Goal: Task Accomplishment & Management: Complete application form

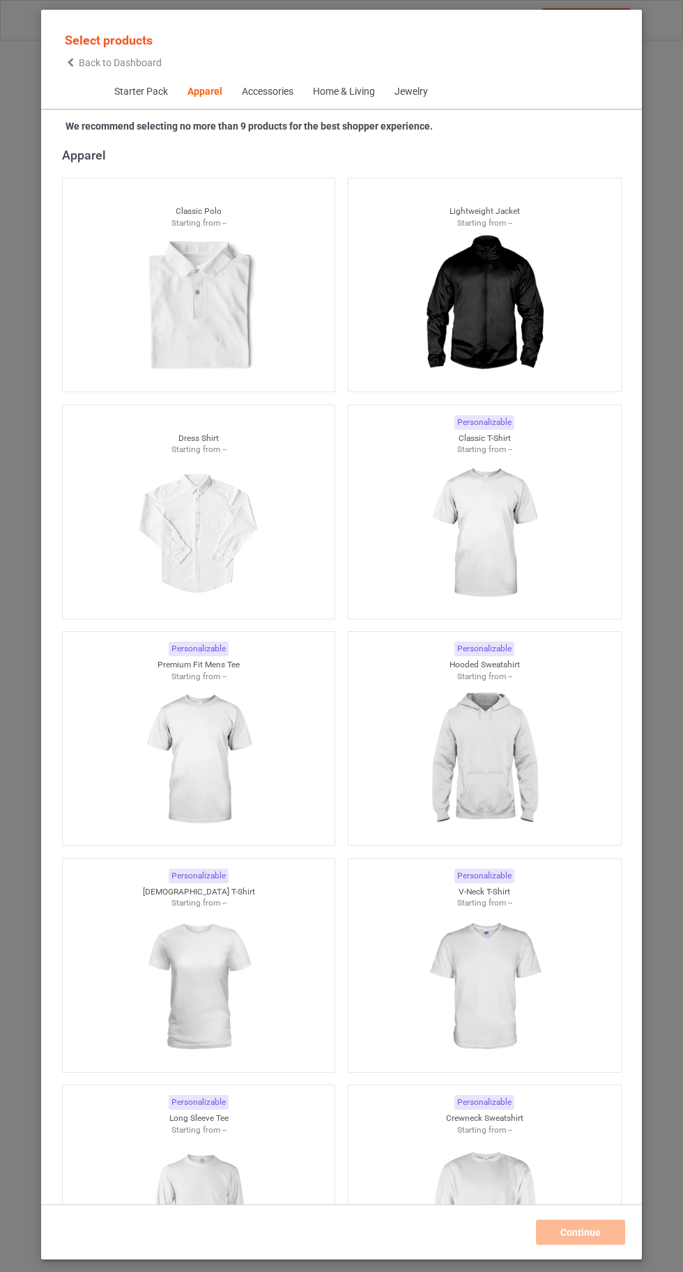
click at [504, 534] on img at bounding box center [484, 534] width 125 height 156
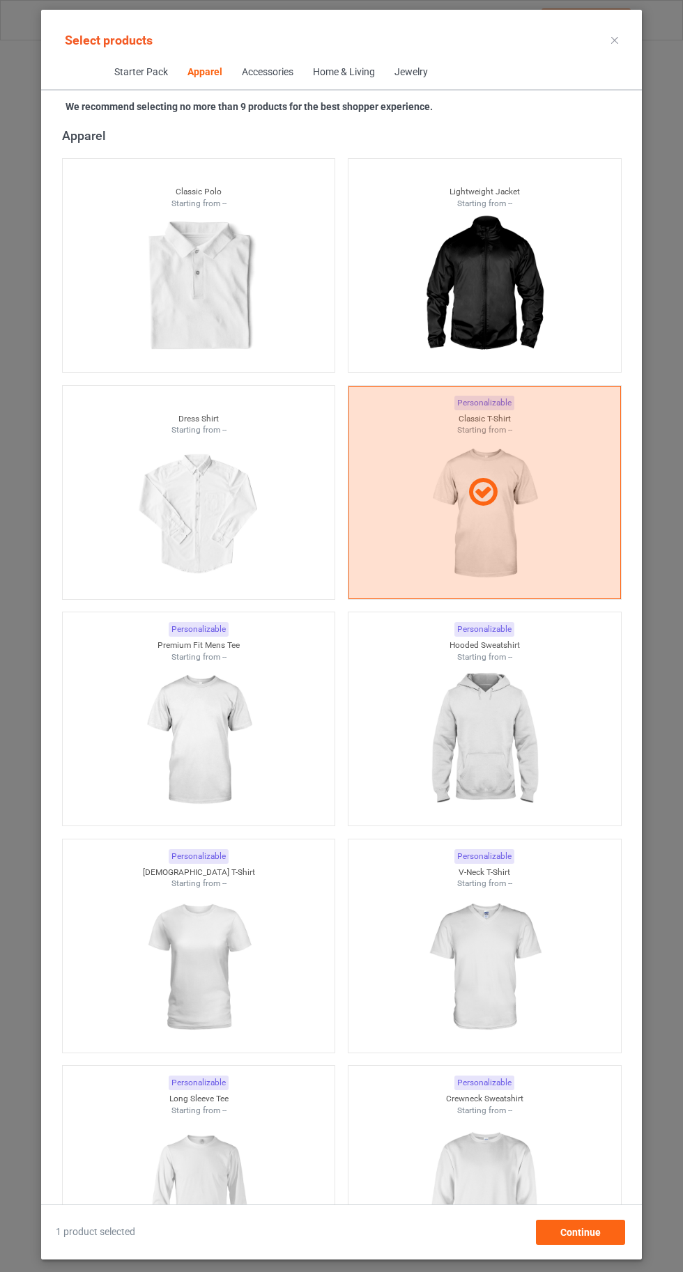
click at [507, 772] on img at bounding box center [484, 741] width 125 height 156
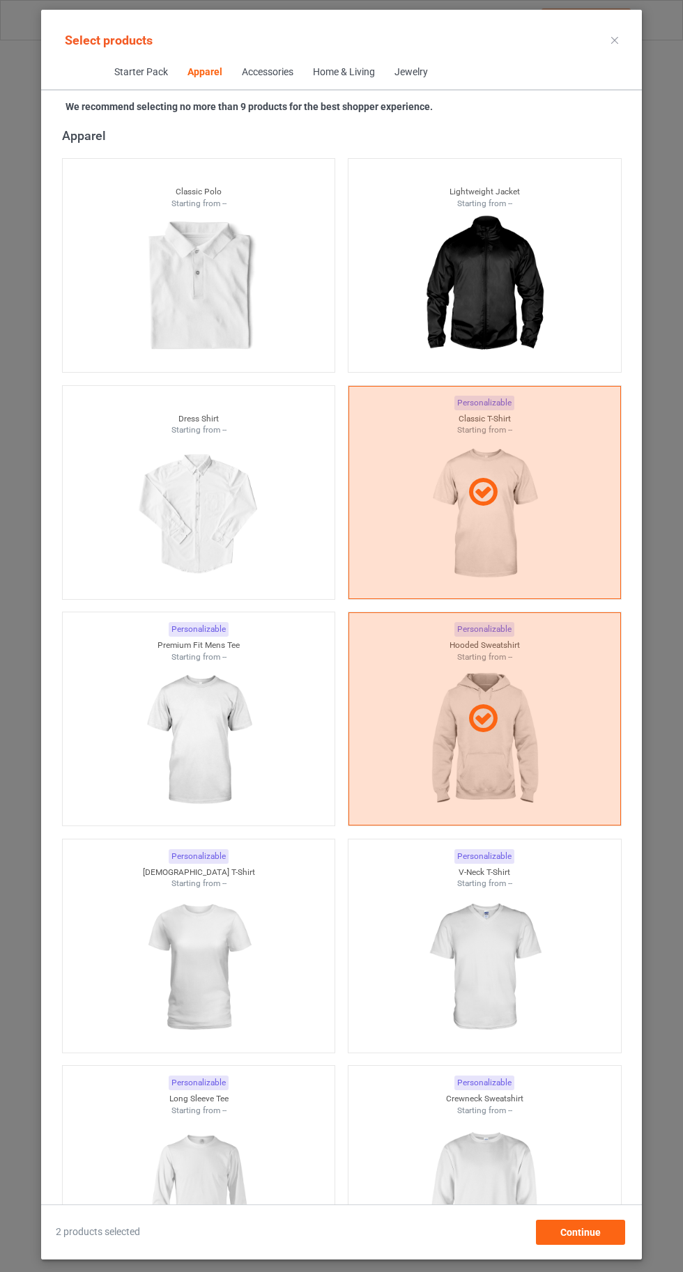
click at [520, 1203] on img at bounding box center [484, 1194] width 125 height 156
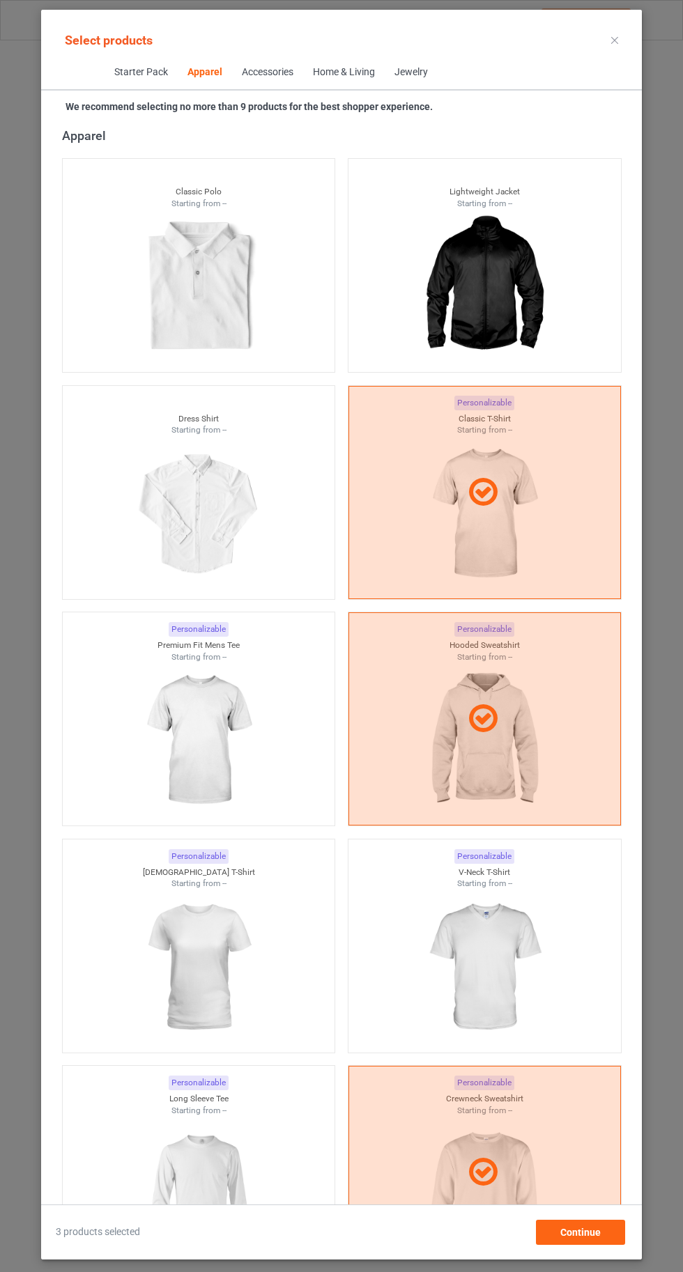
click at [217, 1205] on img at bounding box center [198, 1194] width 125 height 156
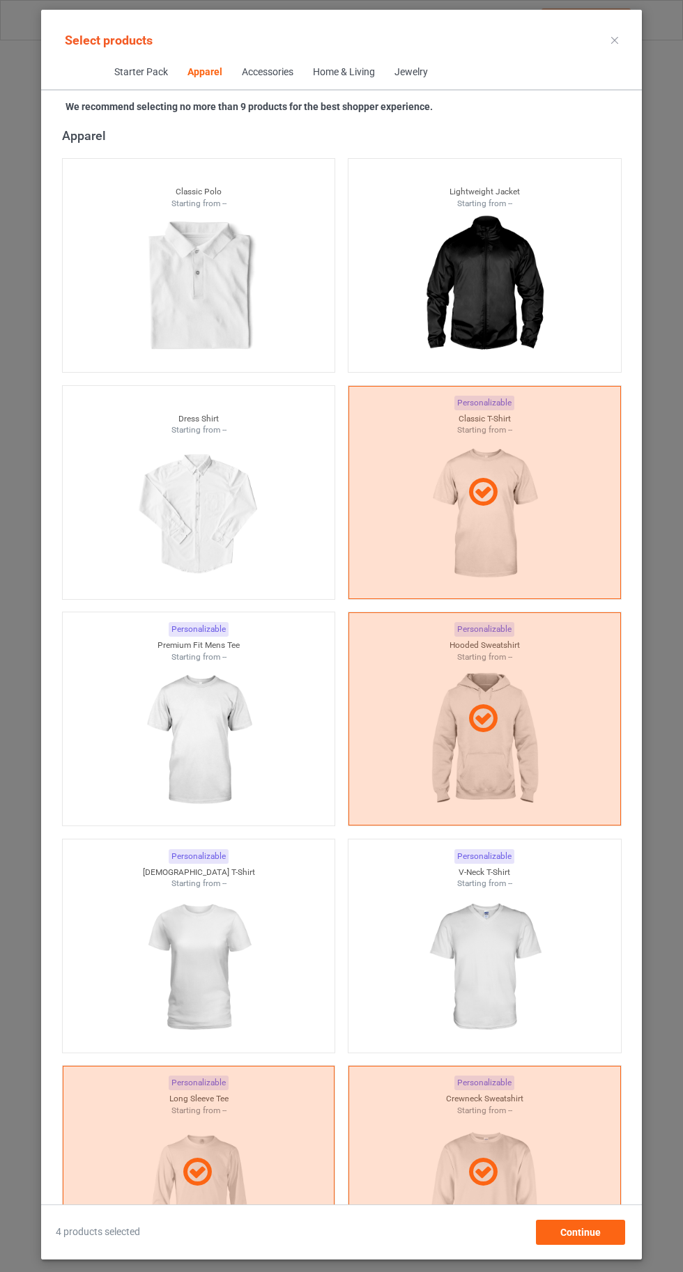
click at [523, 943] on img at bounding box center [484, 968] width 125 height 156
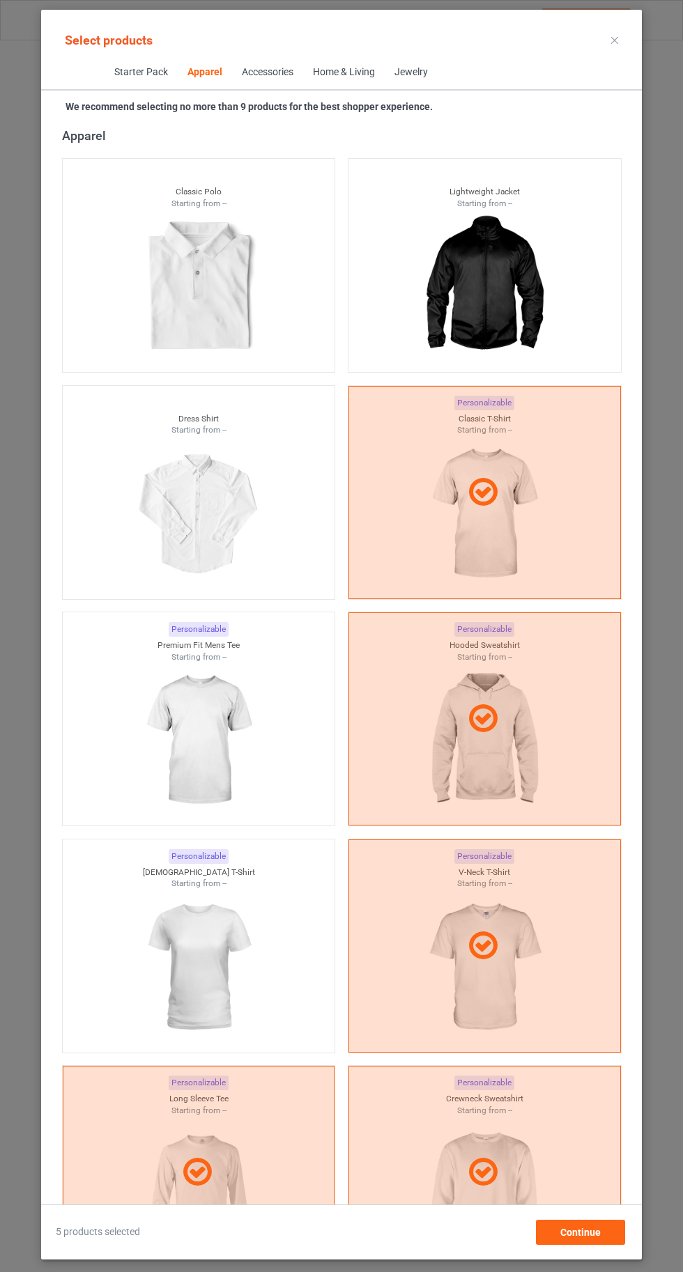
click at [203, 741] on img at bounding box center [198, 741] width 125 height 156
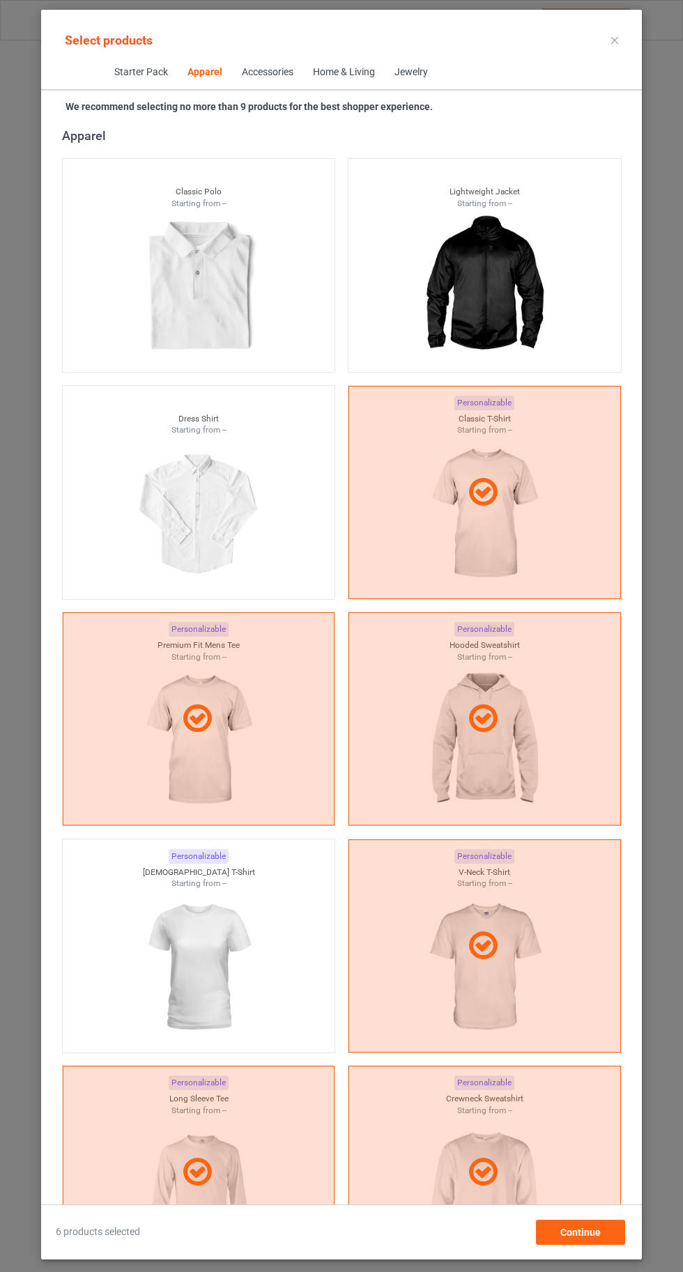
scroll to position [950, 0]
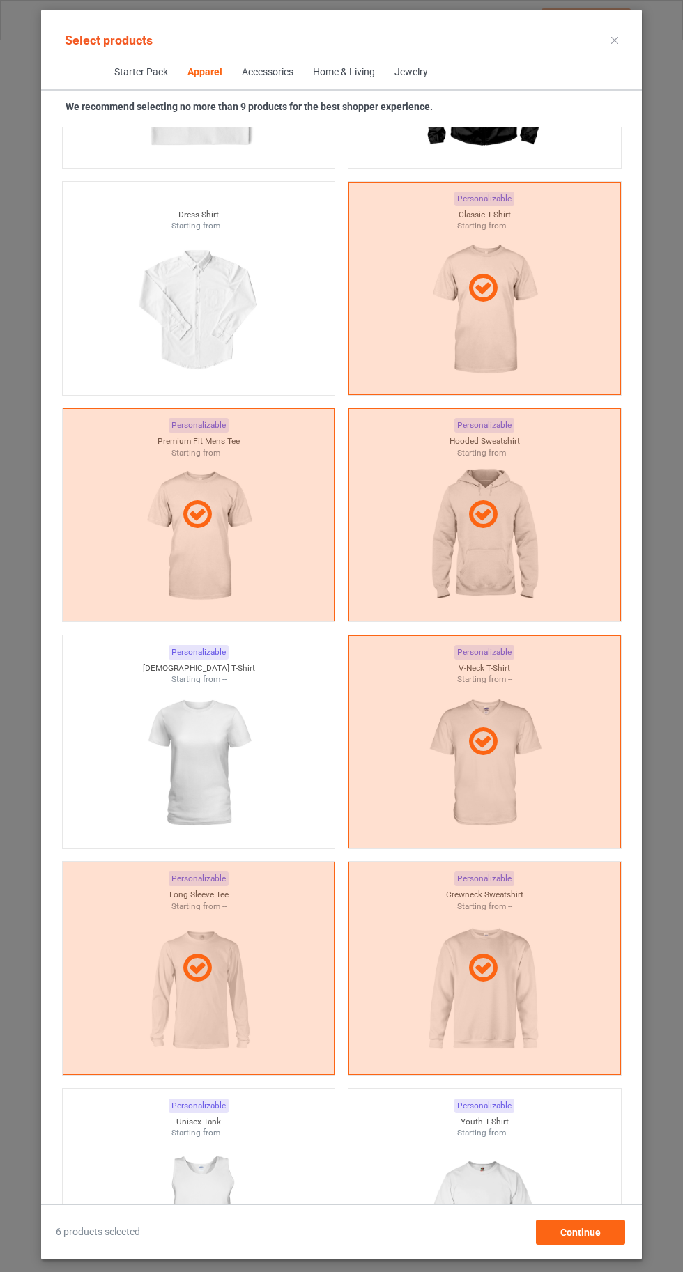
click at [195, 709] on img at bounding box center [198, 764] width 125 height 156
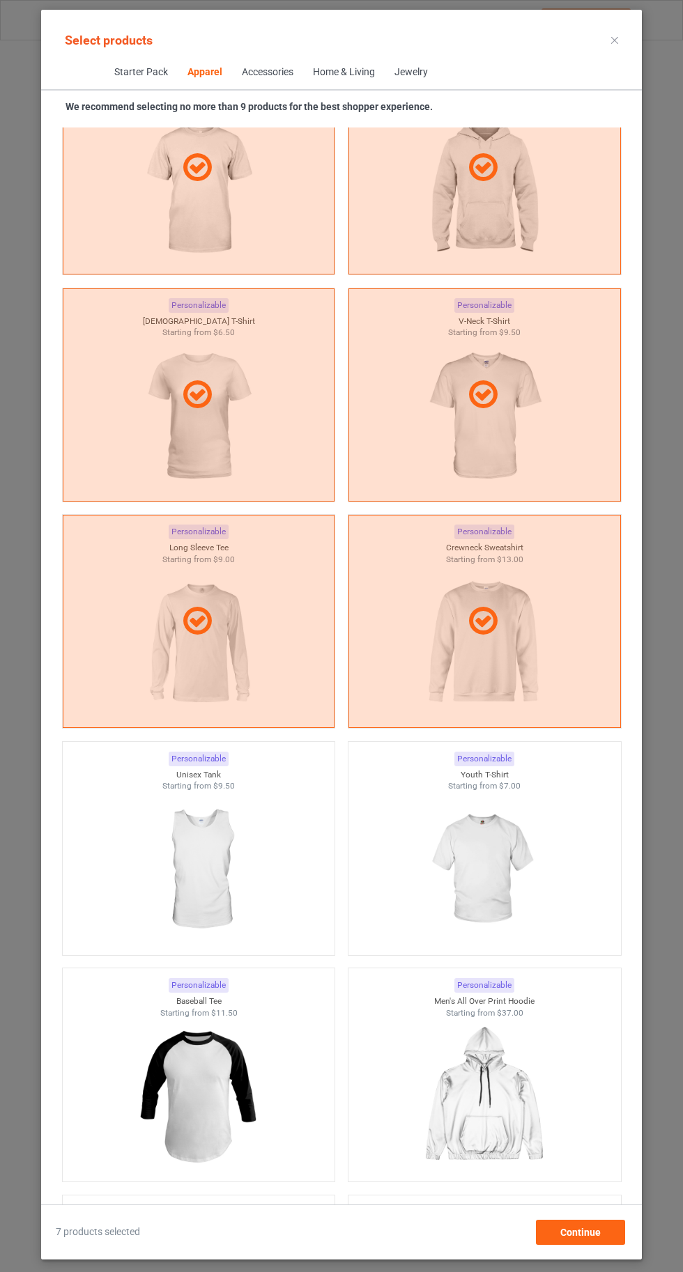
scroll to position [1298, 0]
click at [484, 895] on img at bounding box center [484, 869] width 125 height 156
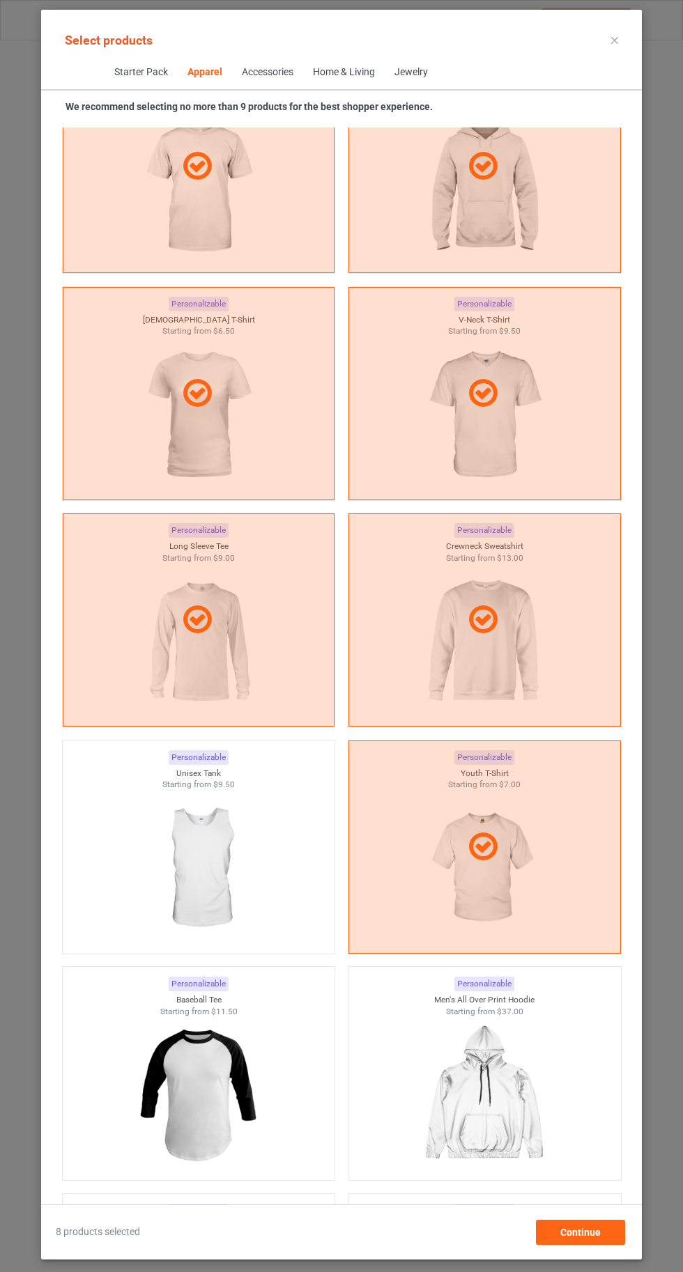
click at [240, 863] on img at bounding box center [198, 869] width 125 height 156
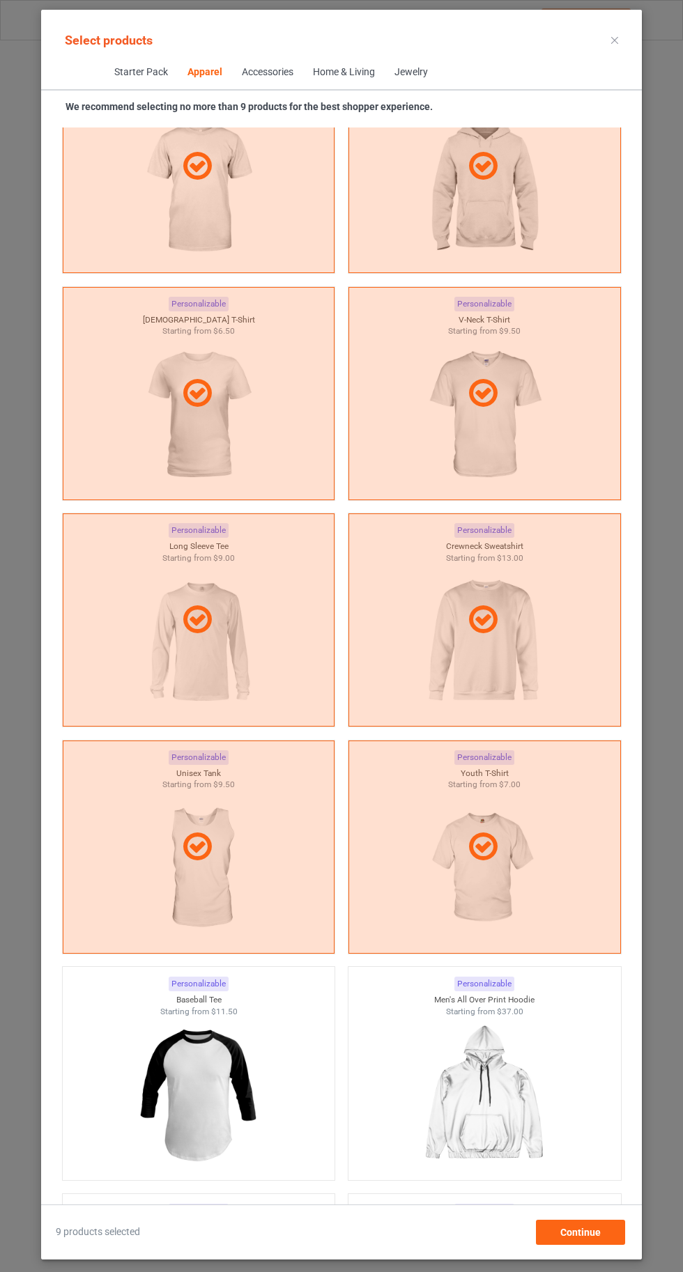
click at [615, 40] on icon at bounding box center [614, 40] width 7 height 7
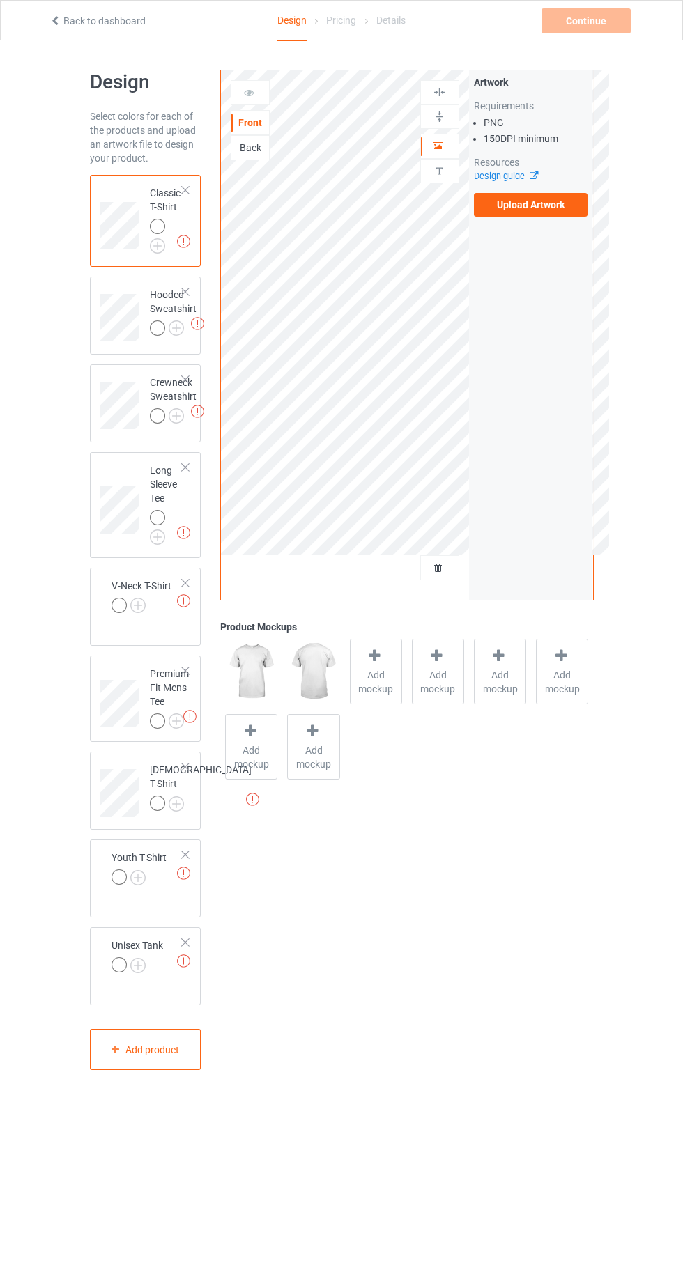
click at [0, 0] on img at bounding box center [0, 0] width 0 height 0
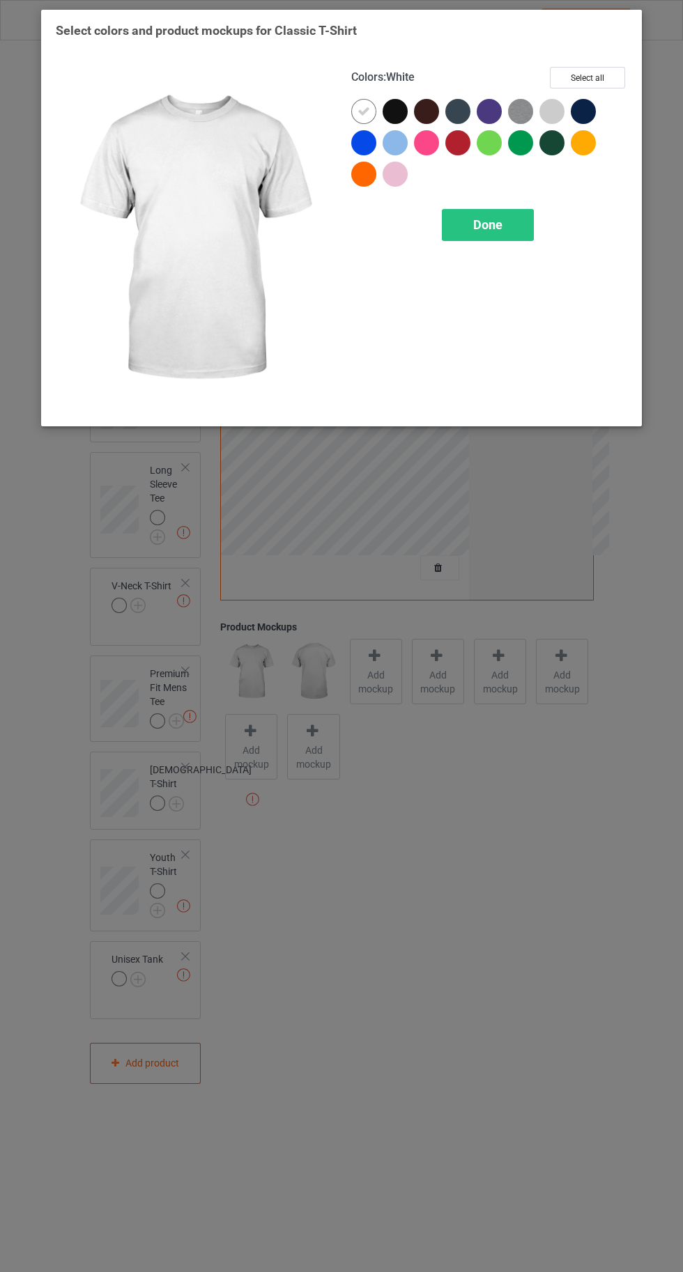
click at [392, 144] on div at bounding box center [395, 142] width 25 height 25
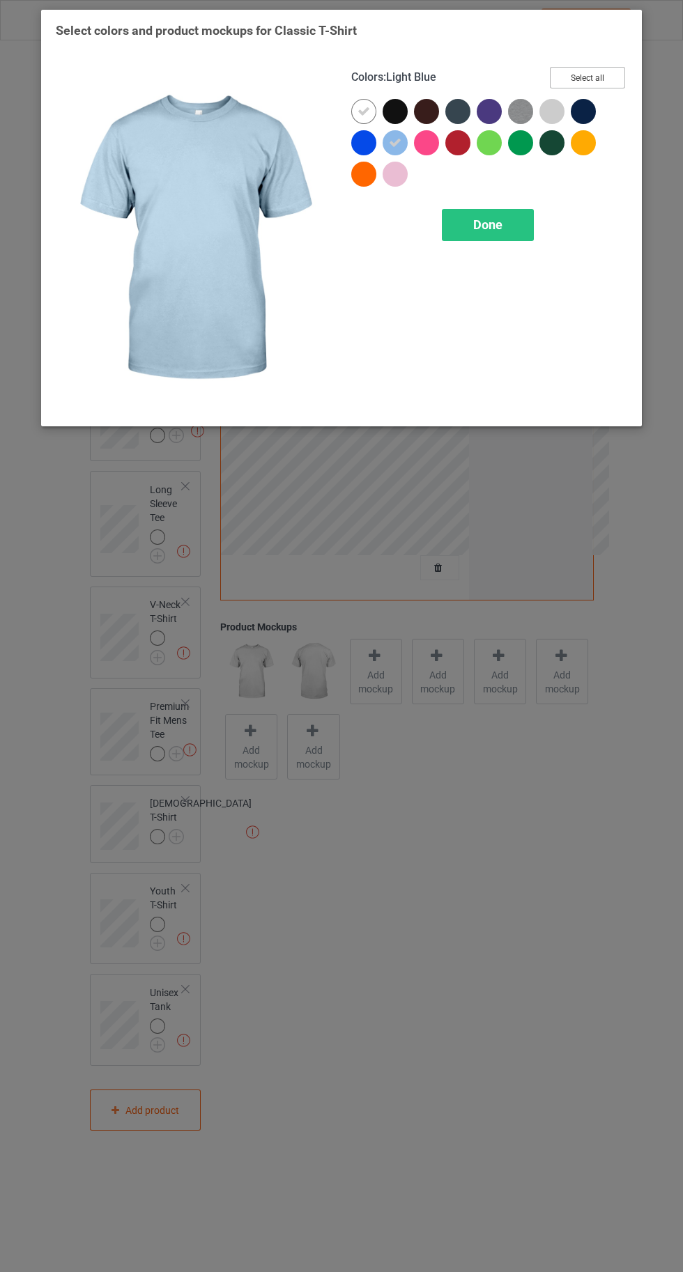
click at [612, 76] on button "Select all" at bounding box center [587, 78] width 75 height 22
click at [400, 116] on icon at bounding box center [395, 111] width 13 height 13
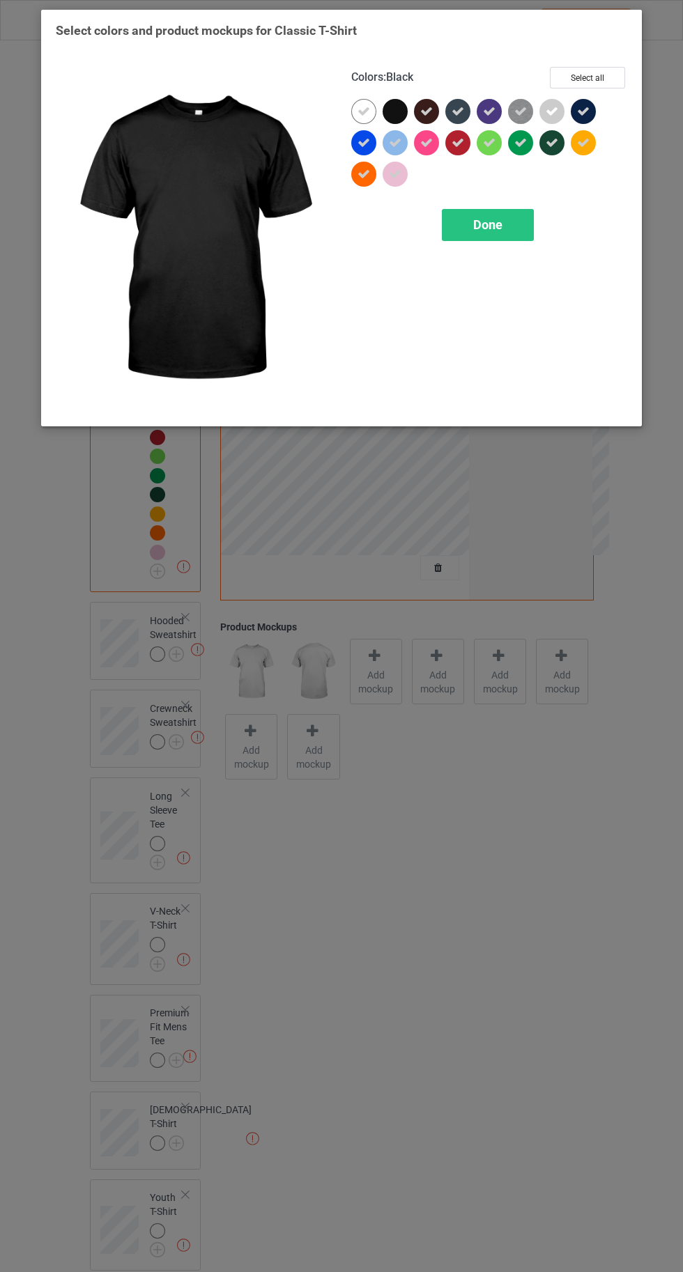
click at [357, 109] on icon at bounding box center [363, 111] width 13 height 13
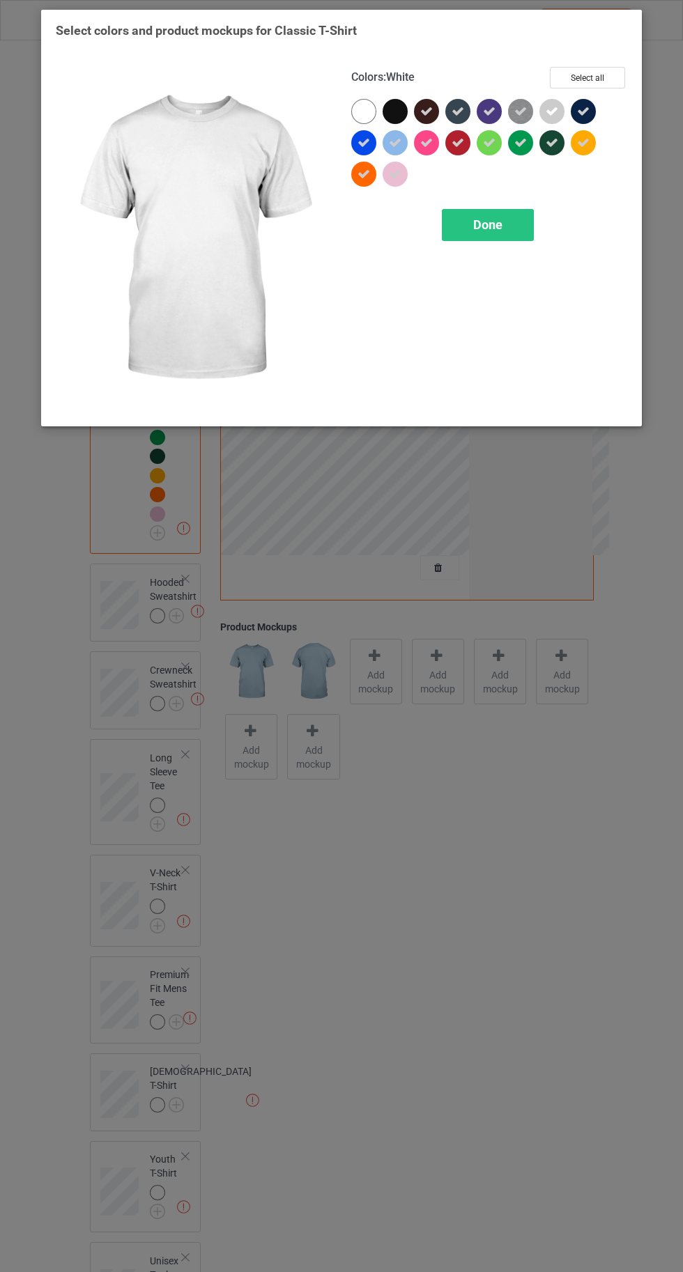
click at [357, 109] on div at bounding box center [363, 111] width 25 height 25
click at [426, 111] on icon at bounding box center [426, 111] width 13 height 13
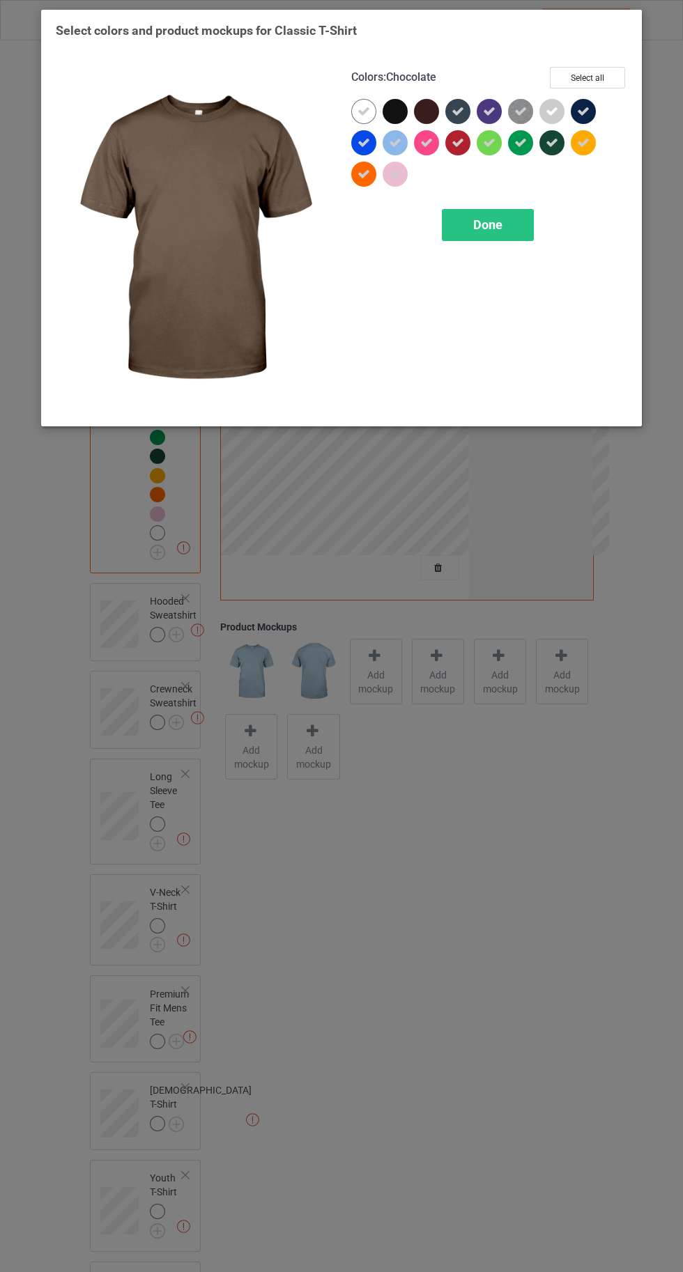
click at [458, 111] on icon at bounding box center [457, 111] width 13 height 13
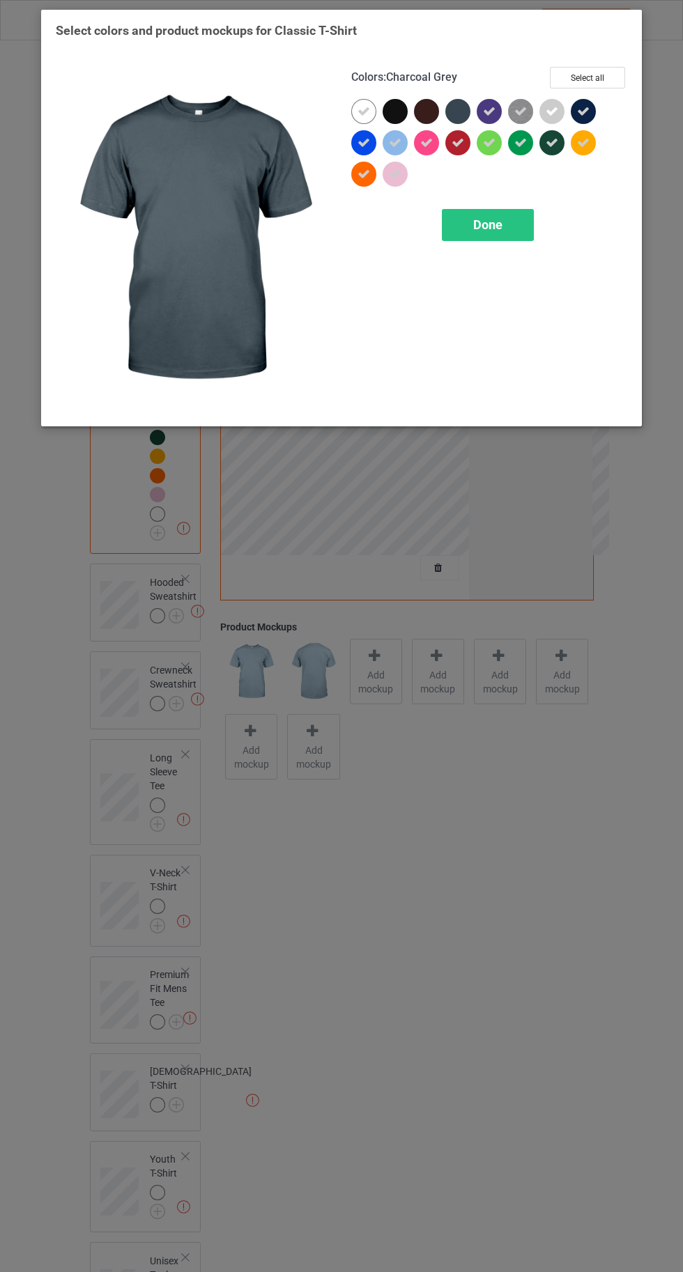
click at [488, 111] on icon at bounding box center [489, 111] width 13 height 13
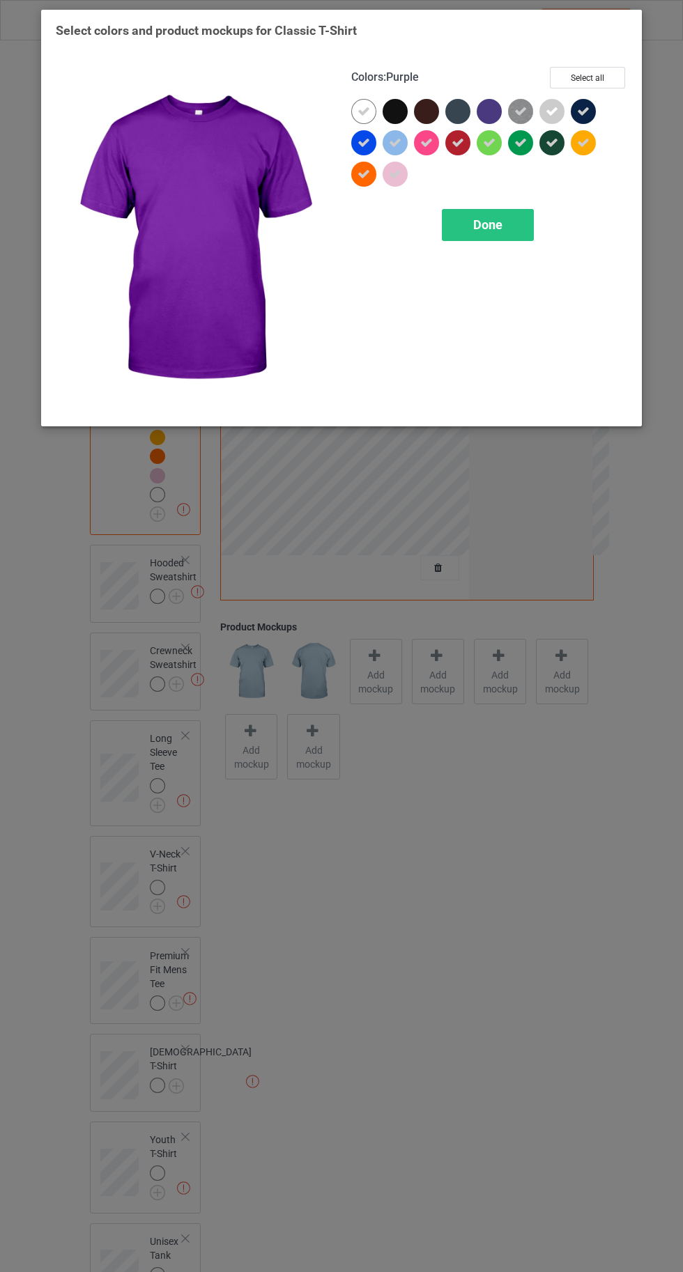
click at [494, 231] on div "Done" at bounding box center [488, 225] width 92 height 32
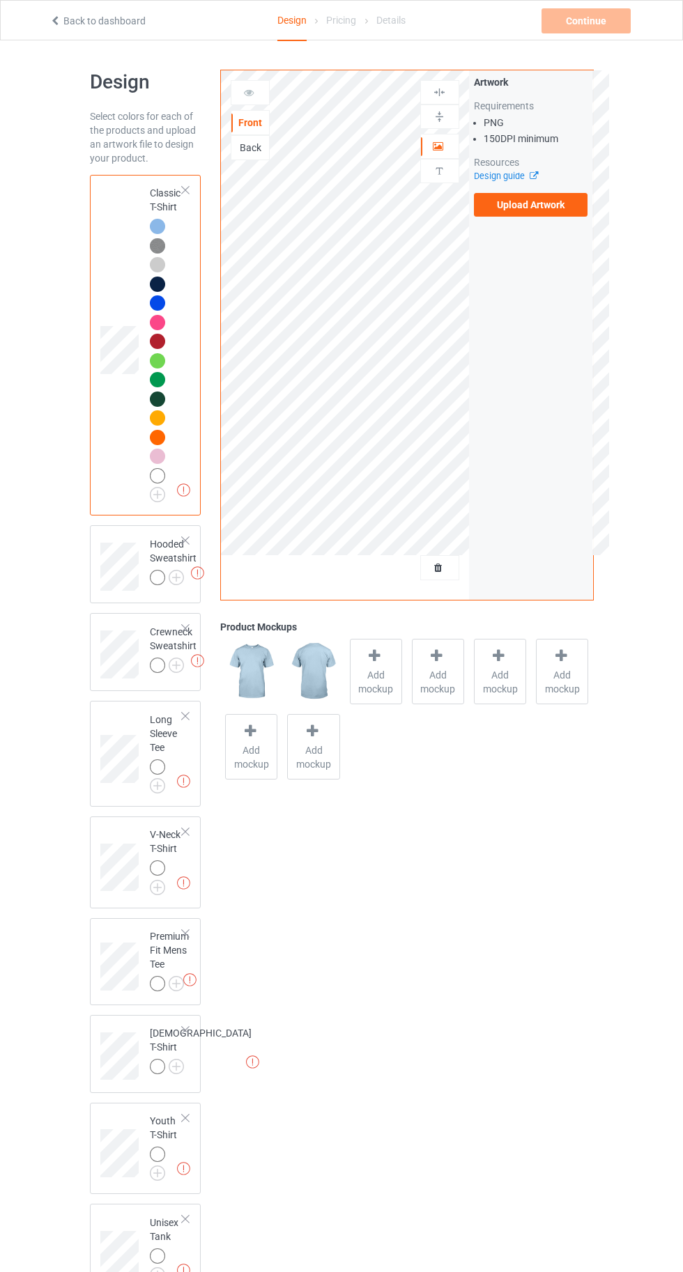
click at [184, 616] on div "Missing artworks Crewneck Sweatshirt" at bounding box center [145, 652] width 111 height 78
click at [0, 0] on img at bounding box center [0, 0] width 0 height 0
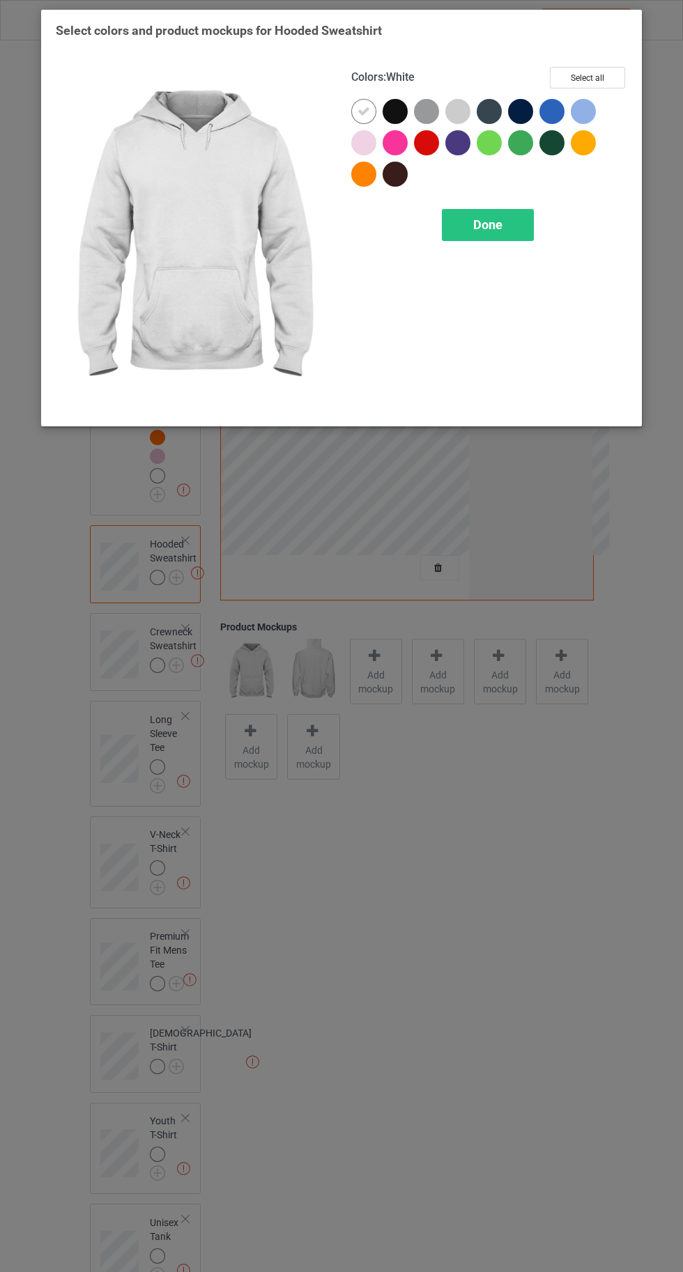
click at [592, 103] on div at bounding box center [583, 111] width 25 height 25
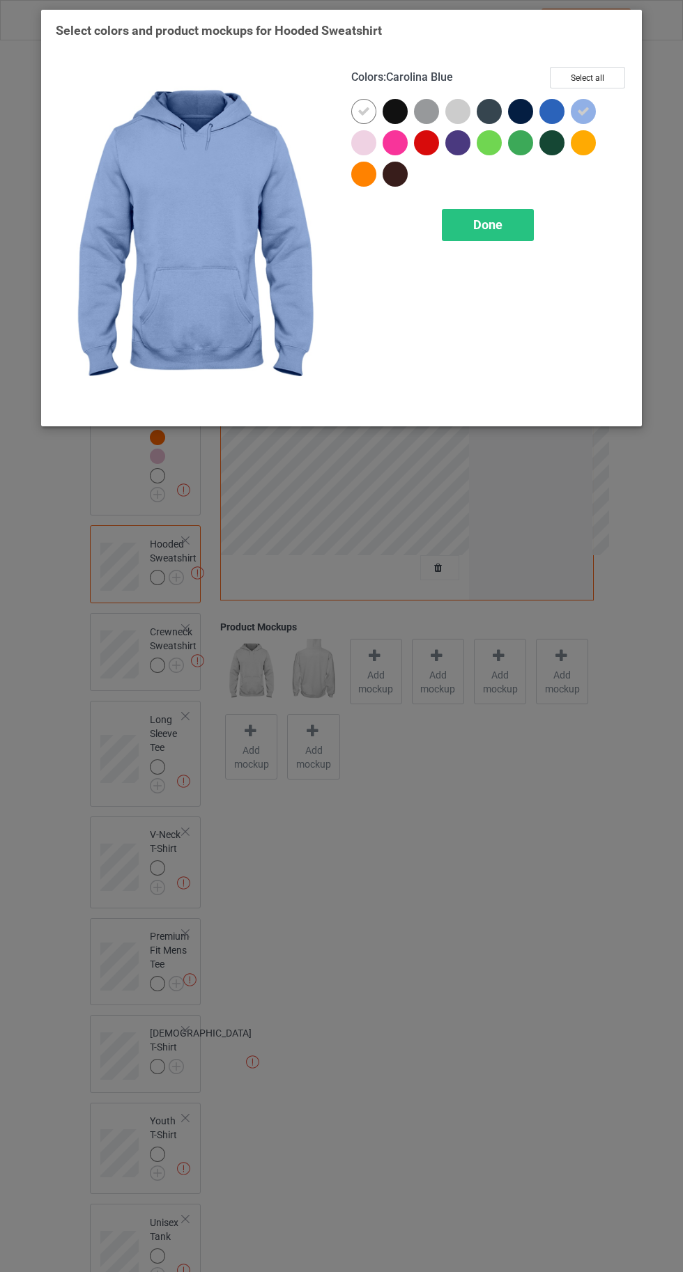
click at [546, 102] on div at bounding box center [551, 111] width 25 height 25
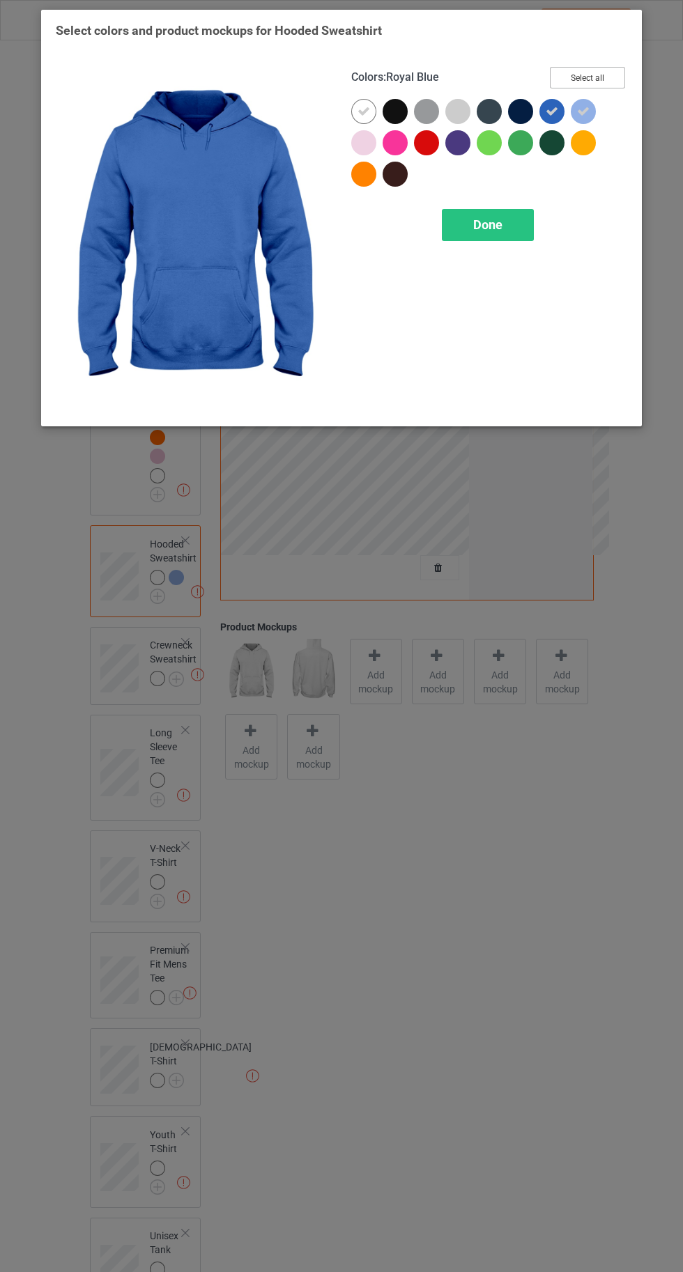
click at [605, 71] on button "Select all" at bounding box center [587, 78] width 75 height 22
click at [399, 111] on icon at bounding box center [395, 111] width 13 height 13
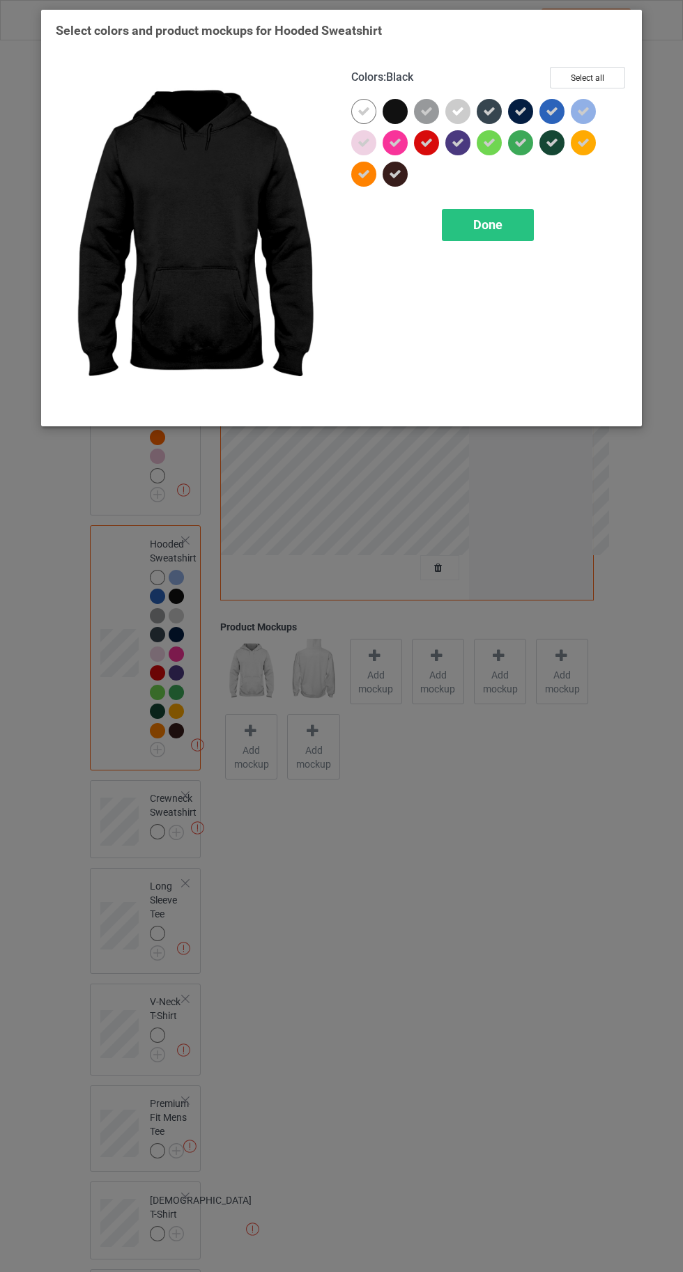
click at [363, 111] on icon at bounding box center [363, 111] width 13 height 13
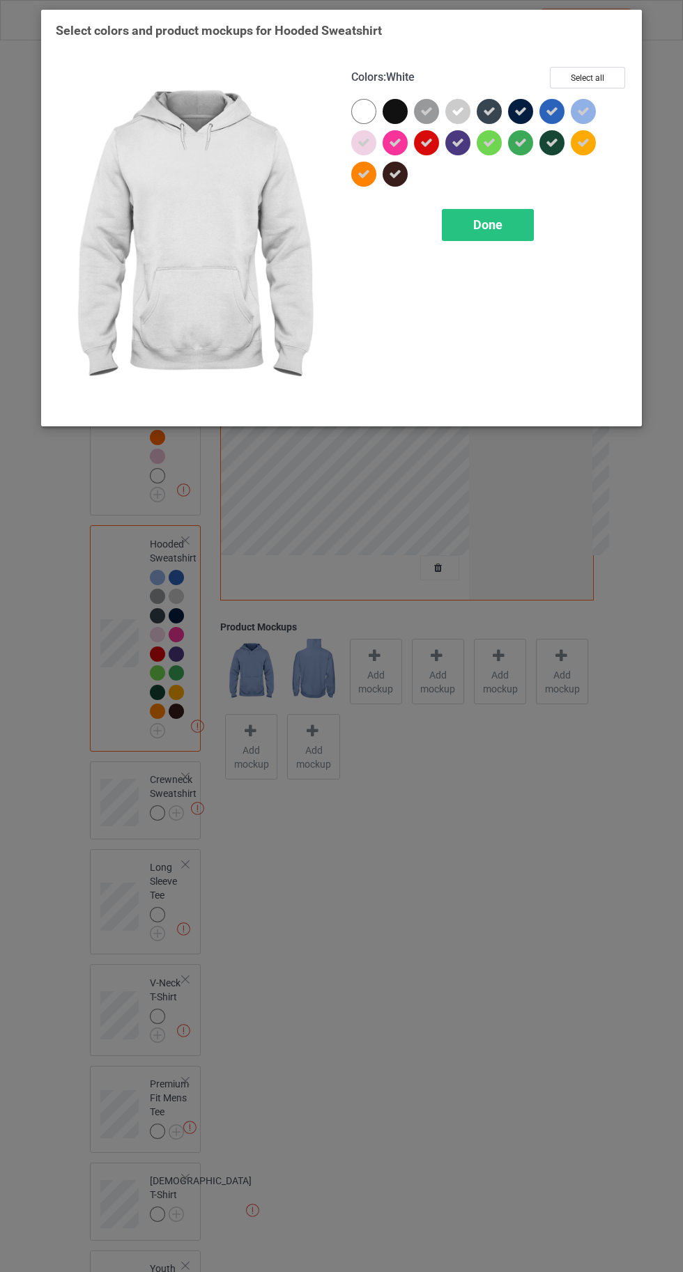
click at [361, 114] on div at bounding box center [363, 111] width 25 height 25
click at [514, 261] on div "Colors : White Select all Done" at bounding box center [488, 239] width 295 height 364
click at [487, 224] on span "Done" at bounding box center [487, 224] width 29 height 15
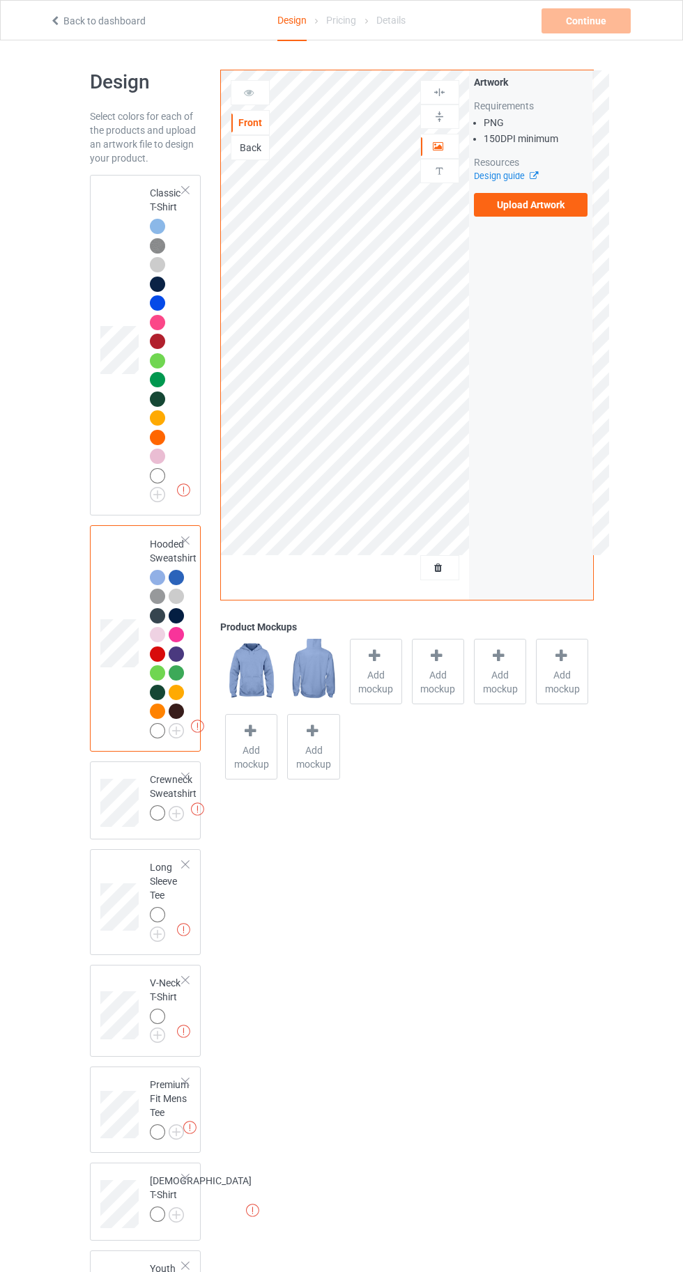
scroll to position [67, 0]
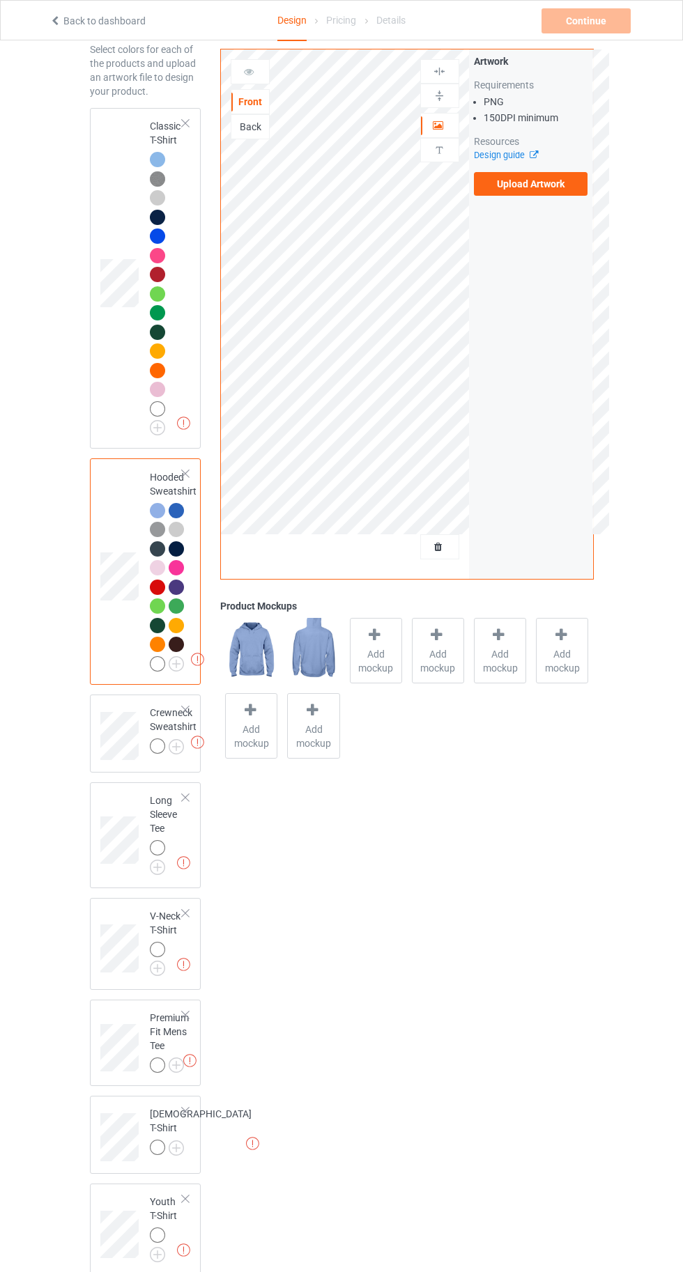
click at [0, 0] on img at bounding box center [0, 0] width 0 height 0
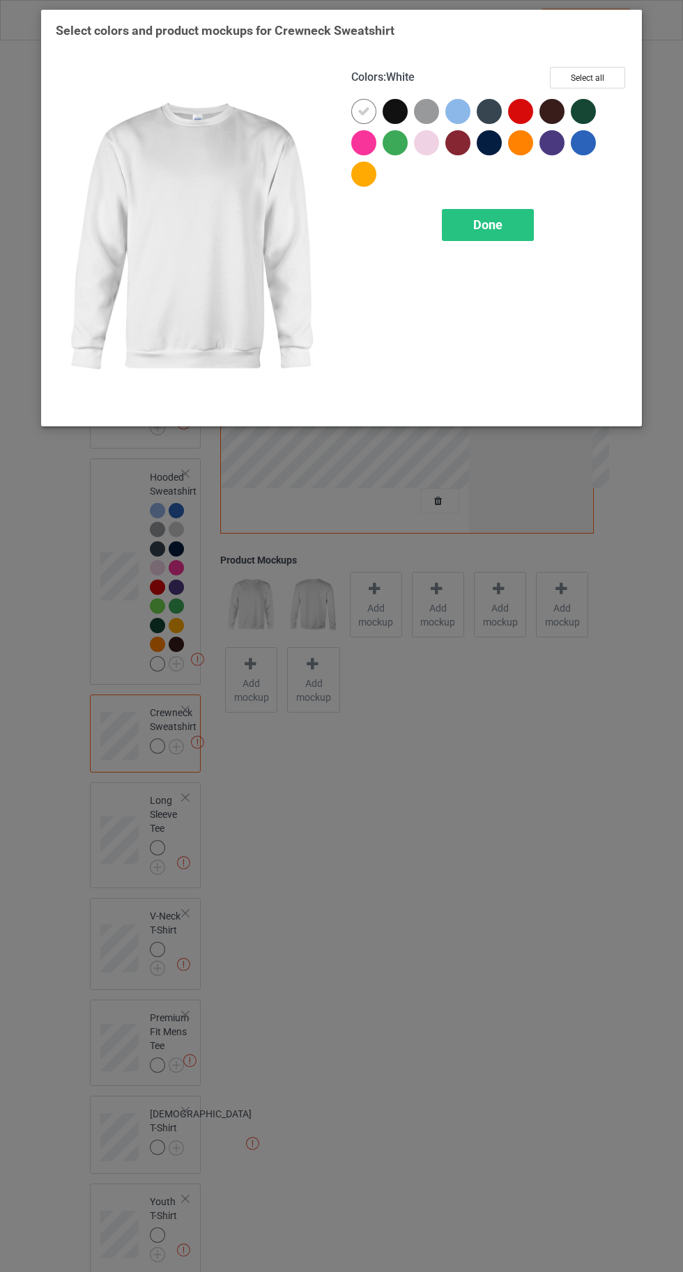
click at [452, 116] on div at bounding box center [457, 111] width 25 height 25
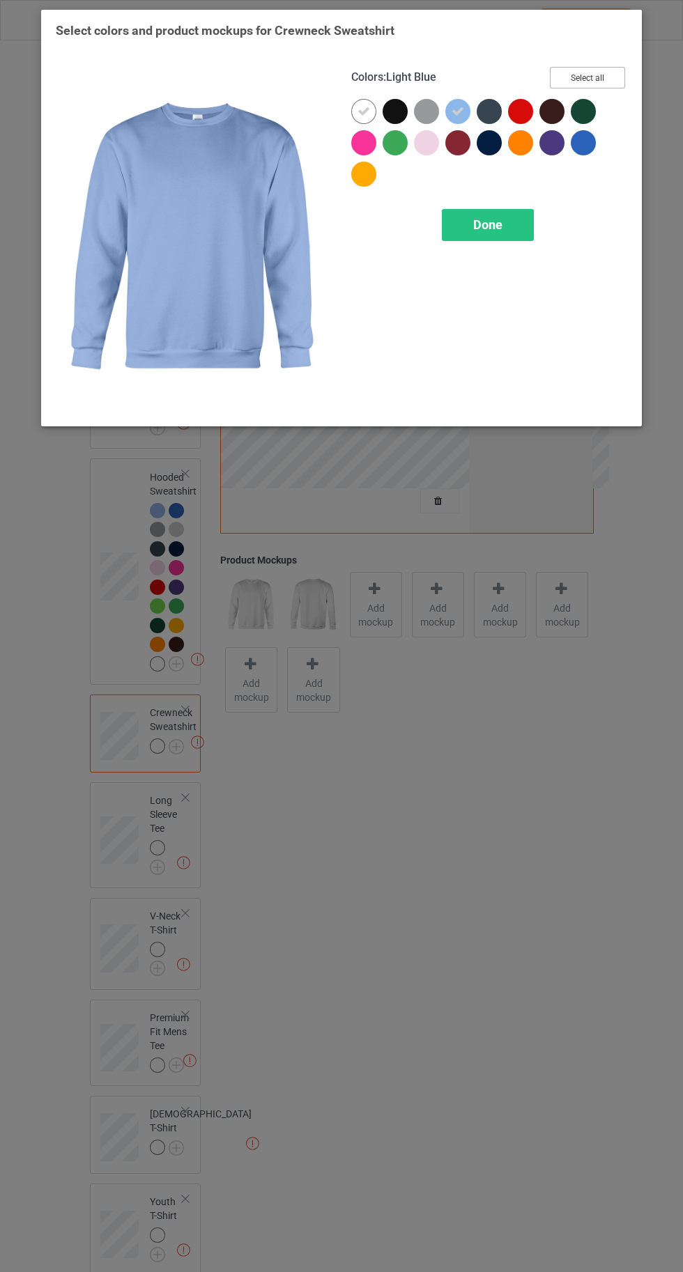
click at [622, 79] on button "Select all" at bounding box center [587, 78] width 75 height 22
click at [394, 111] on icon at bounding box center [395, 111] width 13 height 13
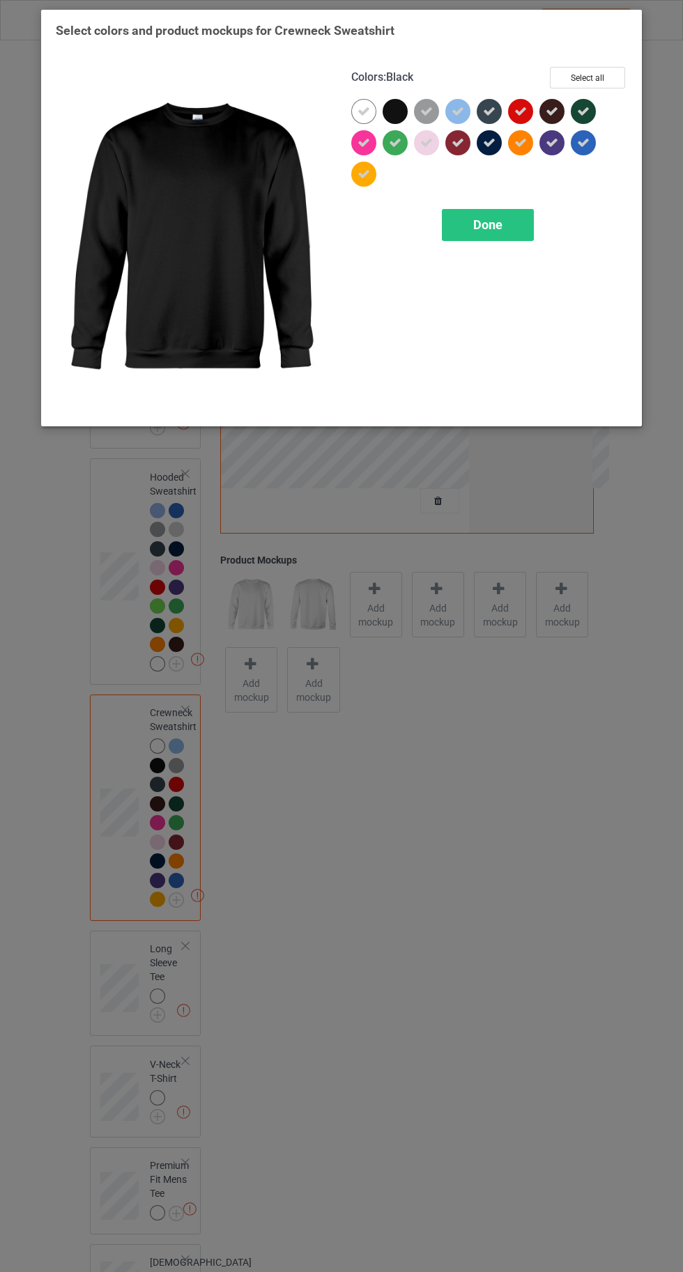
click at [487, 109] on icon at bounding box center [489, 111] width 13 height 13
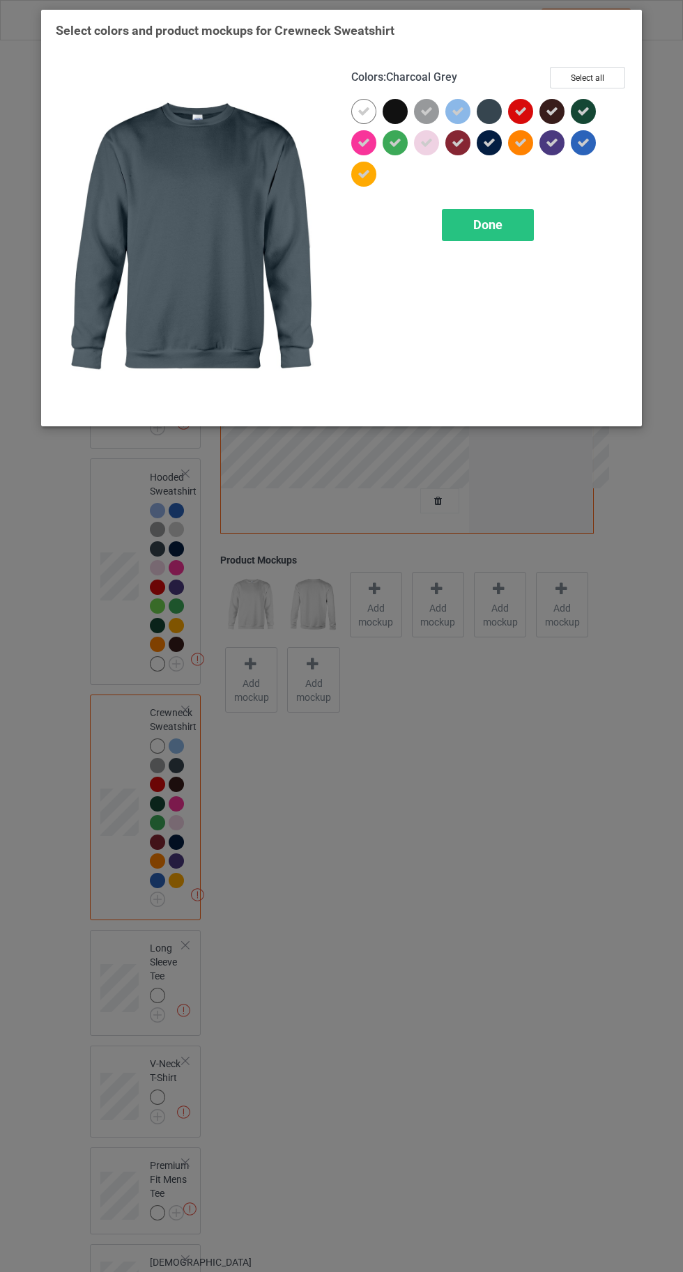
click at [494, 157] on div at bounding box center [492, 145] width 31 height 31
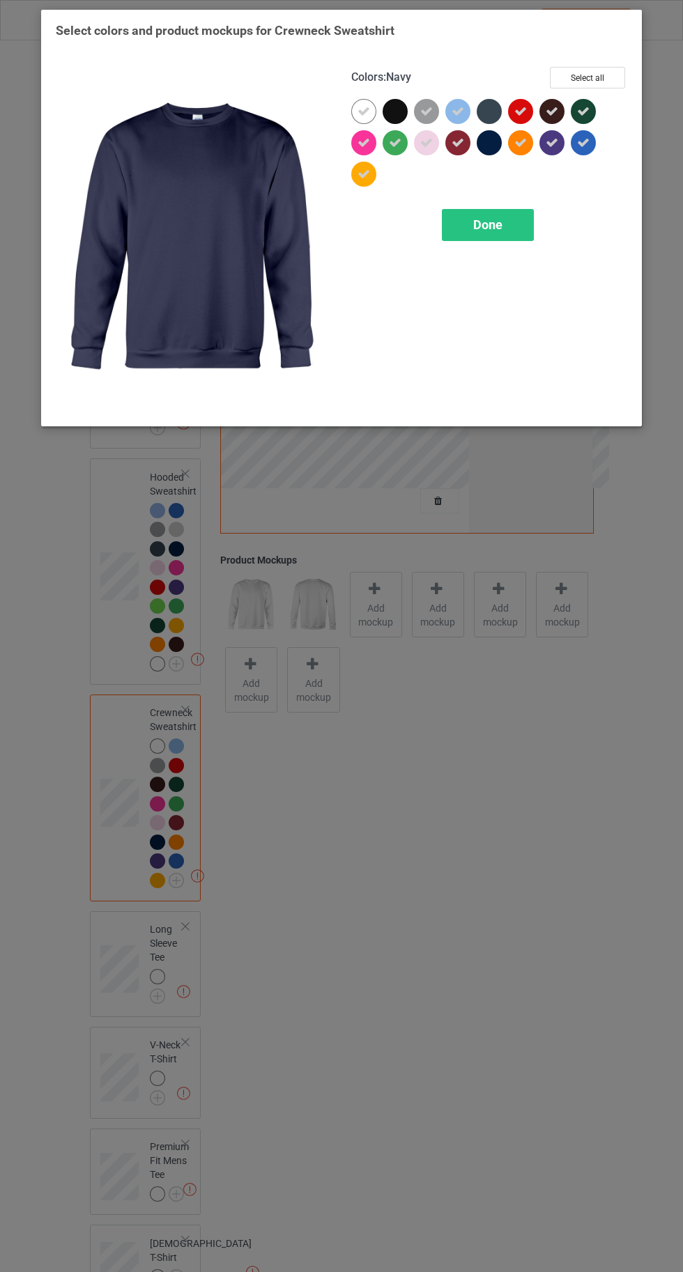
click at [361, 110] on icon at bounding box center [363, 111] width 13 height 13
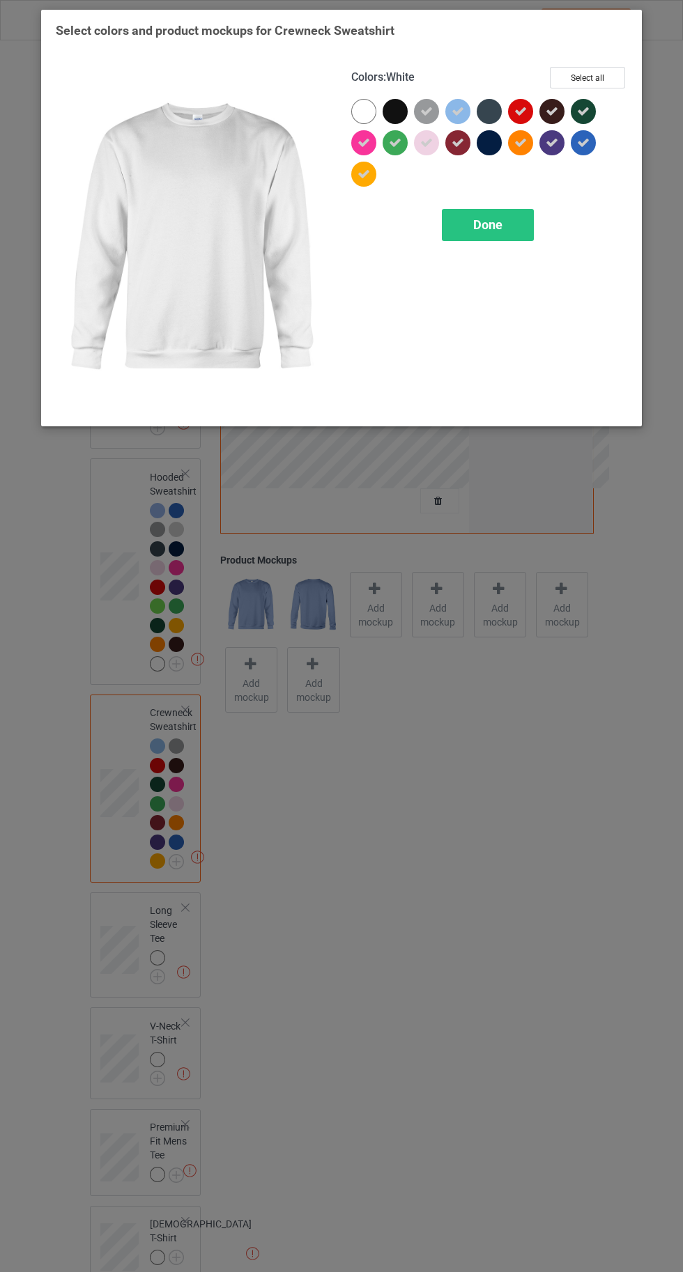
click at [355, 111] on div at bounding box center [363, 111] width 25 height 25
click at [475, 233] on div "Done" at bounding box center [488, 225] width 92 height 32
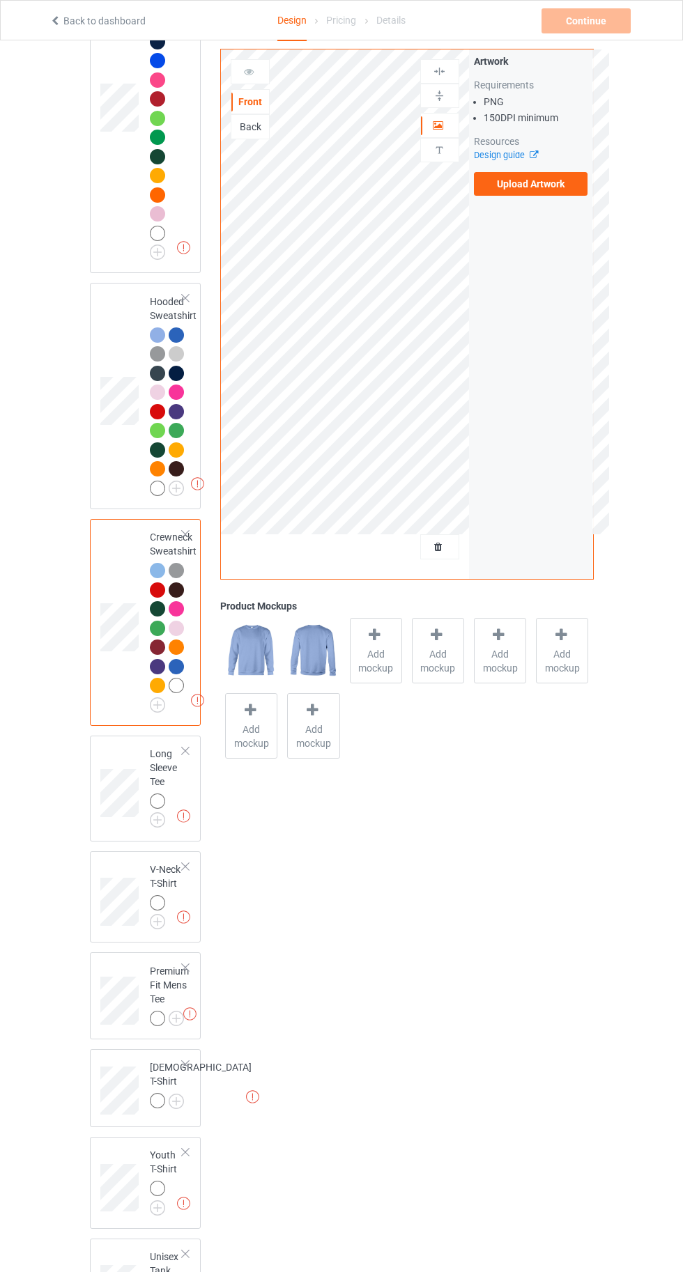
scroll to position [245, 0]
click at [0, 0] on img at bounding box center [0, 0] width 0 height 0
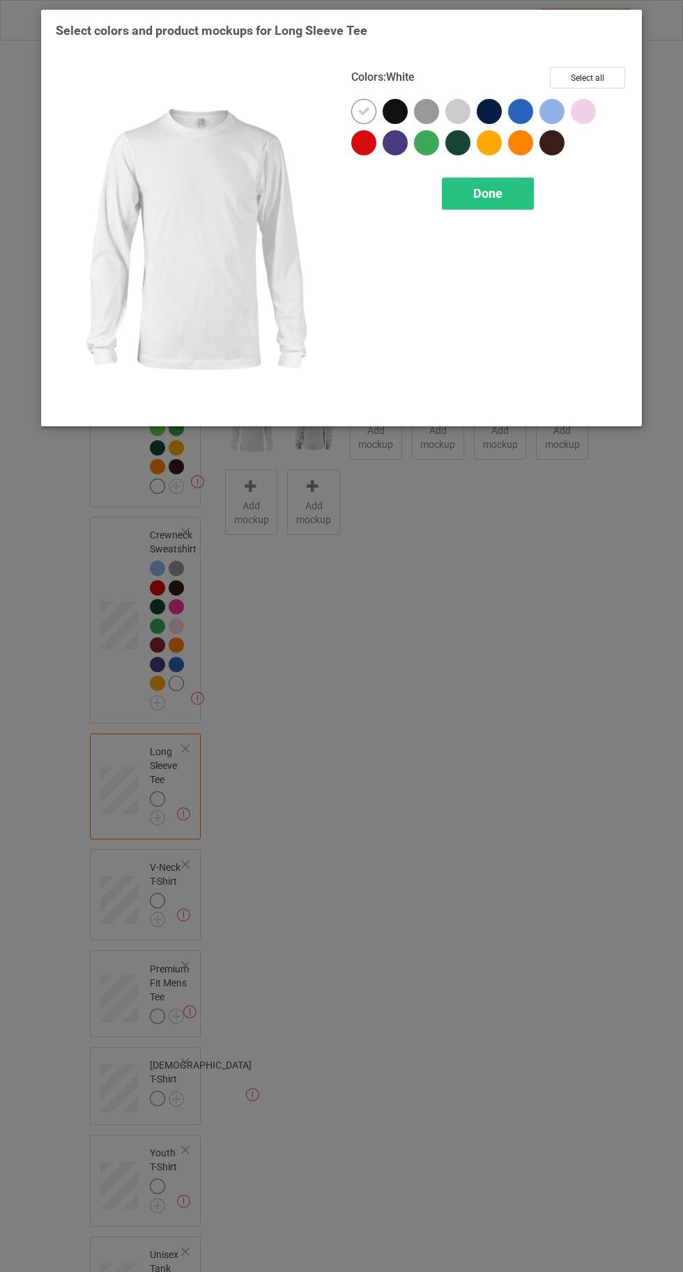
click at [554, 106] on div at bounding box center [551, 111] width 25 height 25
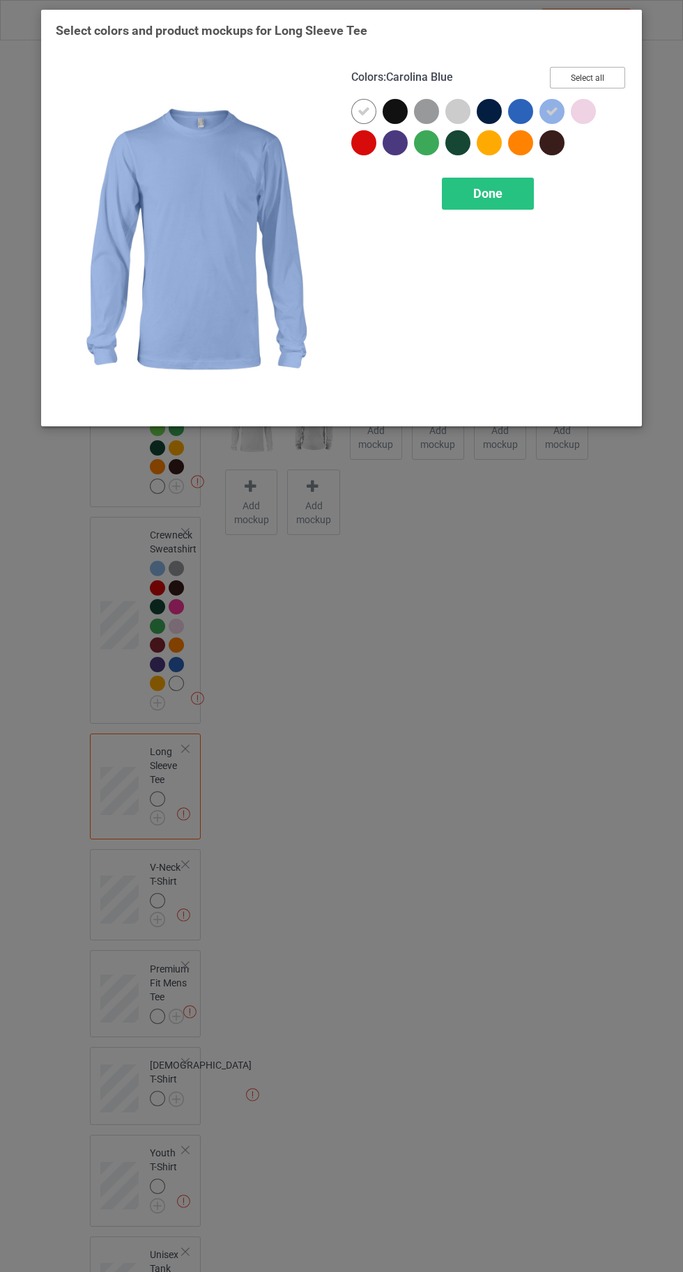
click at [589, 80] on button "Select all" at bounding box center [587, 78] width 75 height 22
click at [396, 111] on icon at bounding box center [395, 111] width 13 height 13
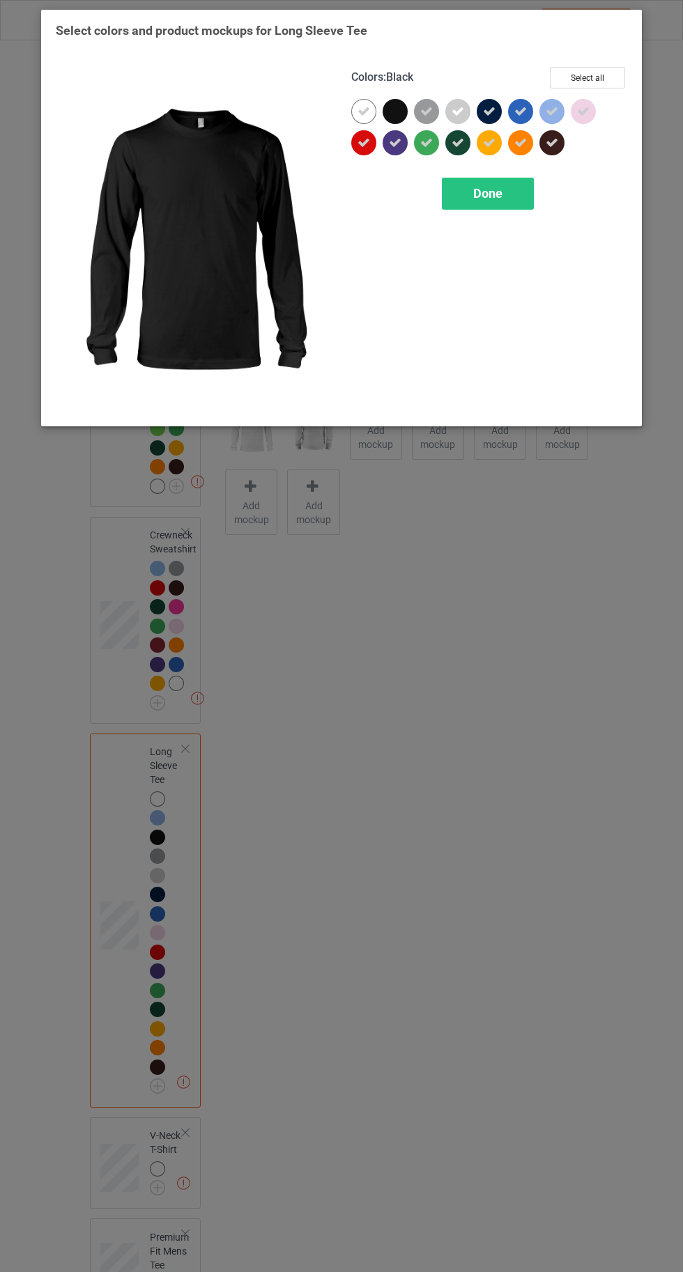
click at [488, 111] on icon at bounding box center [489, 111] width 13 height 13
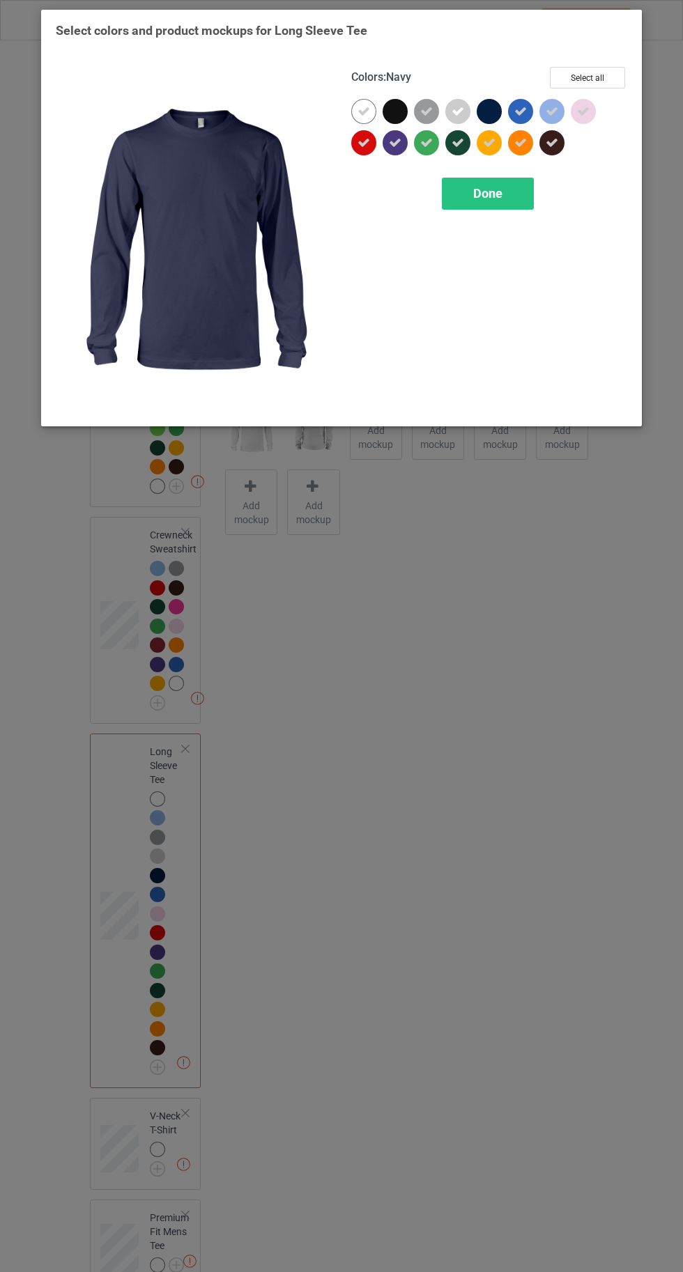
click at [362, 104] on div at bounding box center [363, 111] width 25 height 25
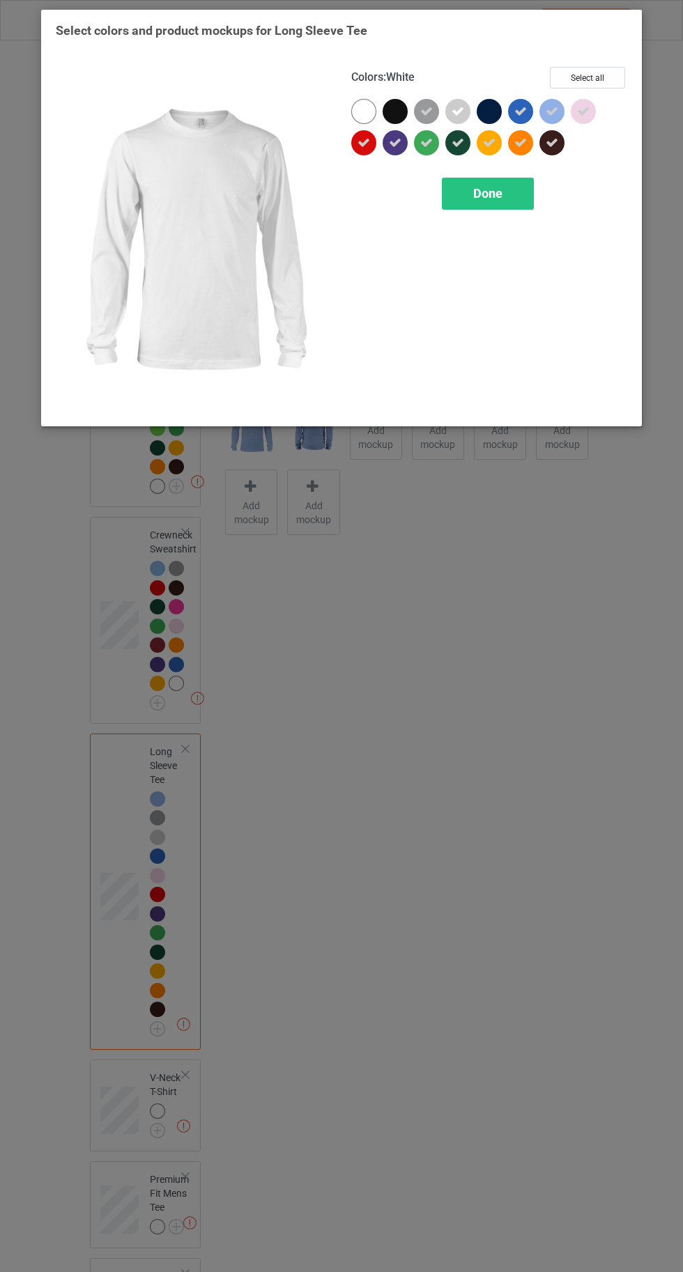
click at [355, 108] on div at bounding box center [363, 111] width 25 height 25
click at [487, 193] on span "Done" at bounding box center [487, 193] width 29 height 15
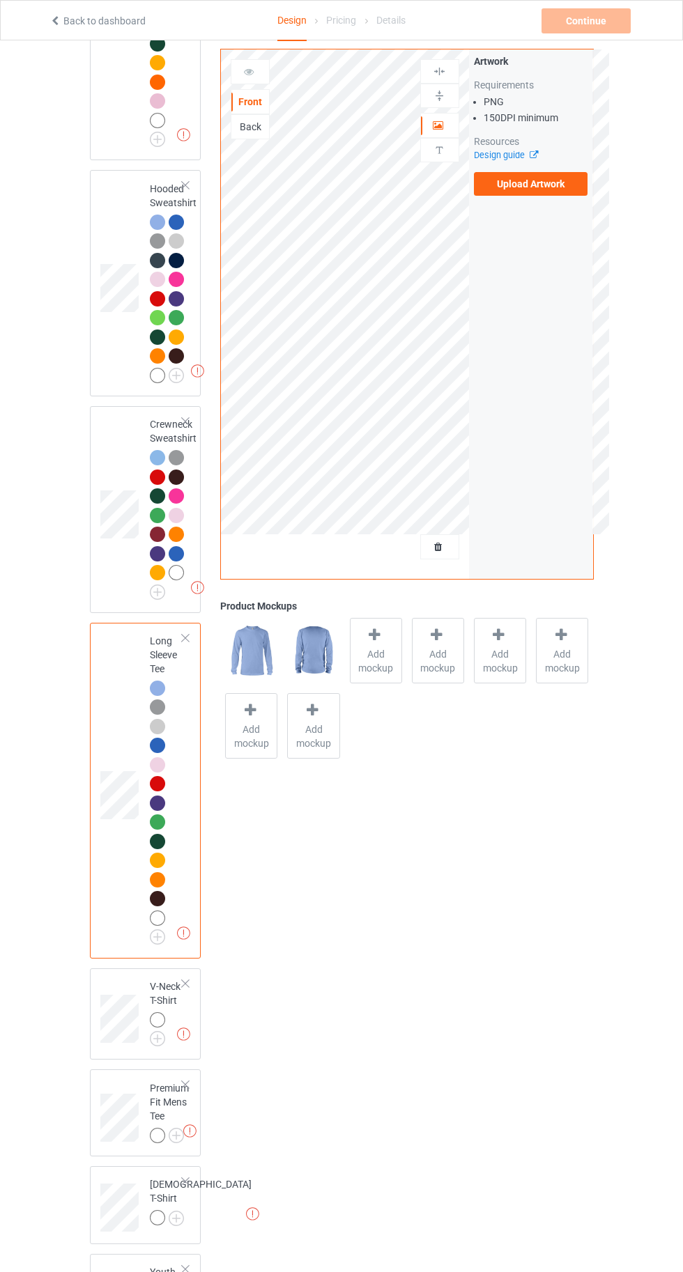
scroll to position [463, 0]
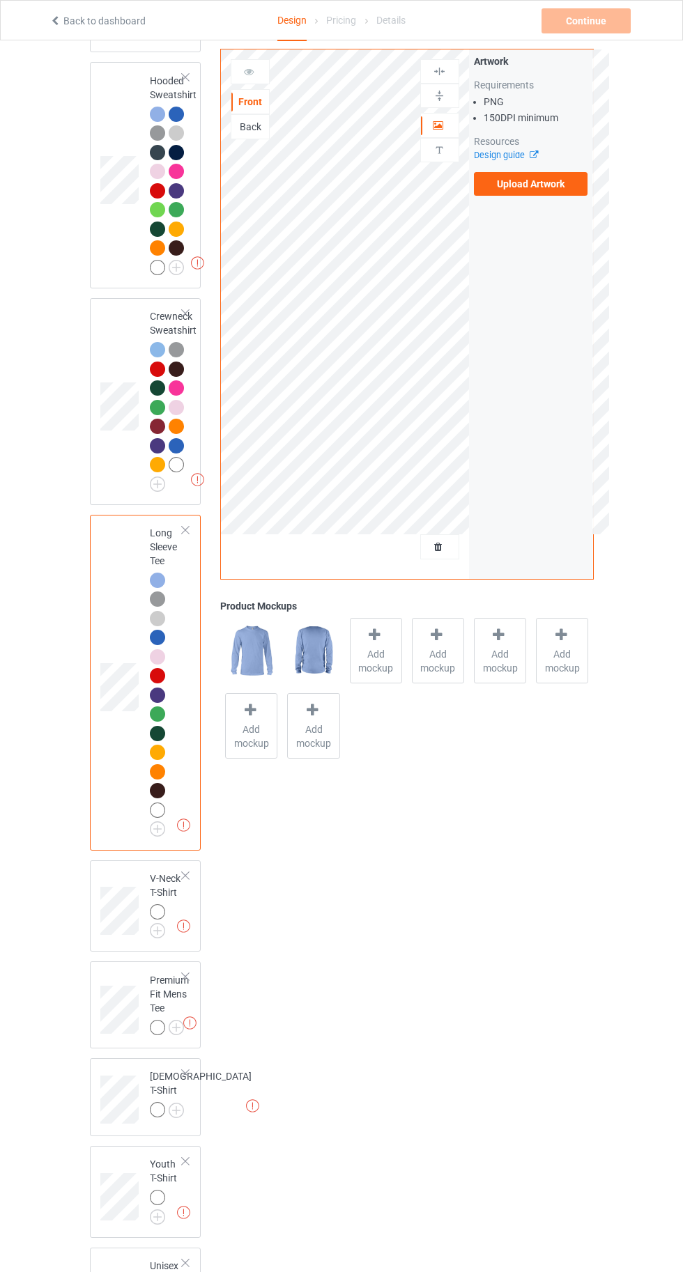
click at [0, 0] on img at bounding box center [0, 0] width 0 height 0
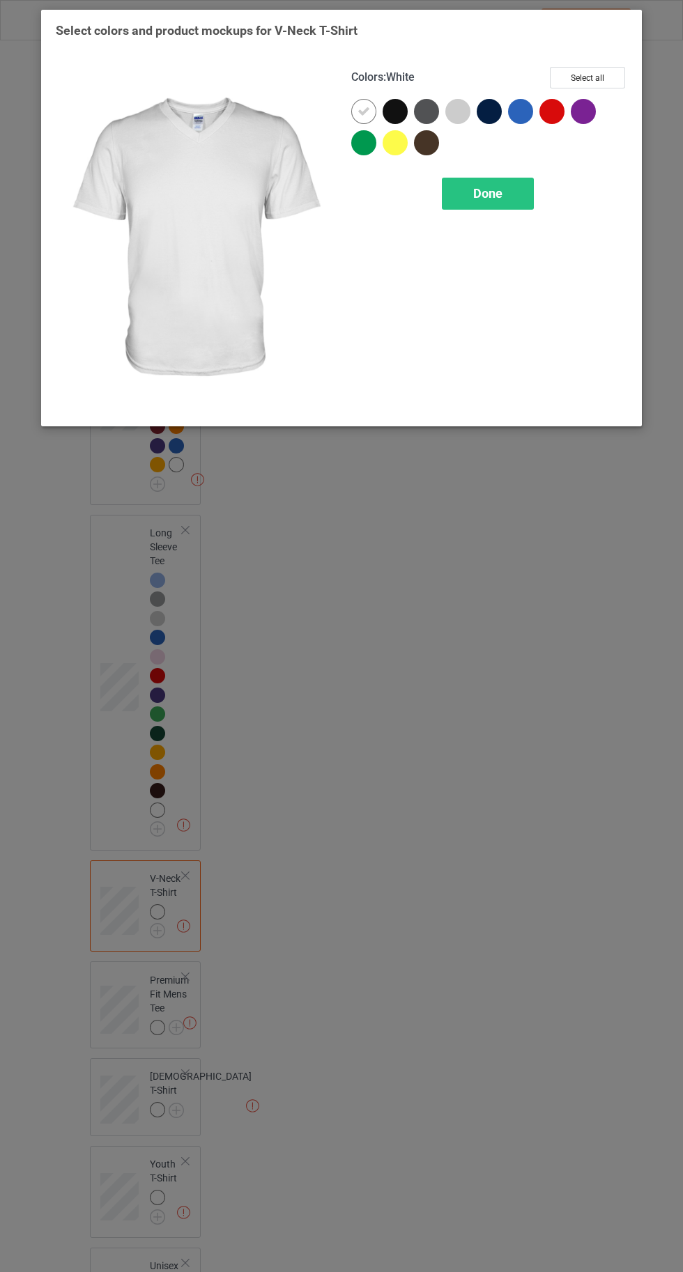
click at [507, 100] on div at bounding box center [492, 114] width 31 height 31
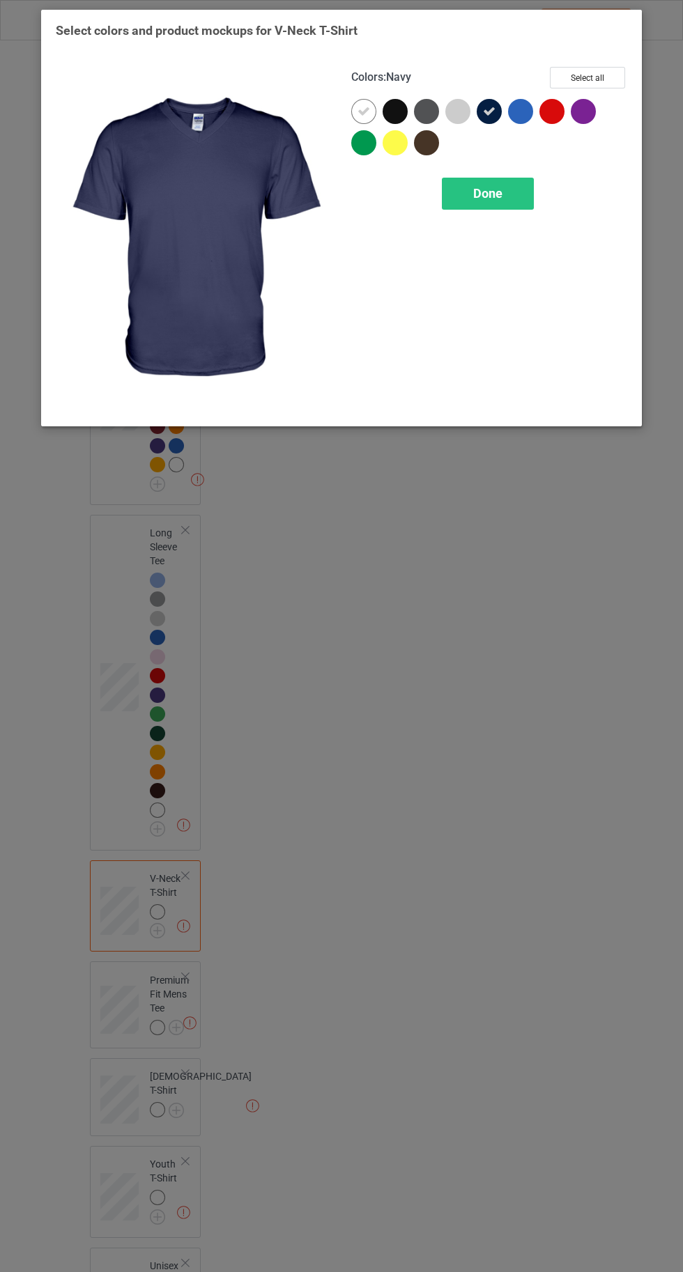
click at [488, 111] on icon at bounding box center [489, 111] width 13 height 13
click at [519, 125] on div at bounding box center [523, 114] width 31 height 31
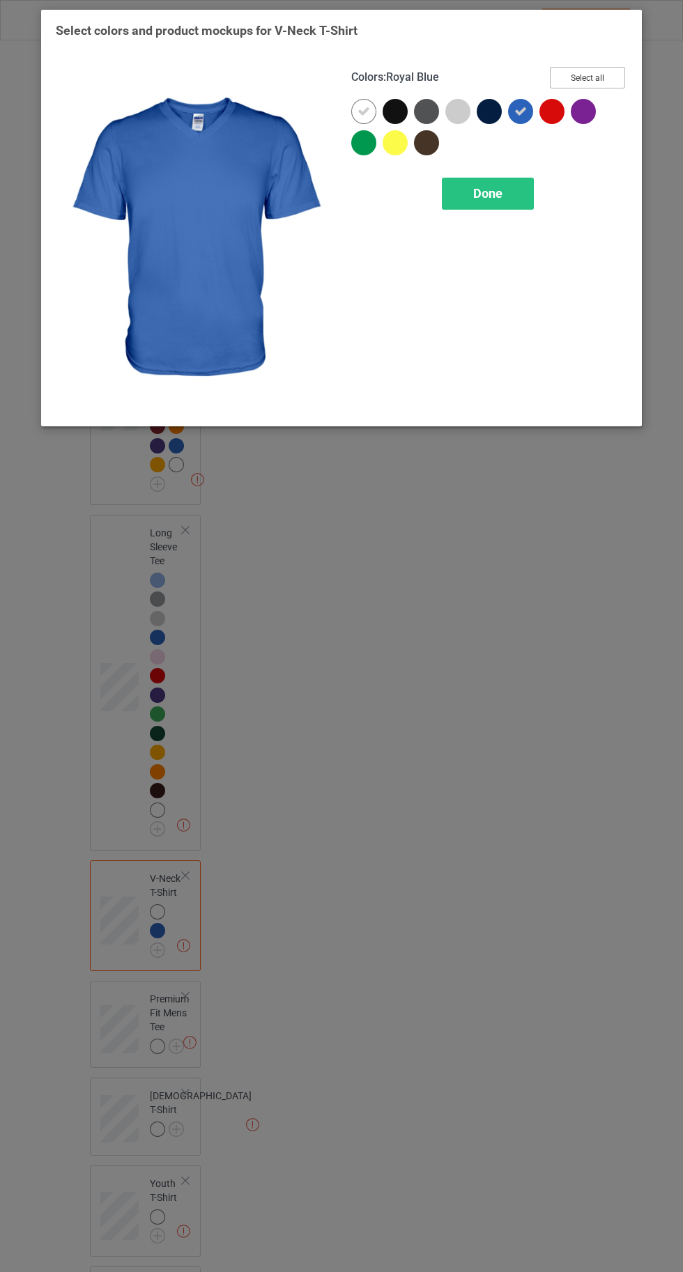
click at [602, 72] on button "Select all" at bounding box center [587, 78] width 75 height 22
click at [394, 111] on icon at bounding box center [395, 111] width 13 height 13
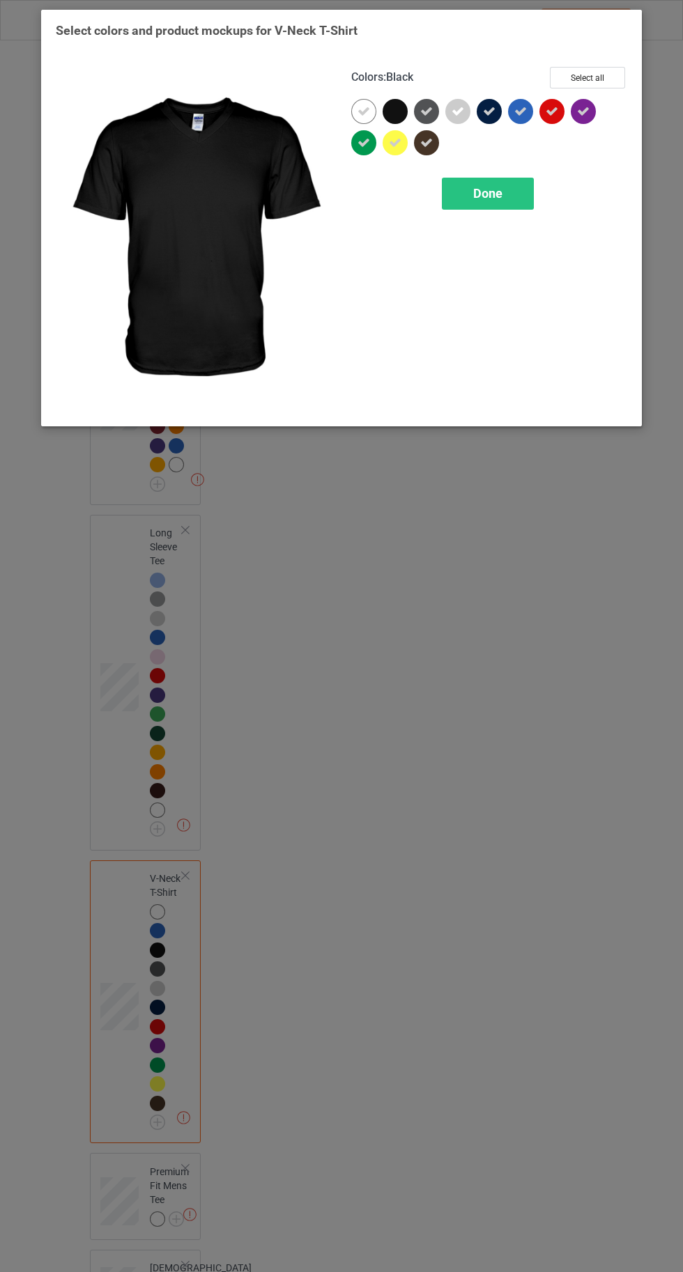
click at [363, 110] on icon at bounding box center [363, 111] width 13 height 13
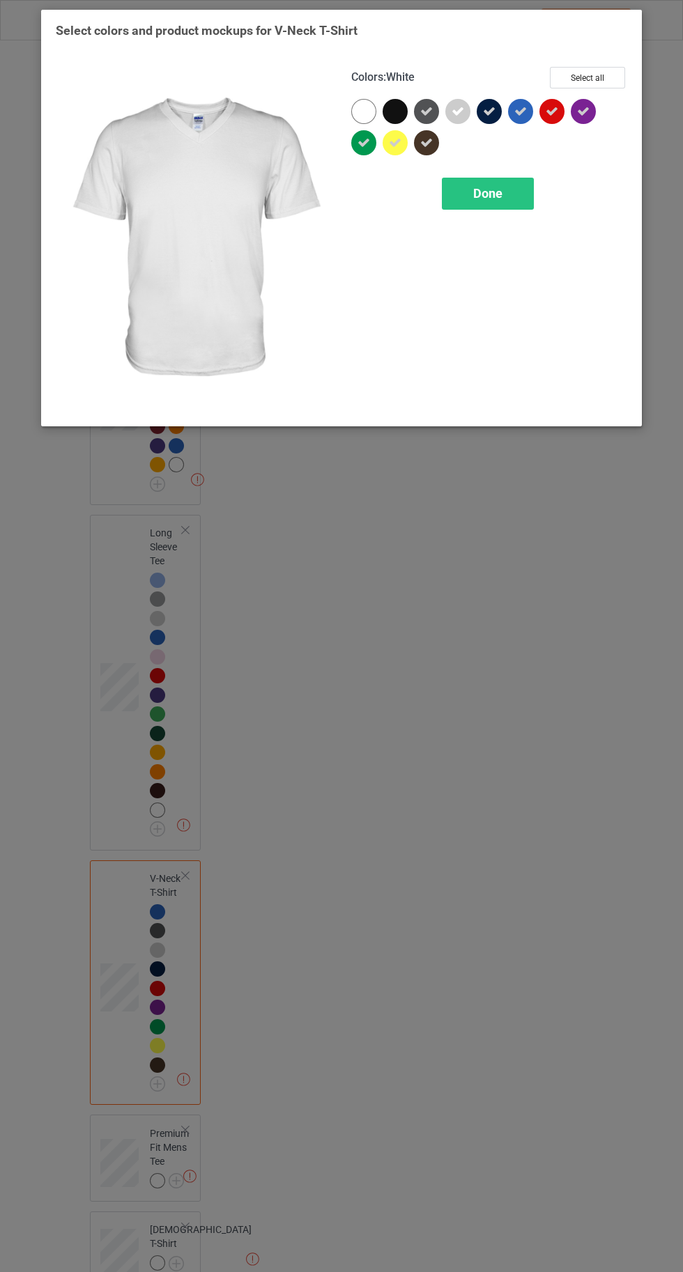
click at [353, 107] on div at bounding box center [363, 111] width 25 height 25
click at [426, 117] on icon at bounding box center [426, 111] width 13 height 13
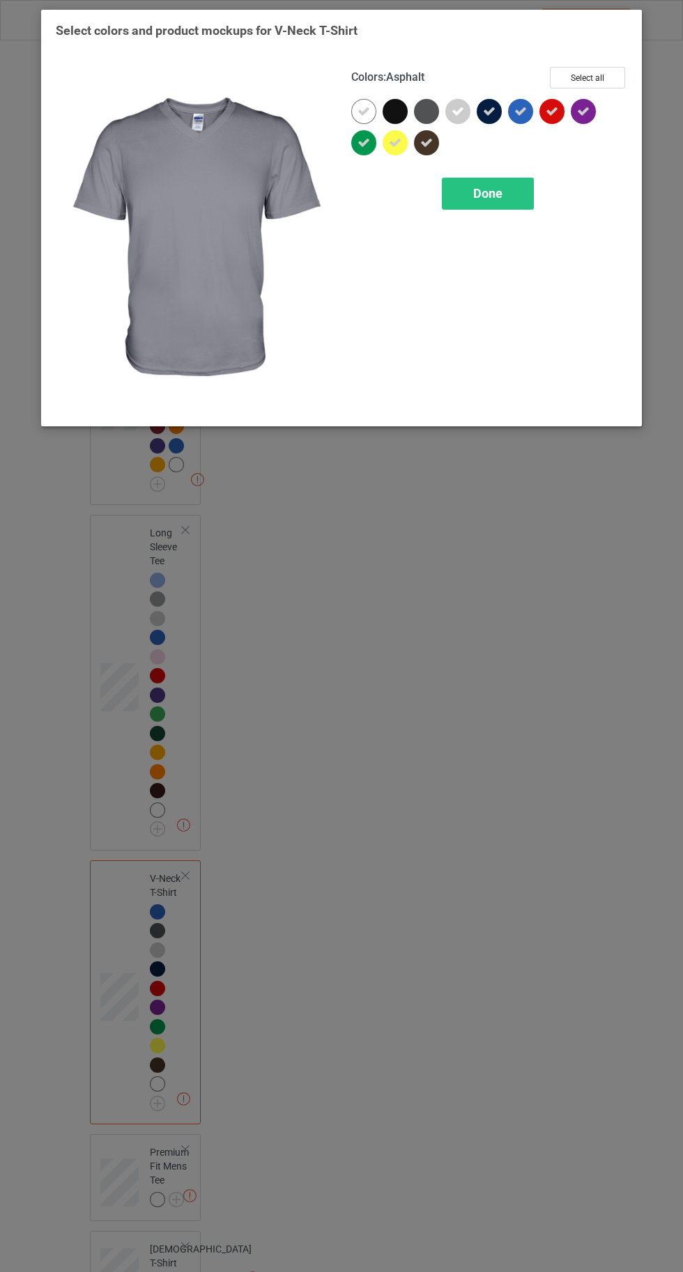
click at [486, 116] on icon at bounding box center [489, 111] width 13 height 13
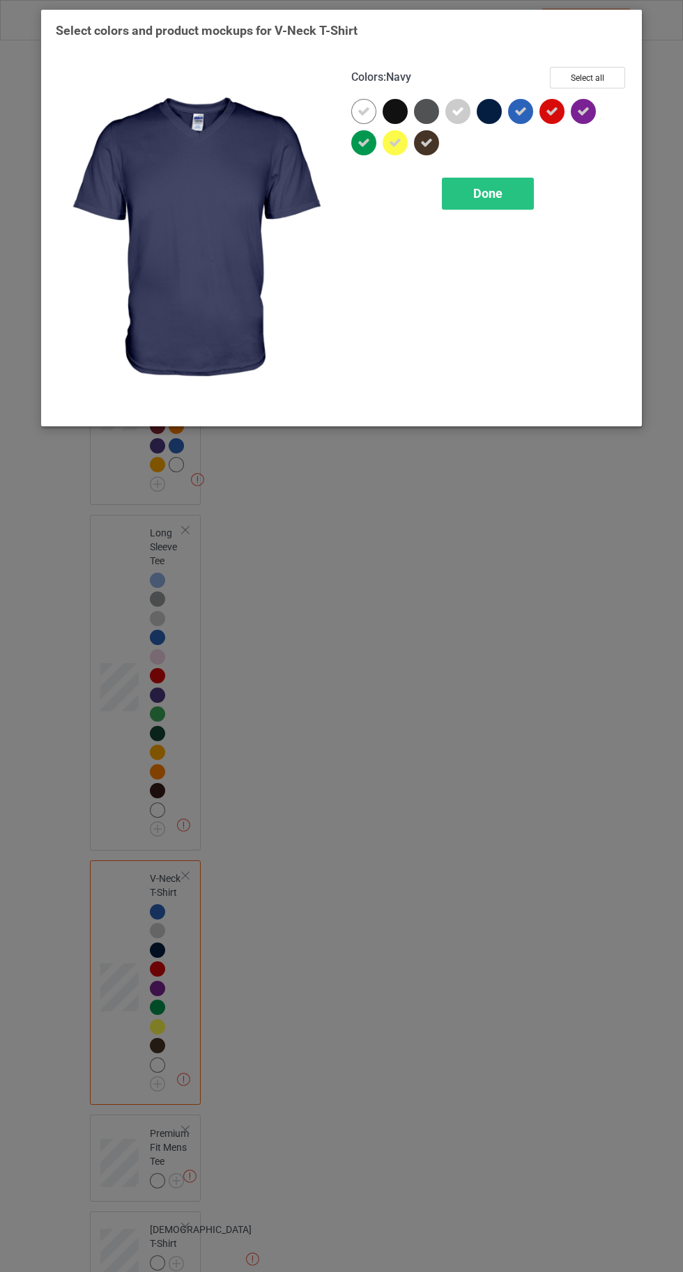
click at [475, 201] on div "Done" at bounding box center [488, 194] width 92 height 32
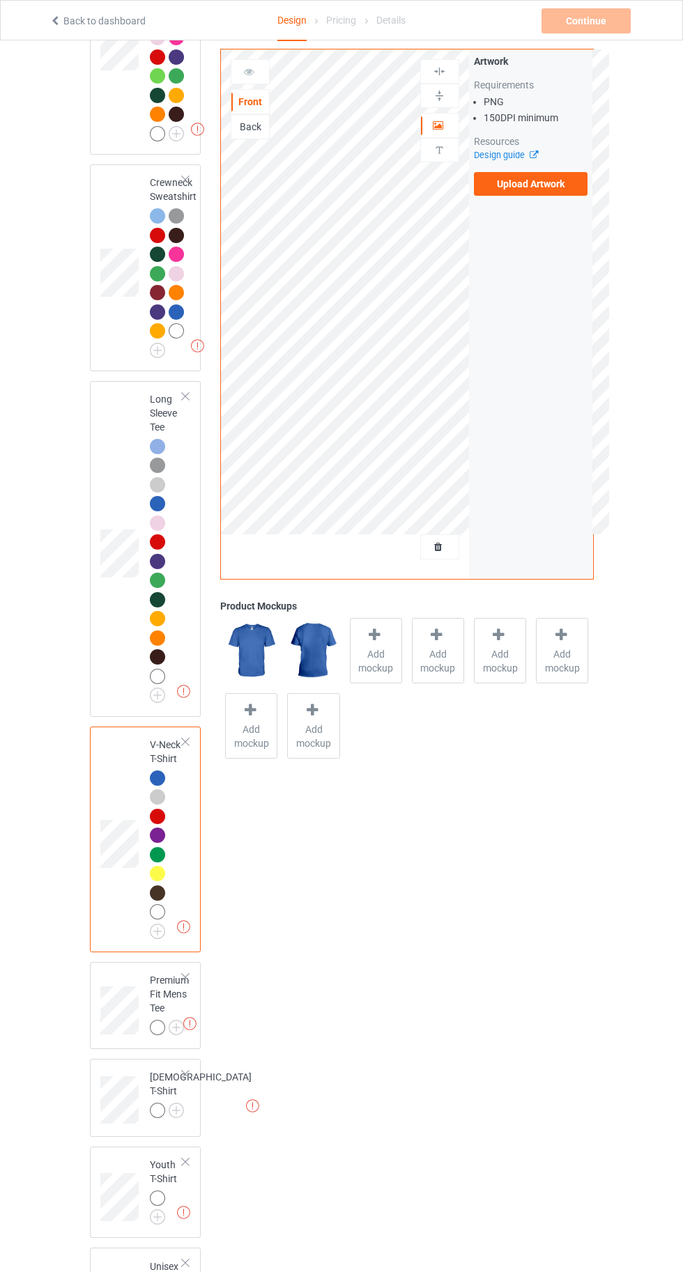
scroll to position [674, 0]
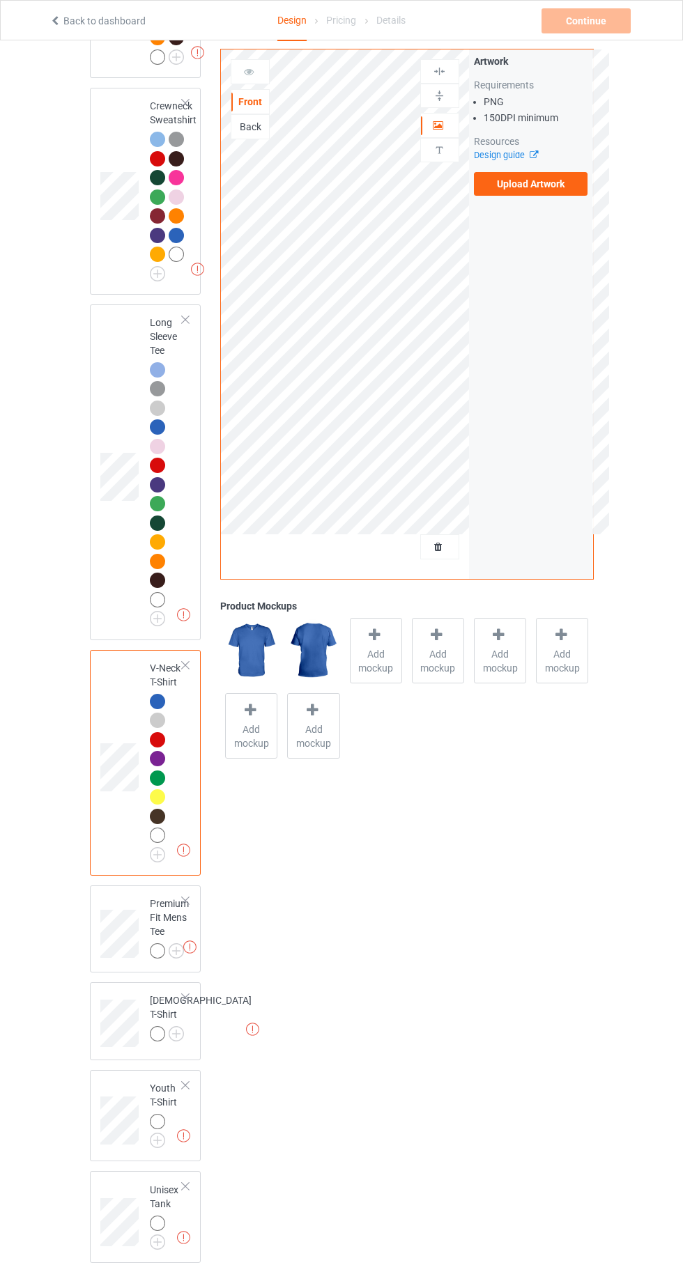
click at [0, 0] on img at bounding box center [0, 0] width 0 height 0
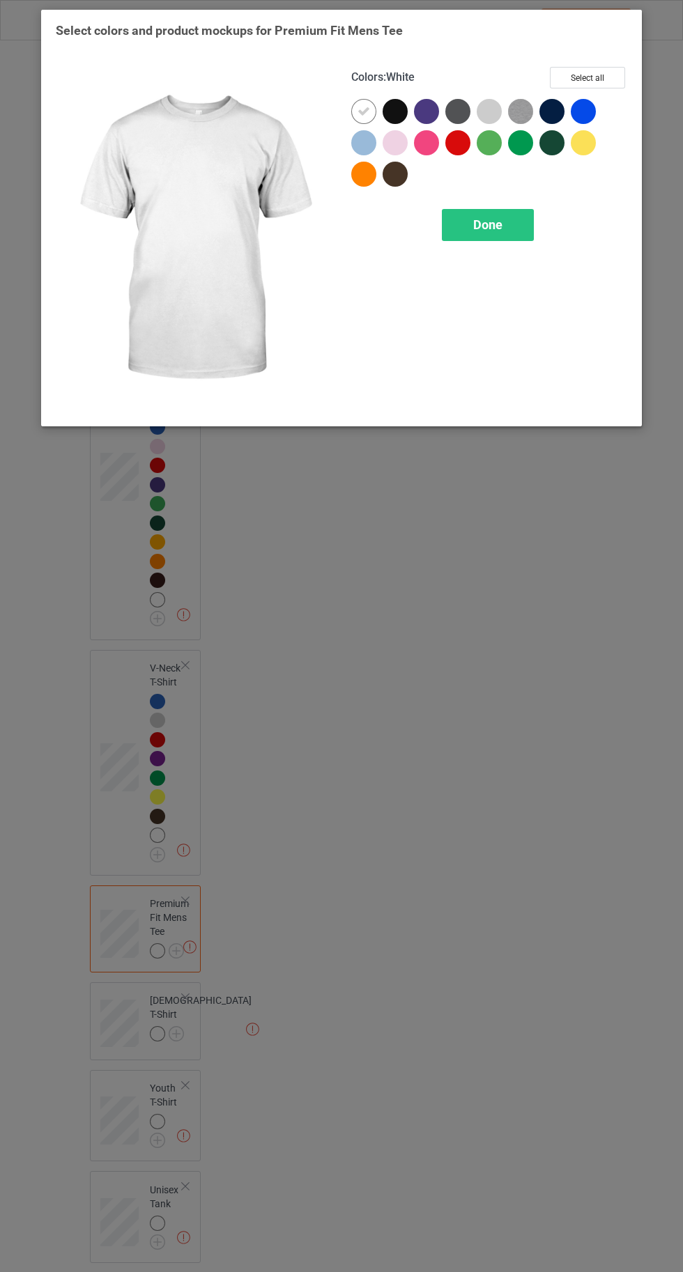
click at [356, 139] on div at bounding box center [363, 142] width 25 height 25
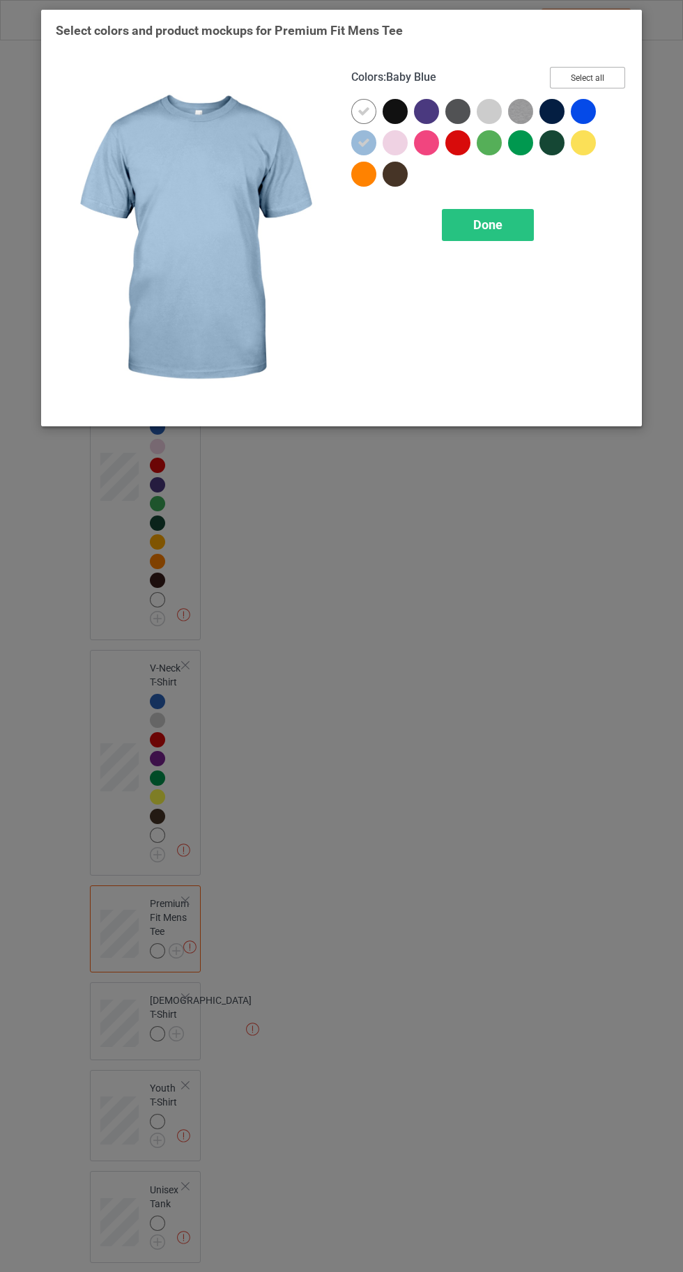
click at [603, 82] on button "Select all" at bounding box center [587, 78] width 75 height 22
click at [394, 109] on icon at bounding box center [395, 111] width 13 height 13
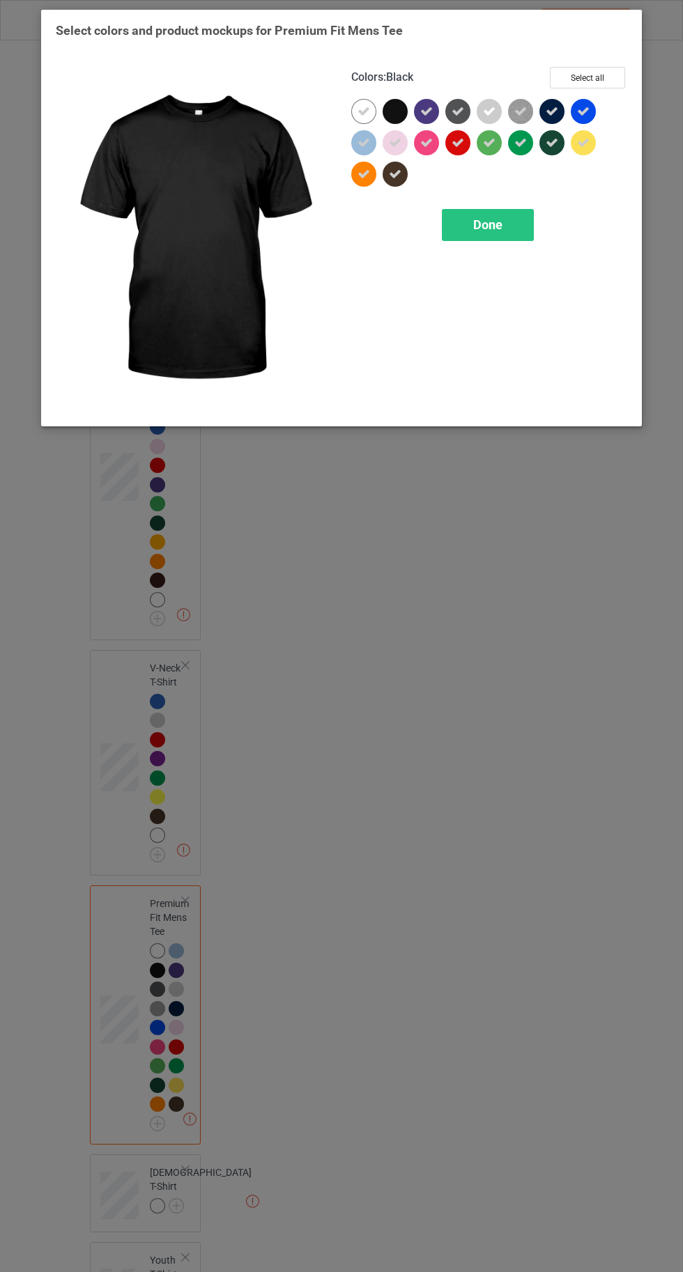
click at [358, 111] on icon at bounding box center [363, 111] width 13 height 13
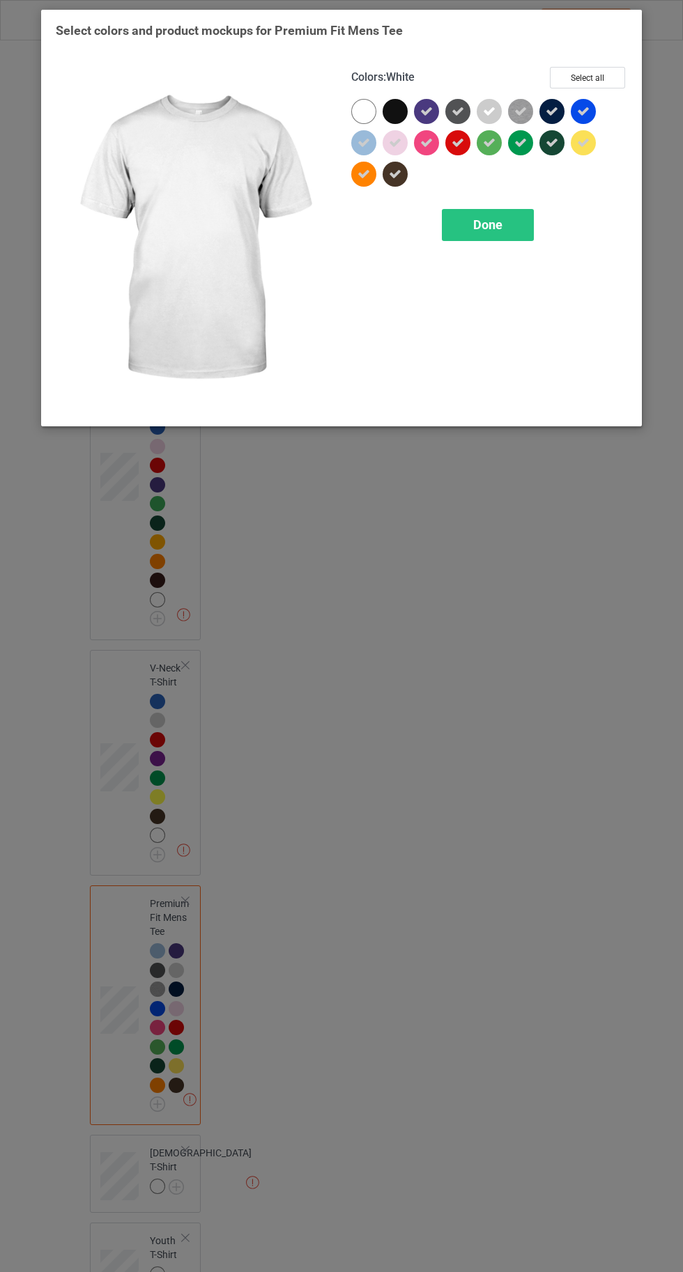
click at [362, 115] on div at bounding box center [363, 111] width 25 height 25
click at [451, 238] on div "Done" at bounding box center [488, 225] width 92 height 32
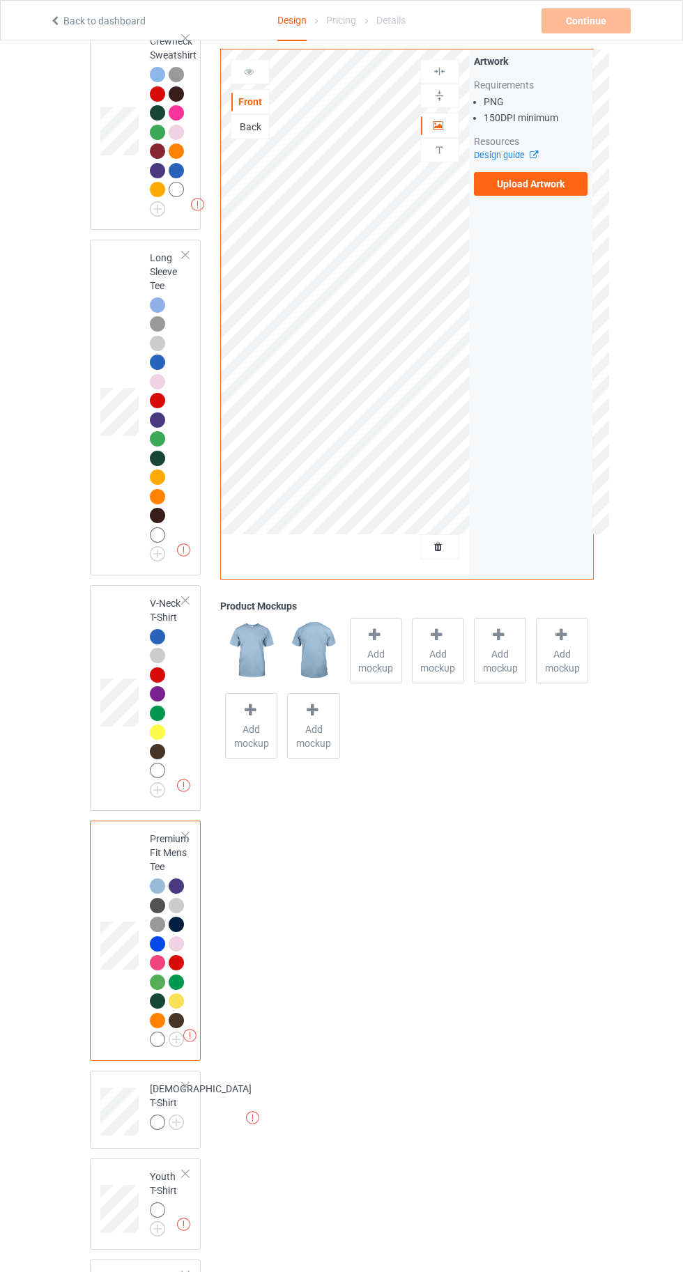
scroll to position [827, 0]
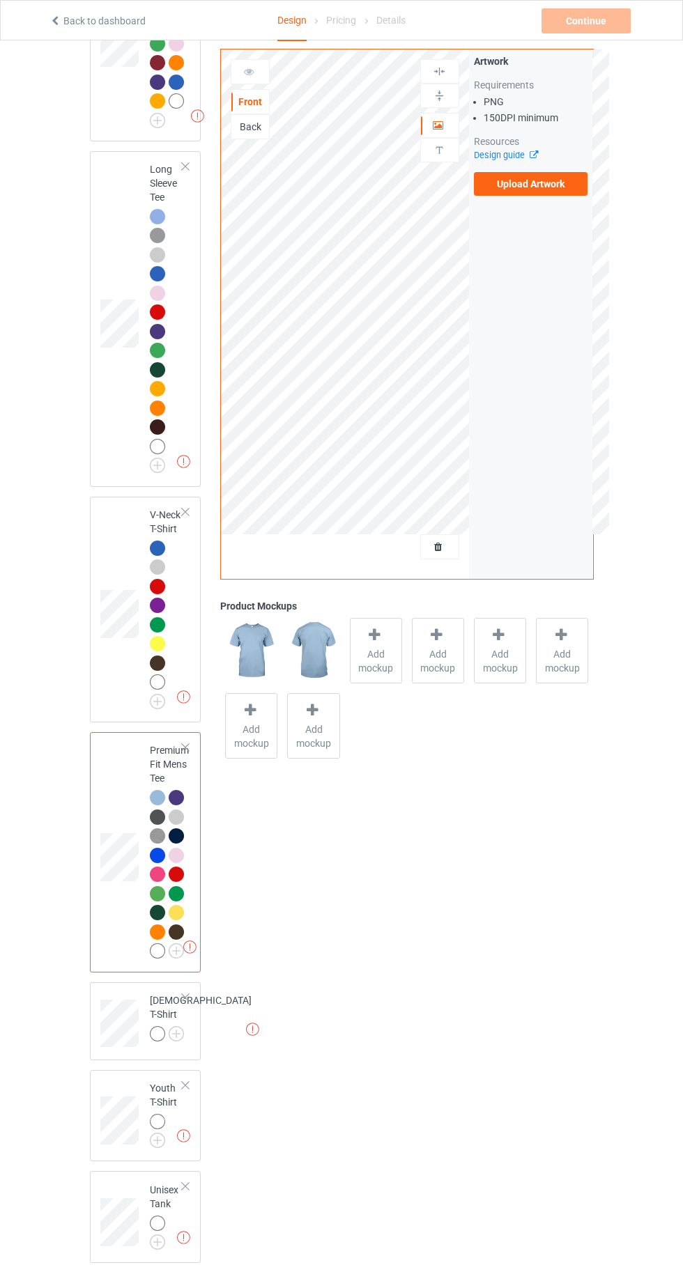
click at [0, 0] on img at bounding box center [0, 0] width 0 height 0
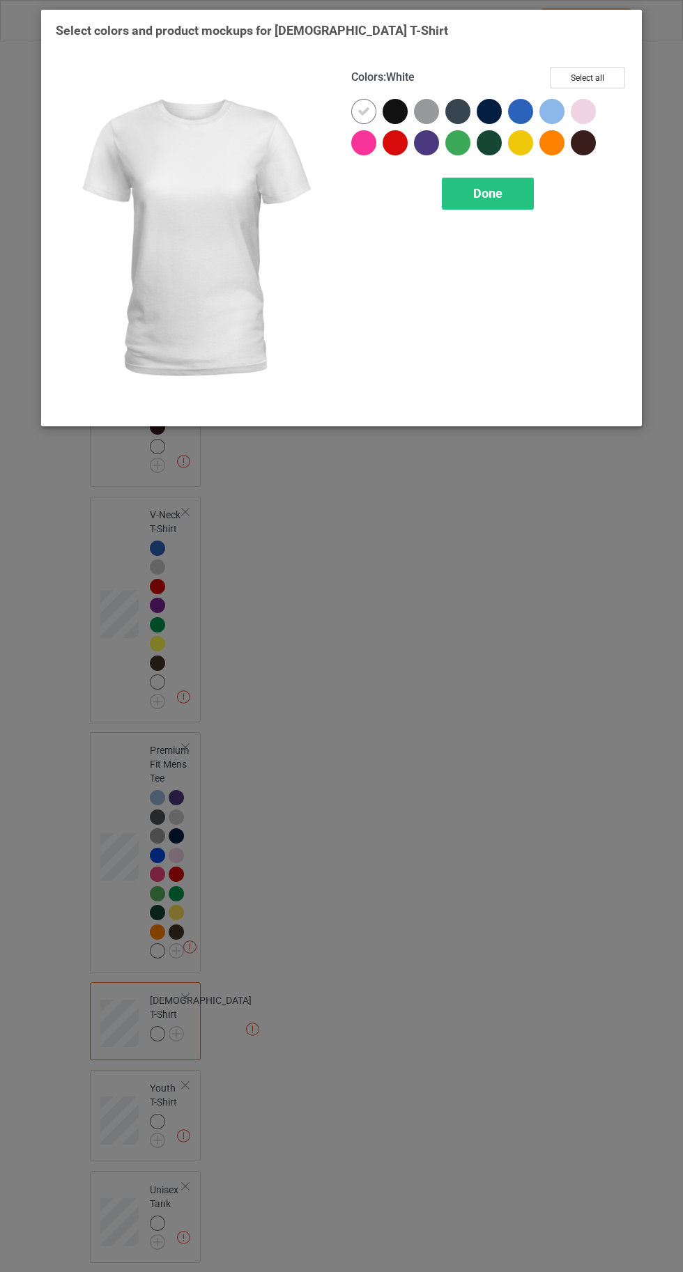
click at [559, 100] on div at bounding box center [551, 111] width 25 height 25
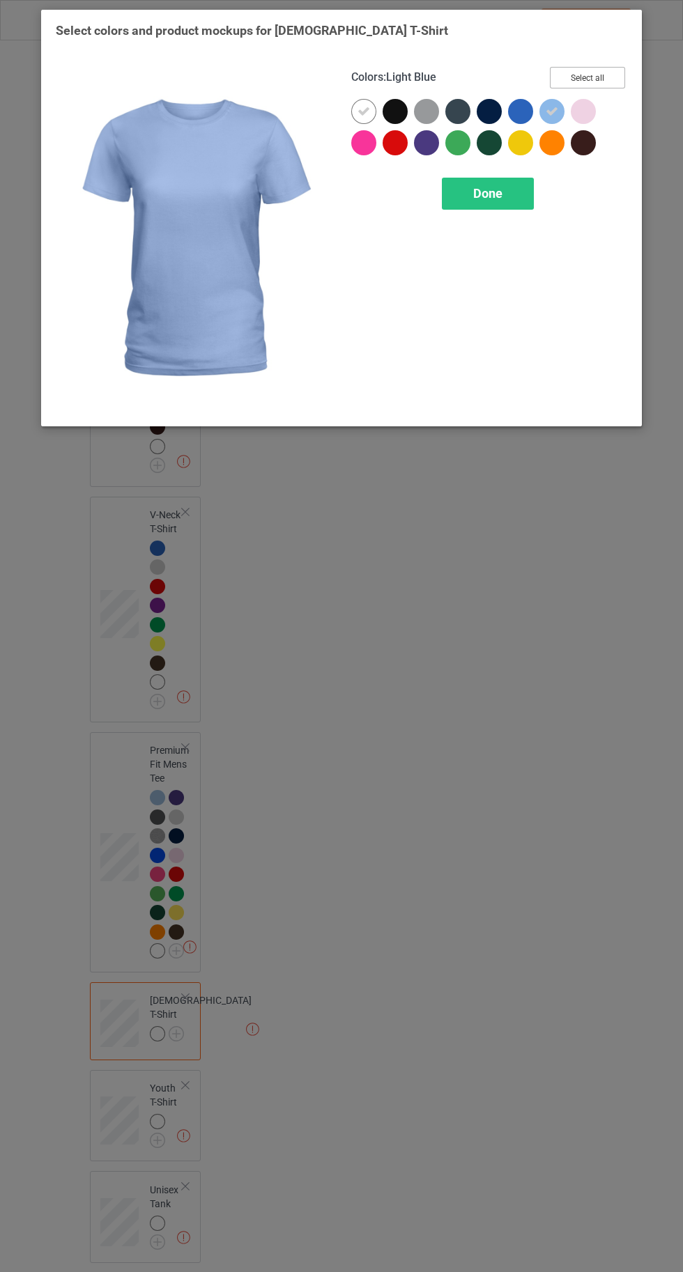
click at [587, 77] on button "Select all" at bounding box center [587, 78] width 75 height 22
click at [394, 111] on icon at bounding box center [395, 111] width 13 height 13
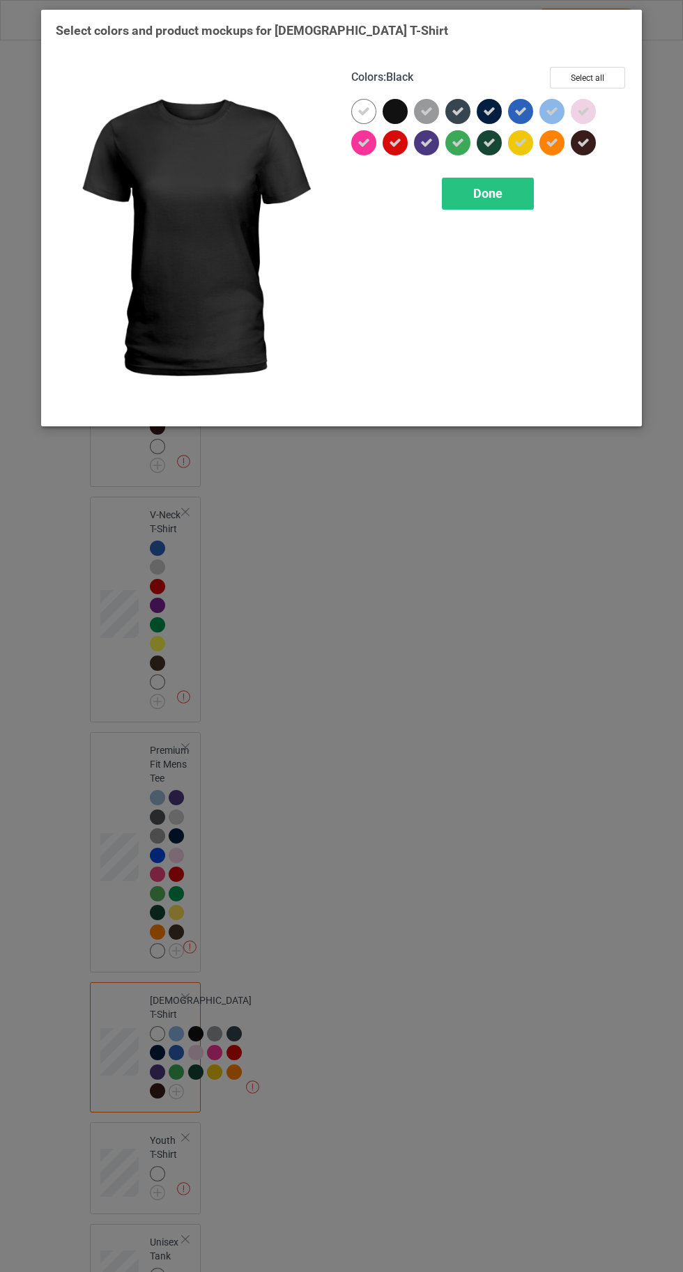
click at [458, 111] on icon at bounding box center [457, 111] width 13 height 13
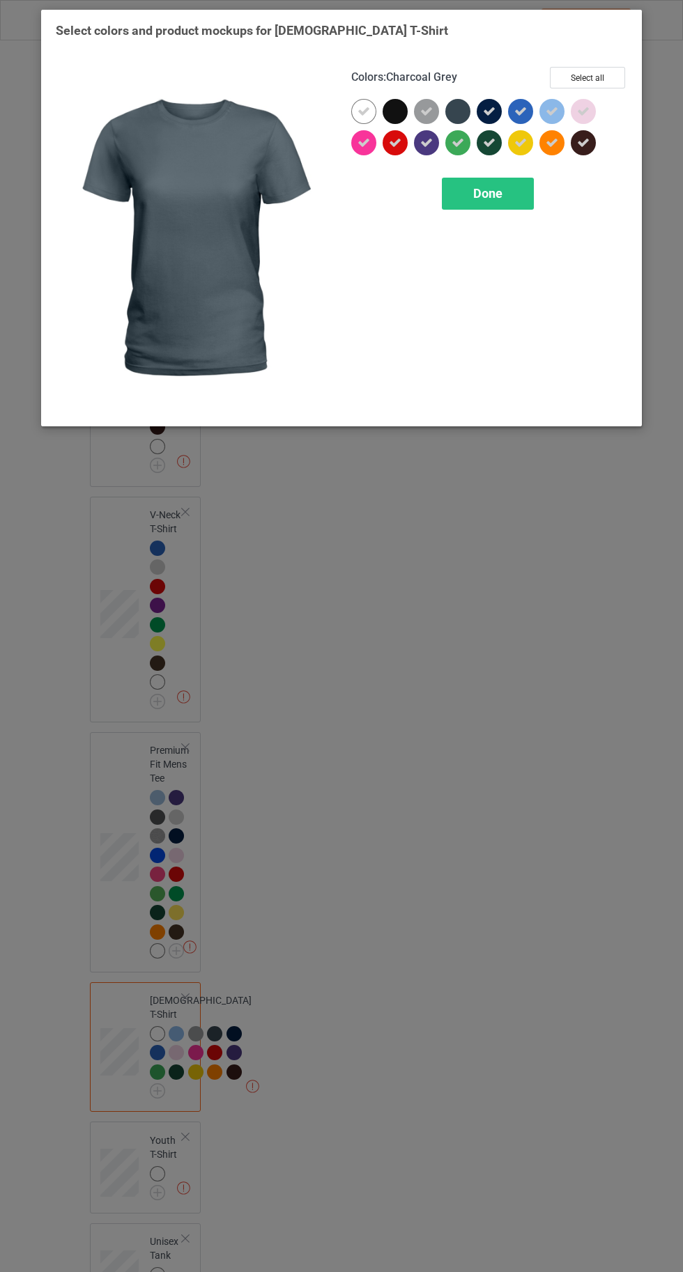
click at [486, 109] on icon at bounding box center [489, 111] width 13 height 13
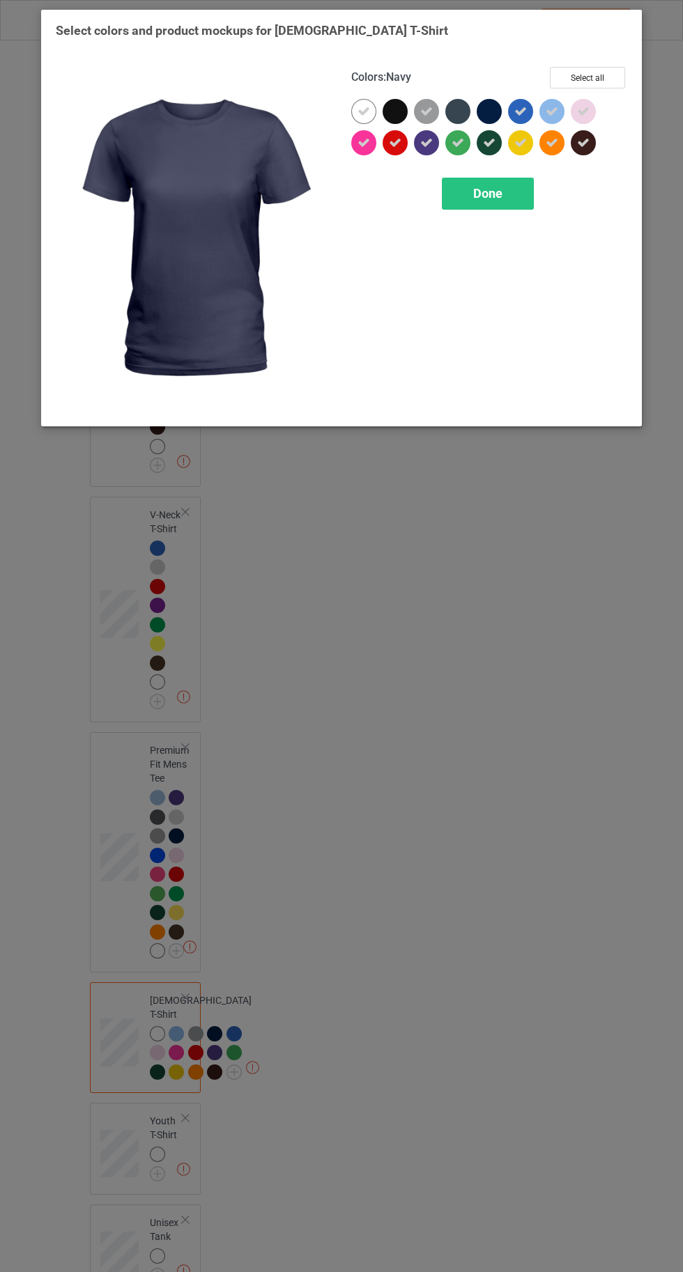
click at [362, 111] on icon at bounding box center [363, 111] width 13 height 13
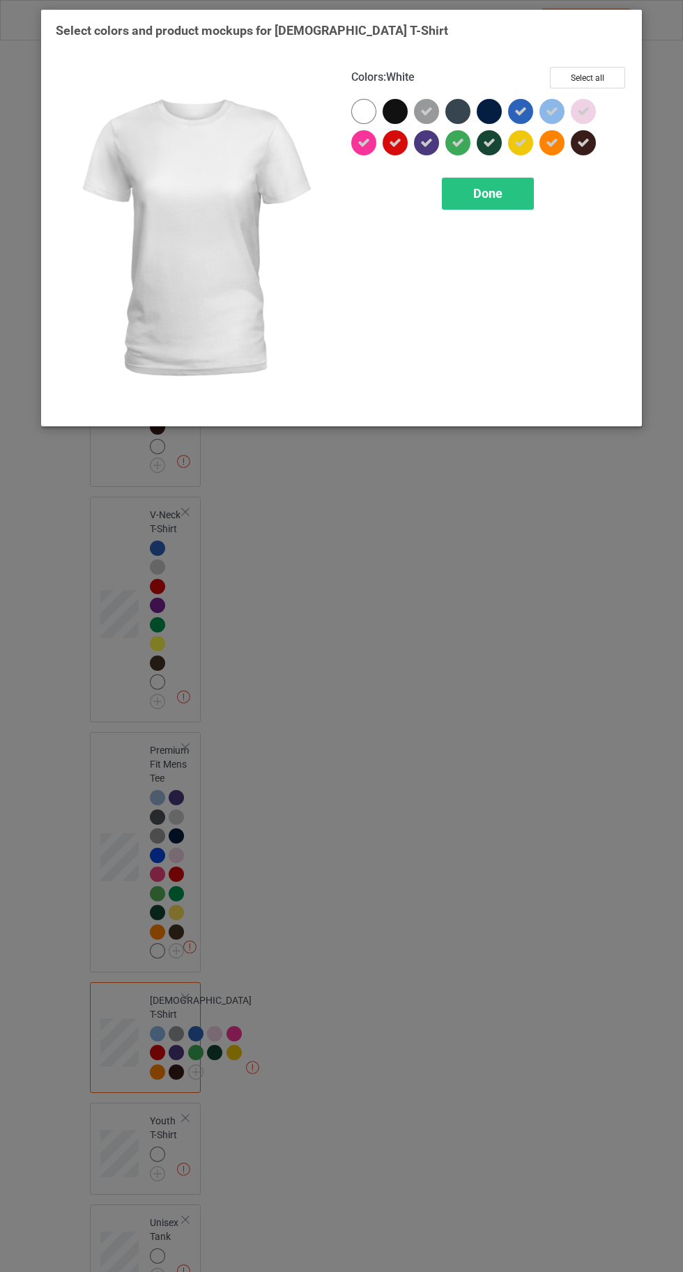
click at [359, 109] on div at bounding box center [363, 111] width 25 height 25
click at [499, 201] on div "Done" at bounding box center [488, 194] width 92 height 32
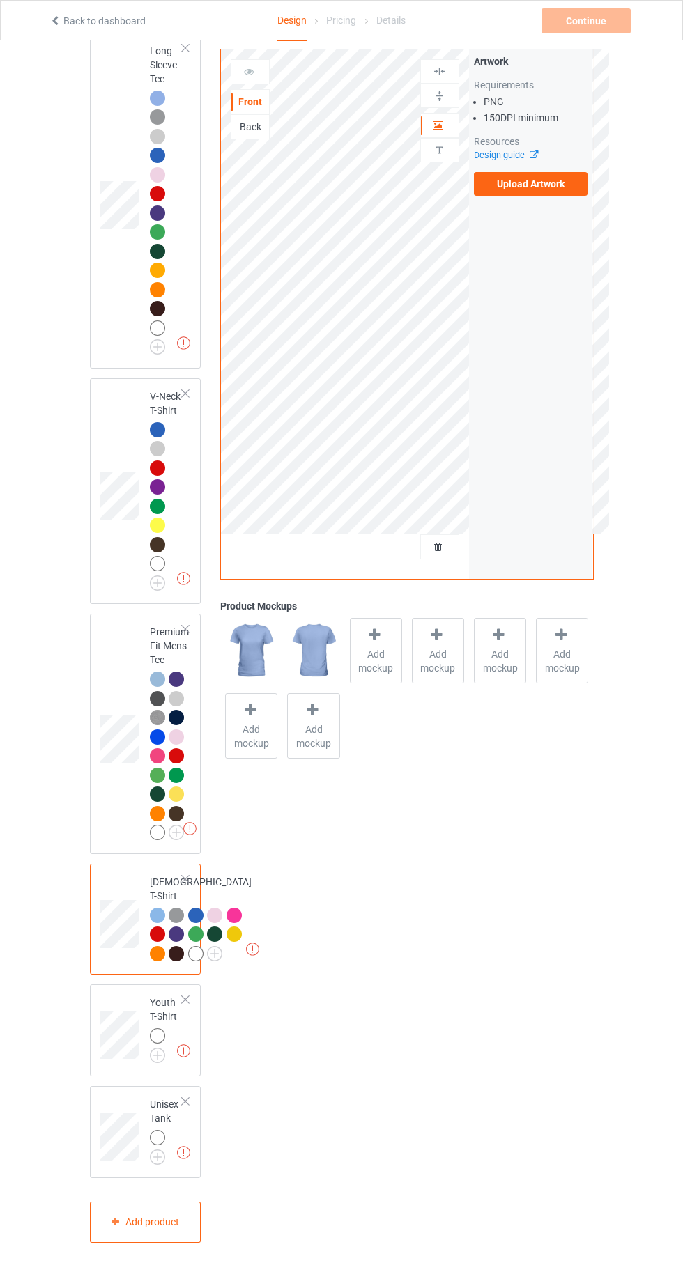
scroll to position [1057, 0]
click at [0, 0] on img at bounding box center [0, 0] width 0 height 0
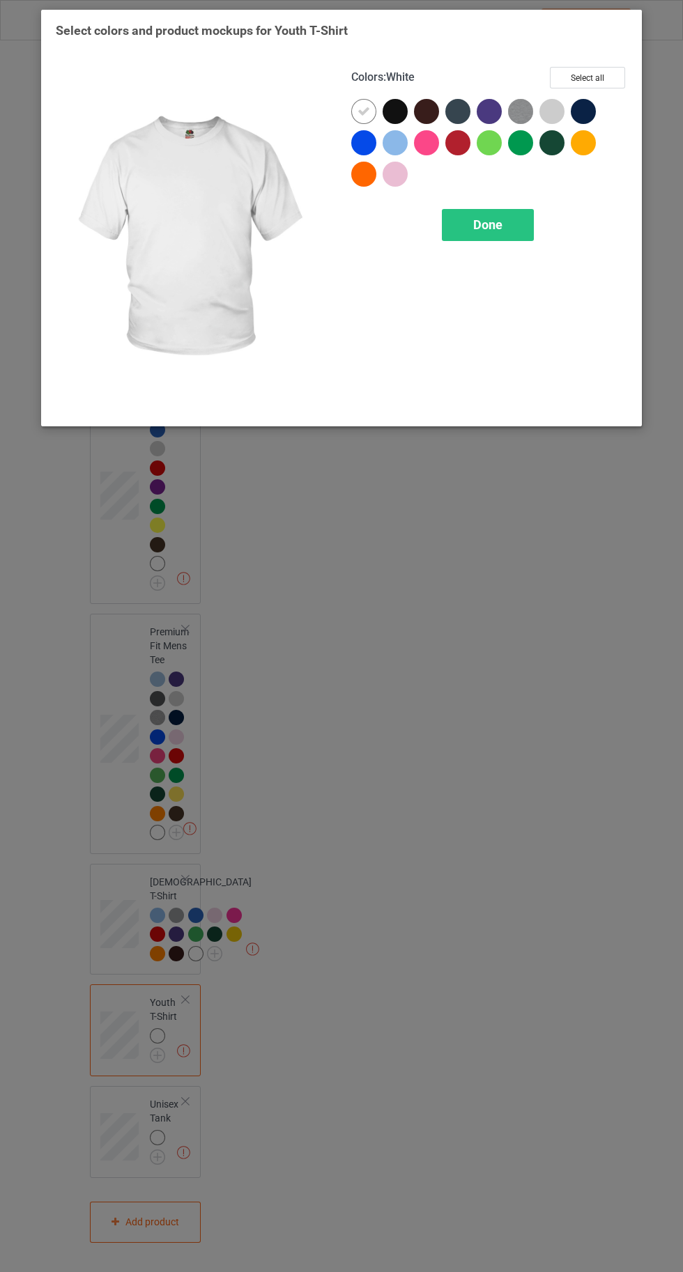
click at [390, 136] on div at bounding box center [395, 142] width 25 height 25
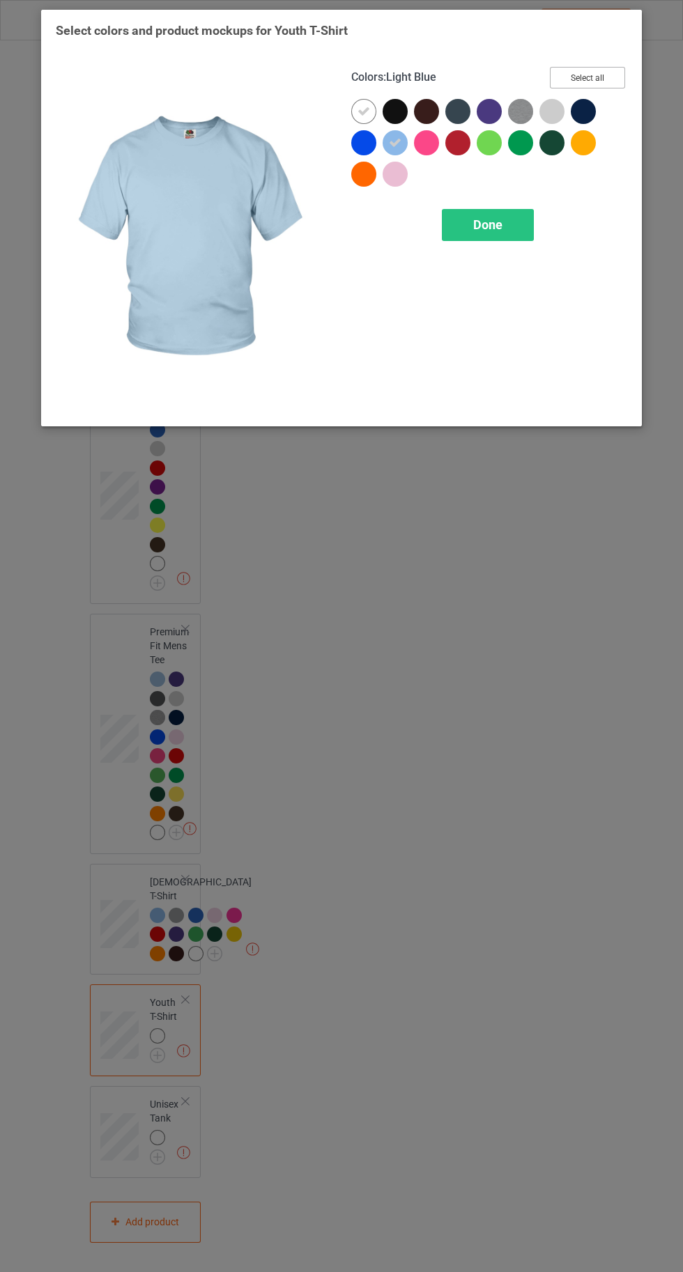
click at [584, 74] on button "Select all" at bounding box center [587, 78] width 75 height 22
click at [358, 147] on icon at bounding box center [363, 143] width 13 height 13
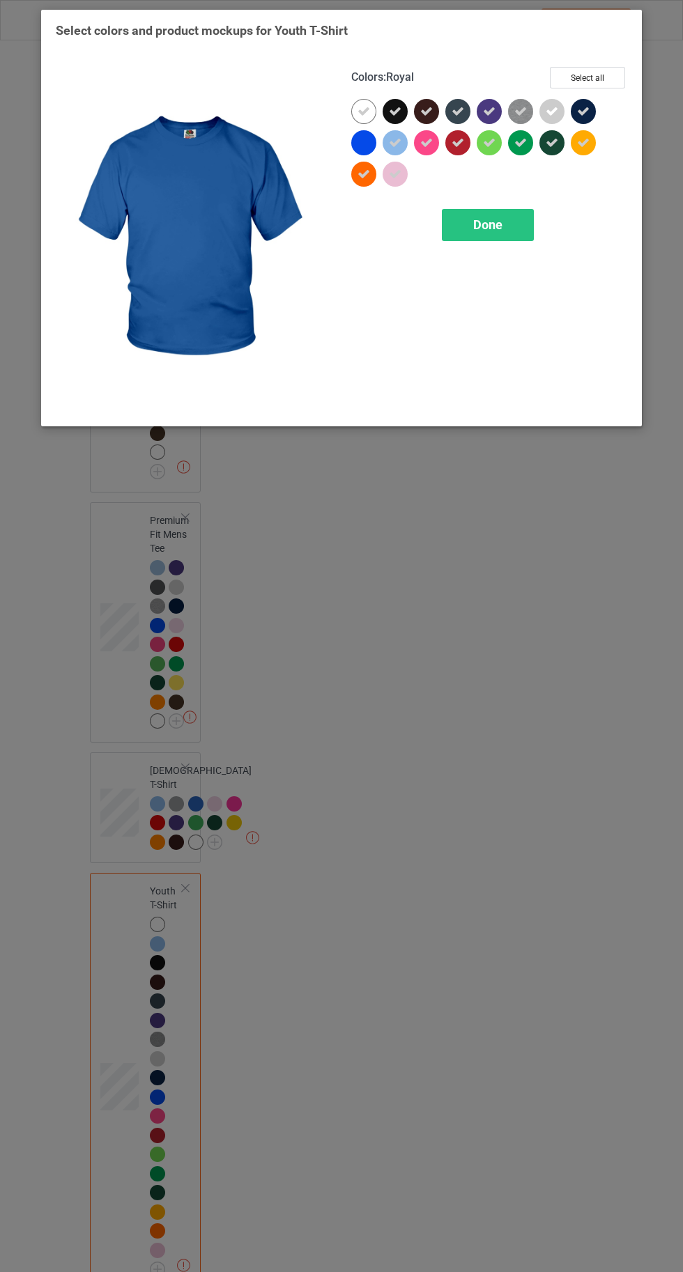
click at [394, 111] on icon at bounding box center [395, 111] width 13 height 13
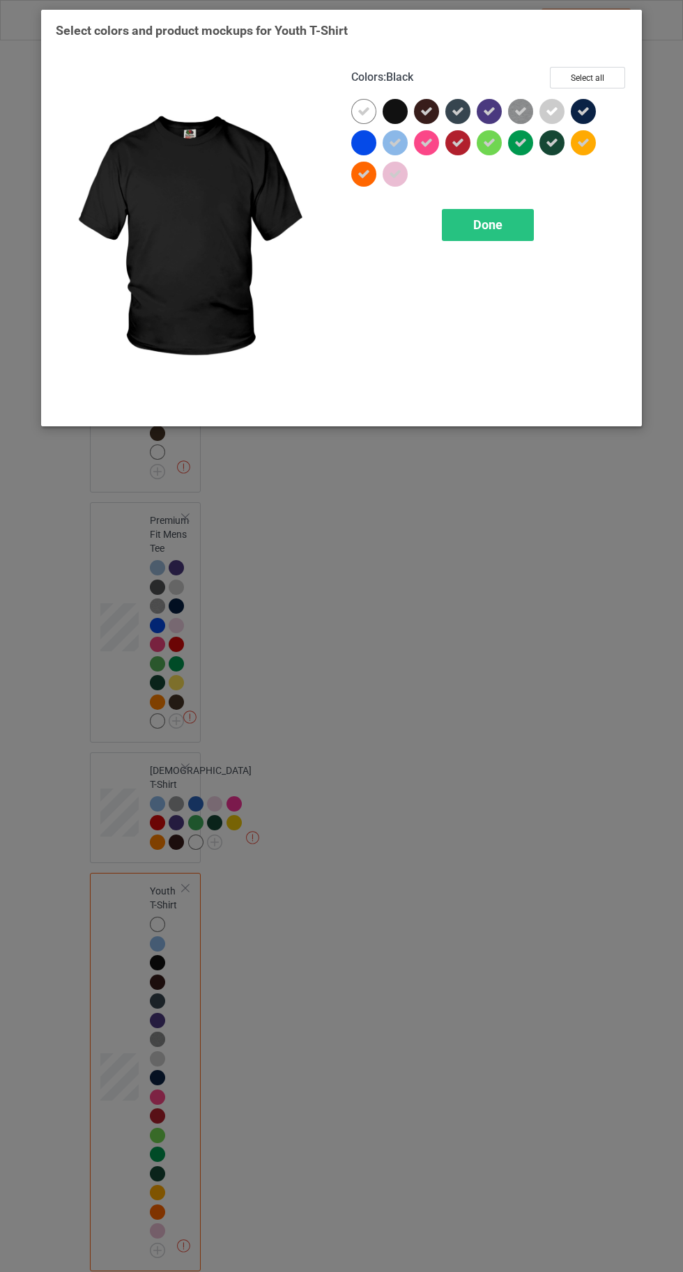
click at [361, 131] on div at bounding box center [363, 142] width 25 height 25
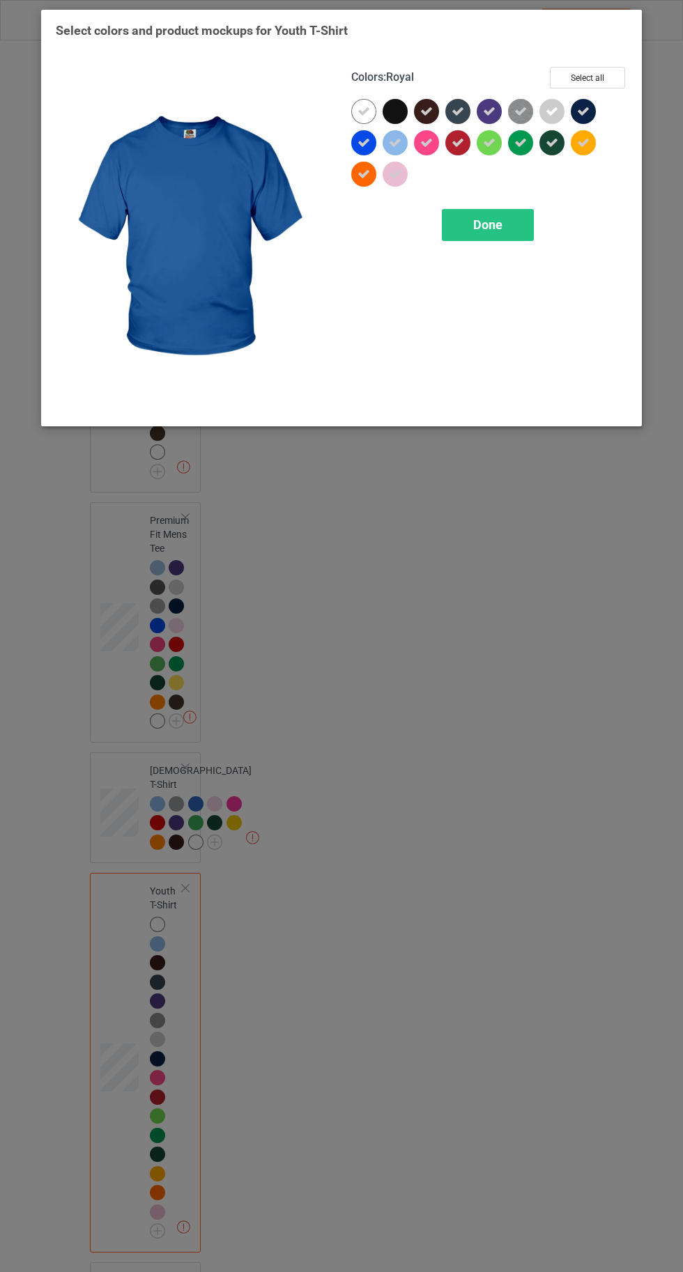
click at [357, 107] on icon at bounding box center [363, 111] width 13 height 13
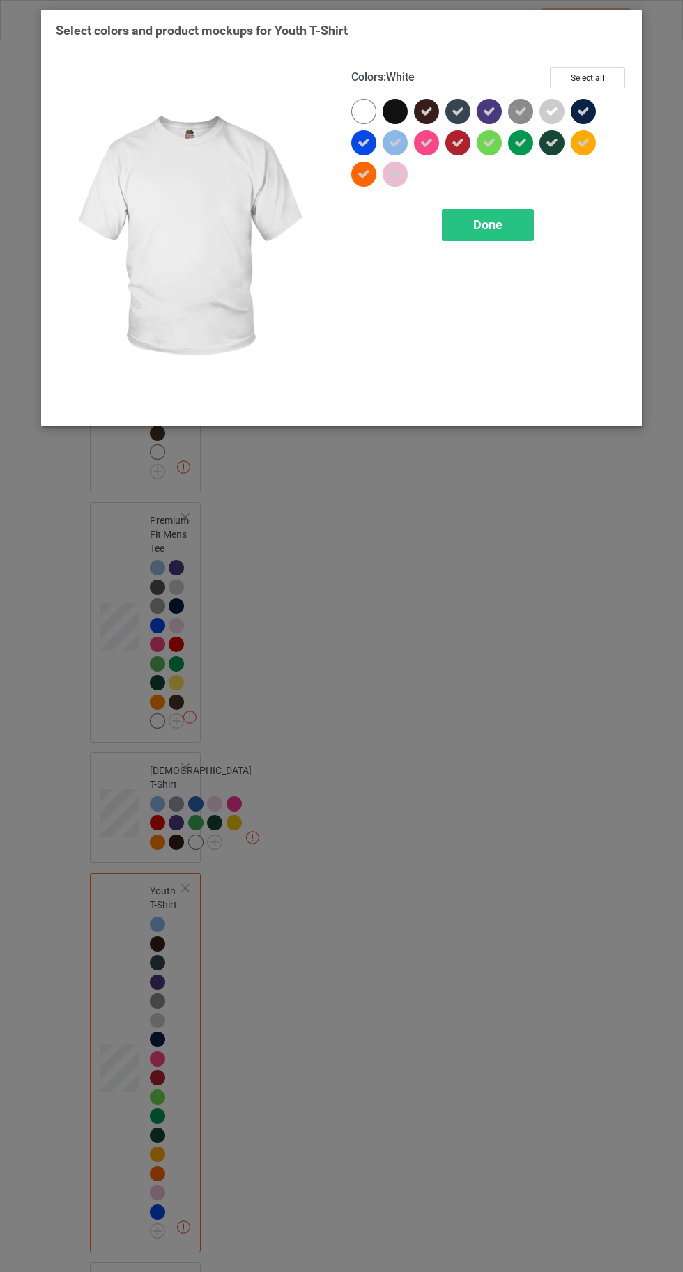
click at [499, 233] on div "Done" at bounding box center [488, 225] width 92 height 32
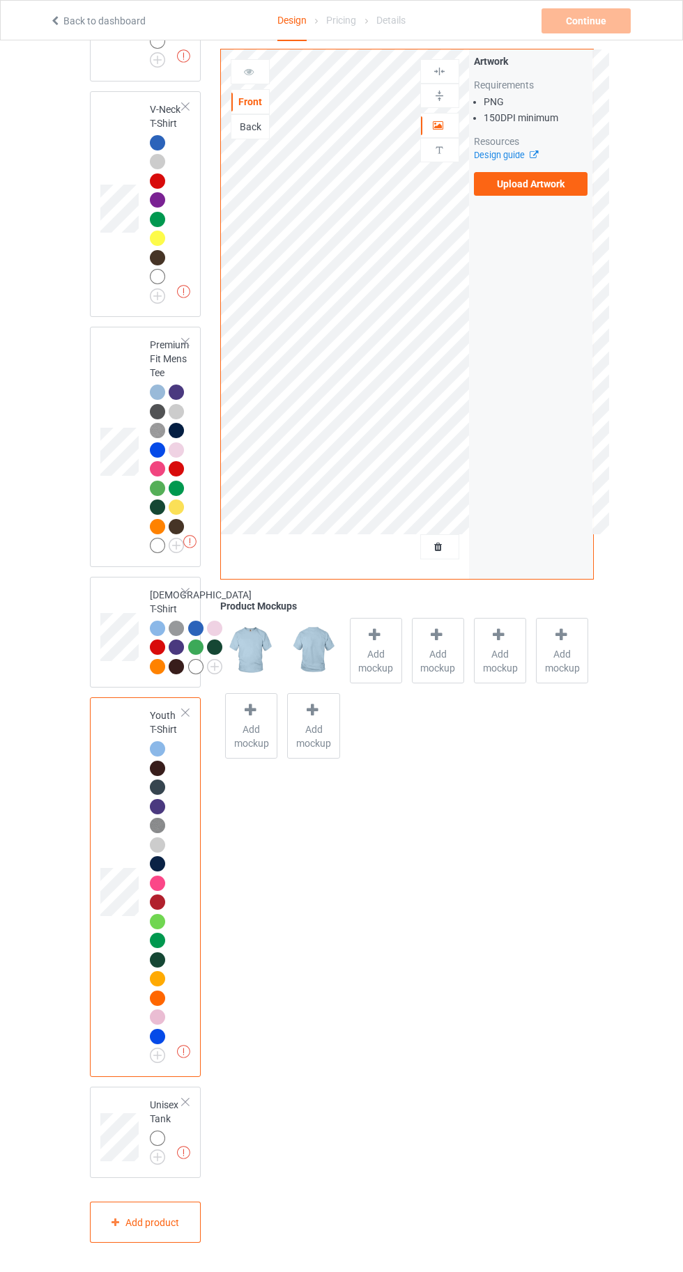
scroll to position [1345, 0]
click at [0, 0] on img at bounding box center [0, 0] width 0 height 0
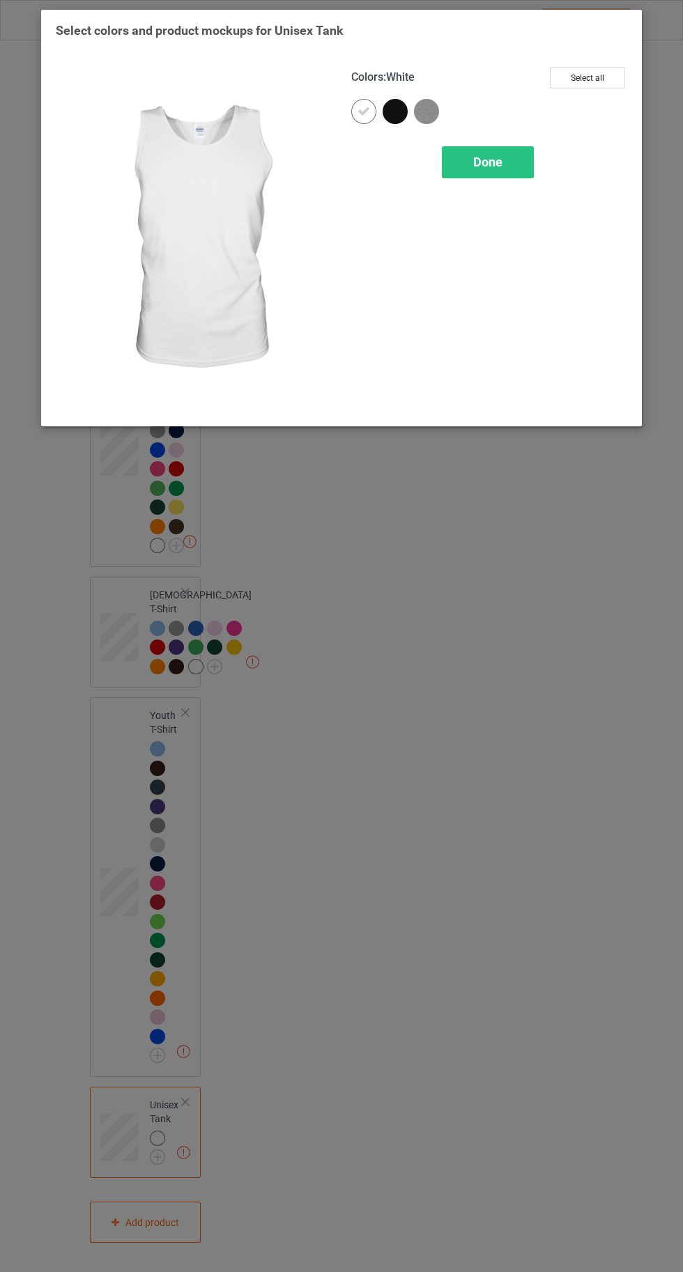
click at [440, 123] on div at bounding box center [429, 114] width 31 height 31
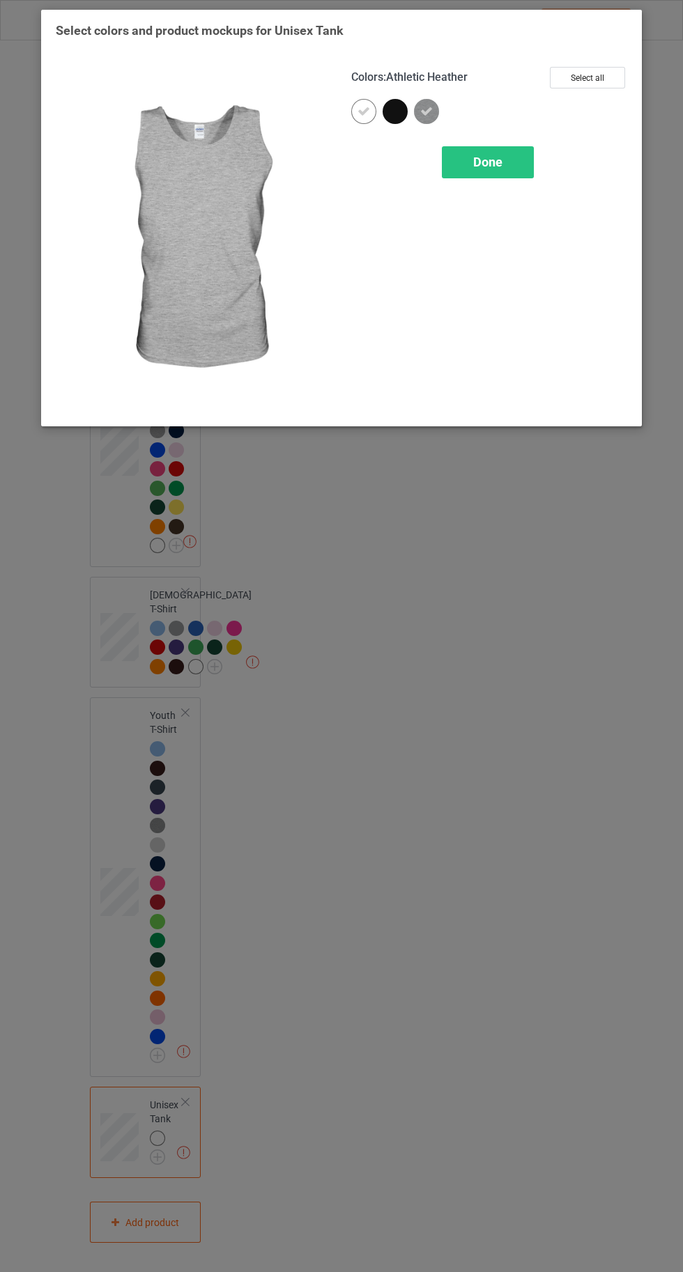
click at [489, 162] on span "Done" at bounding box center [487, 162] width 29 height 15
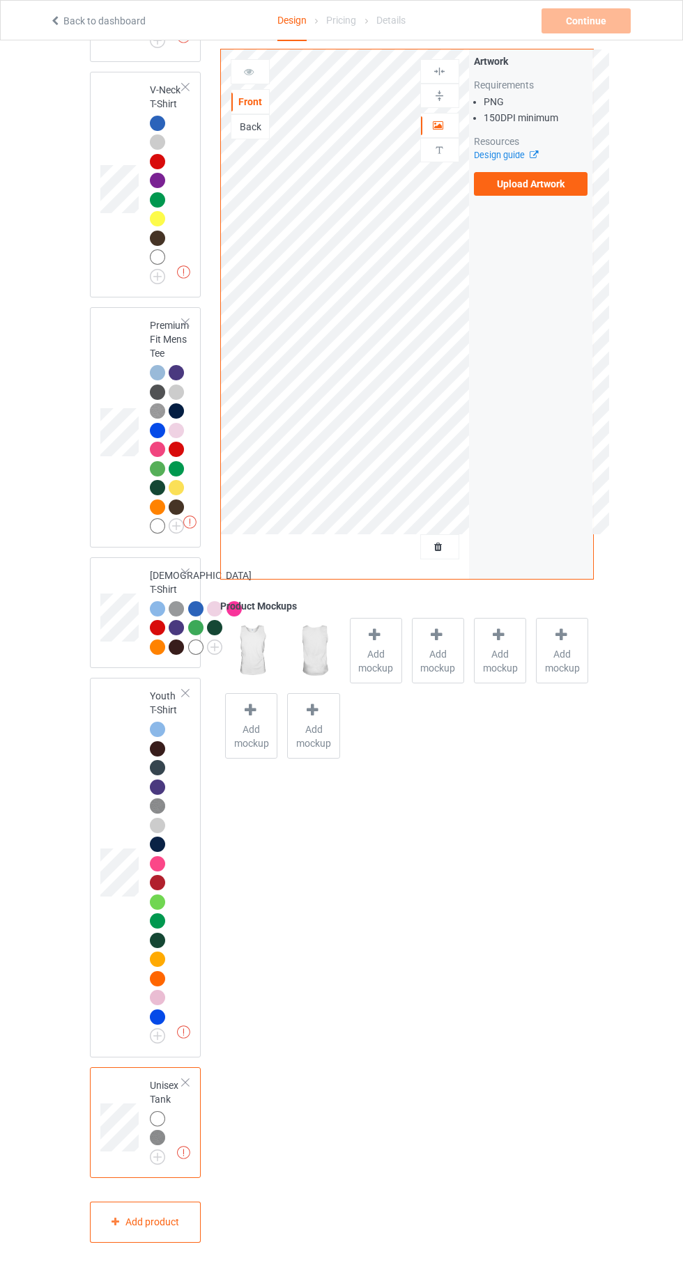
click at [525, 184] on label "Upload Artwork" at bounding box center [531, 184] width 114 height 24
click at [0, 0] on input "Upload Artwork" at bounding box center [0, 0] width 0 height 0
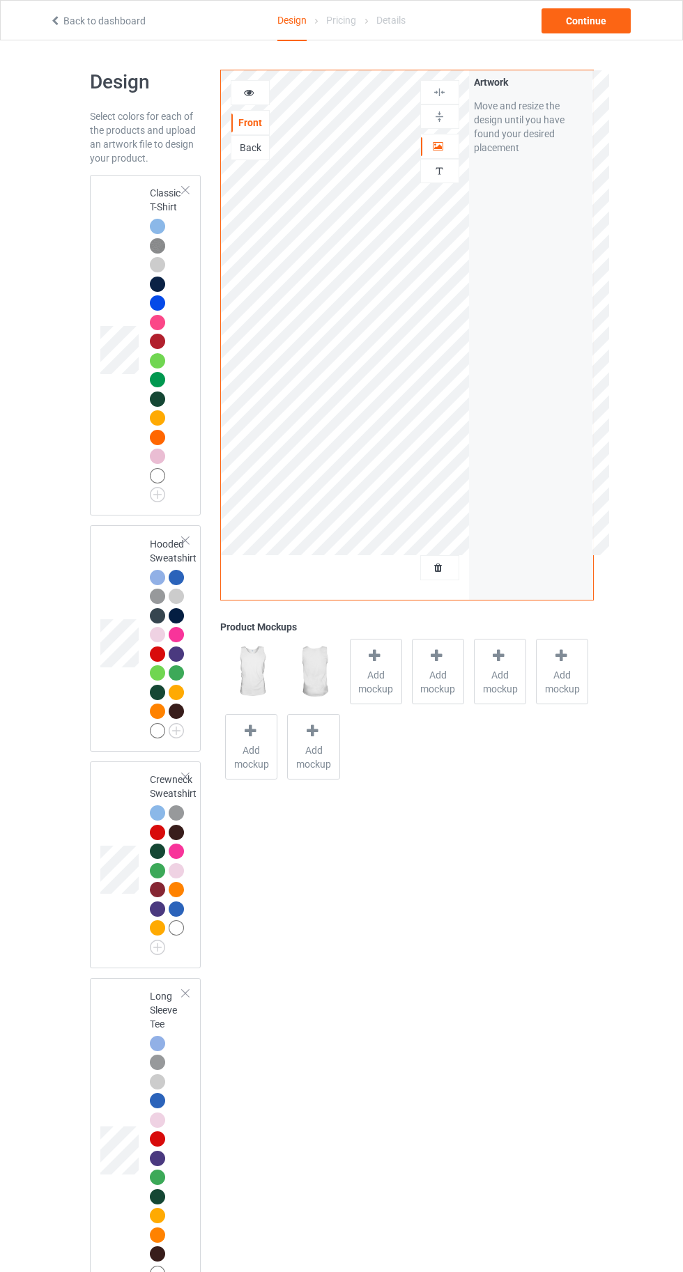
click at [157, 245] on img at bounding box center [157, 245] width 15 height 15
click at [369, 666] on div at bounding box center [376, 658] width 20 height 20
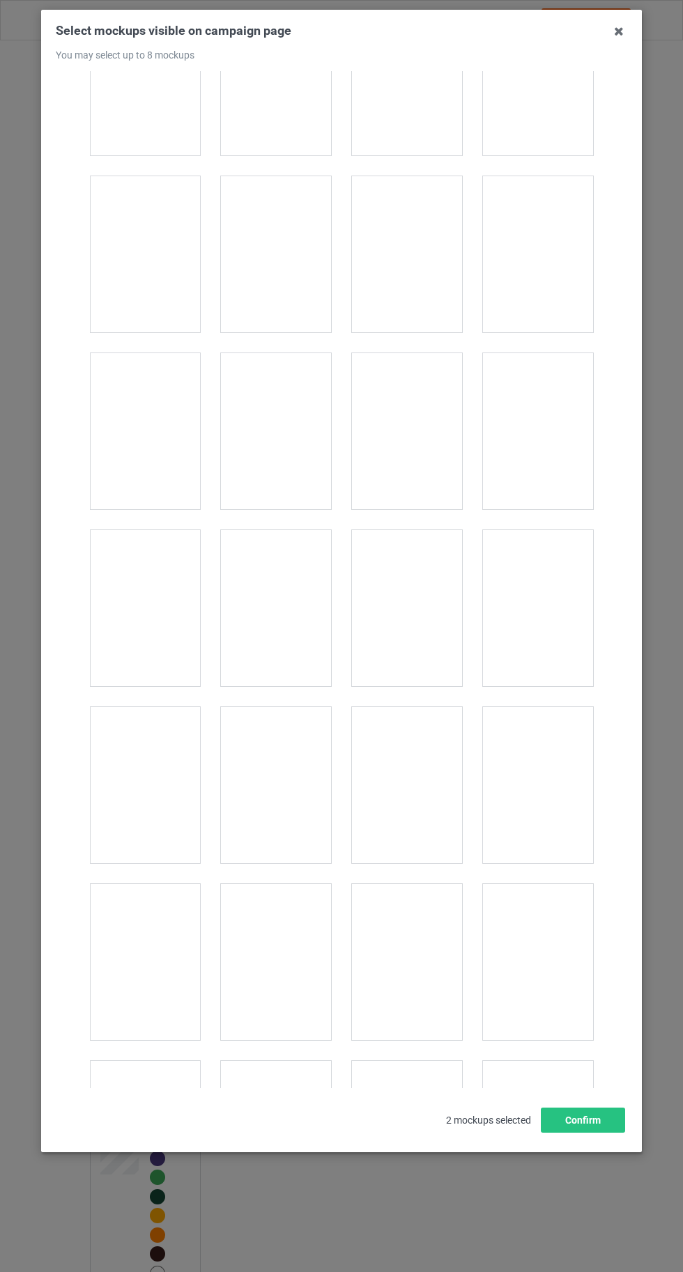
scroll to position [19212, 0]
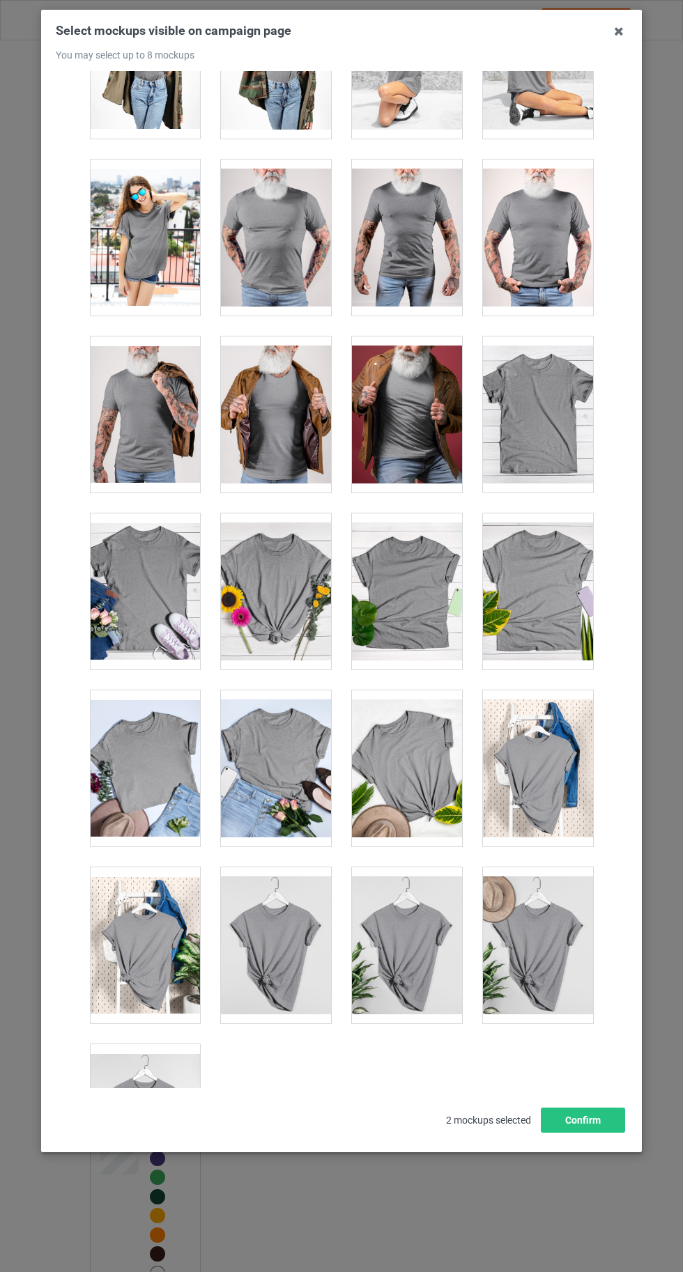
click at [440, 895] on div at bounding box center [407, 945] width 110 height 156
click at [132, 1117] on div at bounding box center [145, 1122] width 110 height 156
click at [608, 1133] on button "Confirm" at bounding box center [583, 1120] width 84 height 25
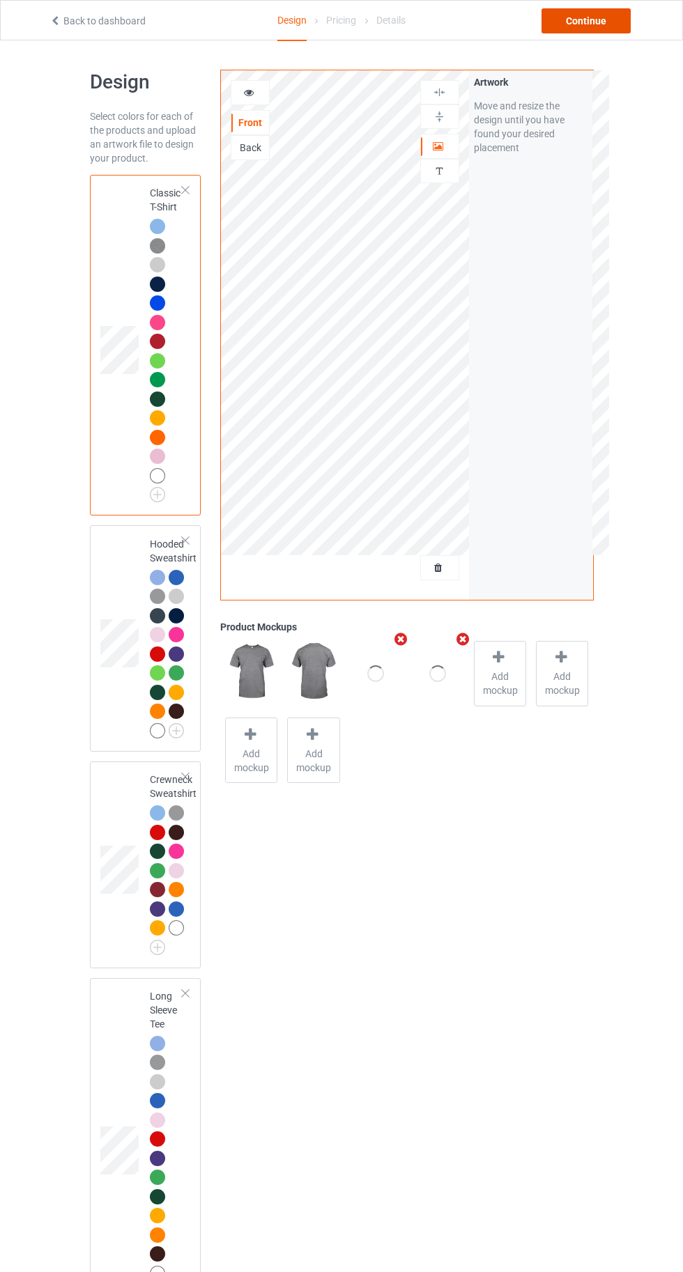
click at [588, 20] on div "Continue" at bounding box center [585, 20] width 89 height 25
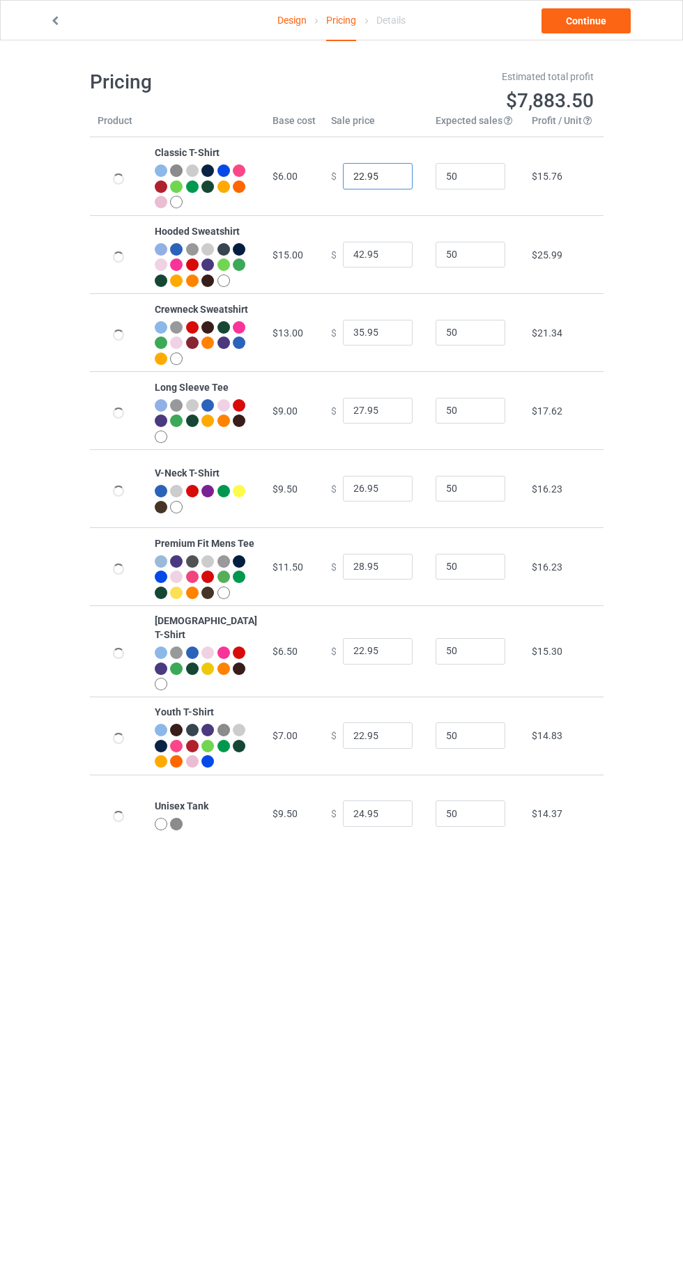
click at [357, 178] on input "22.95" at bounding box center [378, 176] width 70 height 26
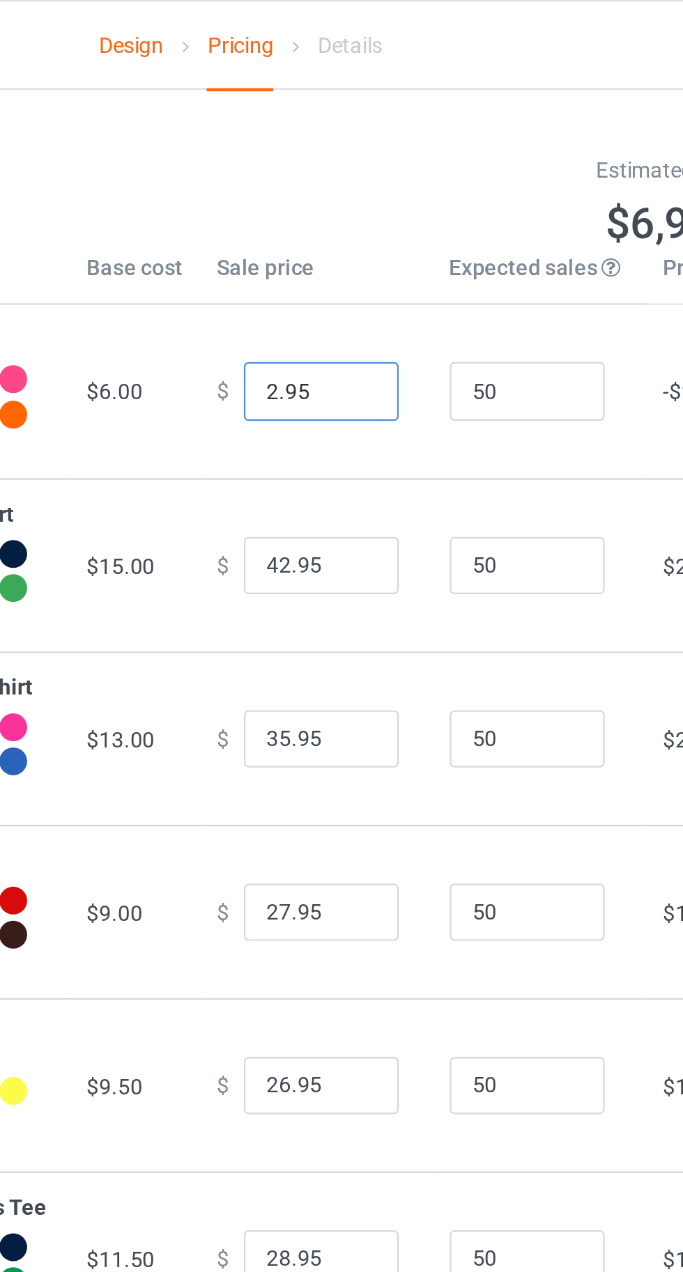
type input "20.95"
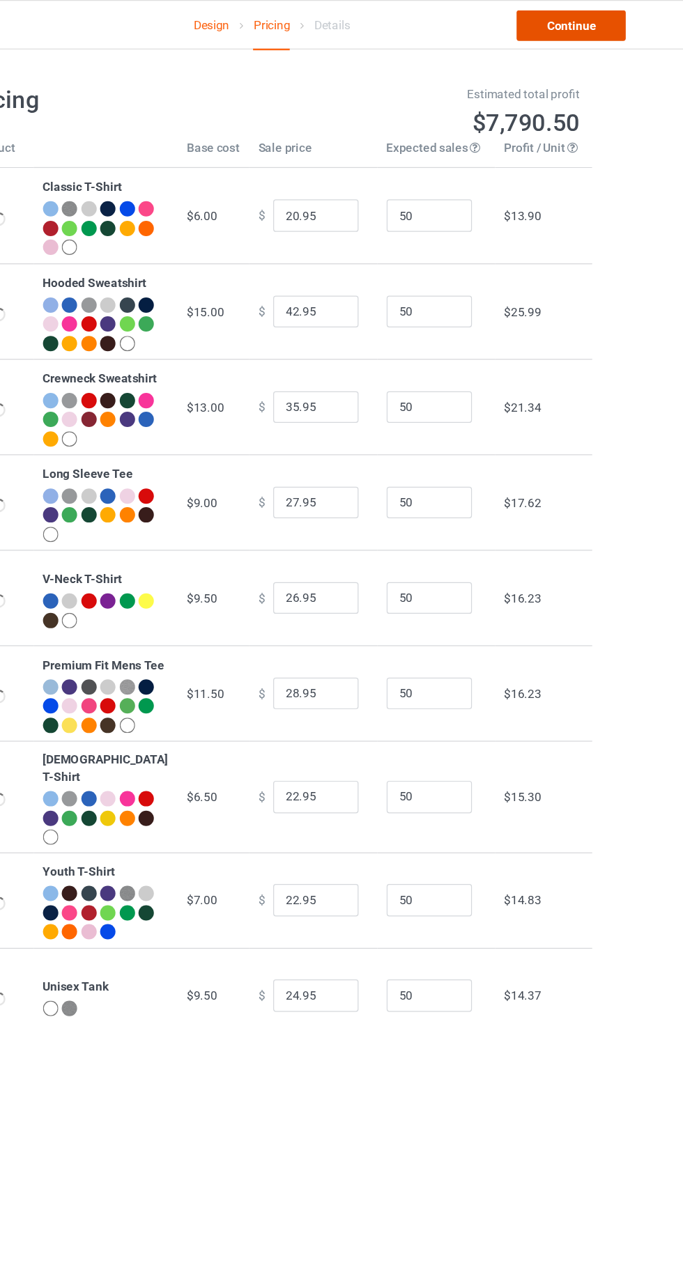
click at [597, 15] on link "Continue" at bounding box center [585, 20] width 89 height 25
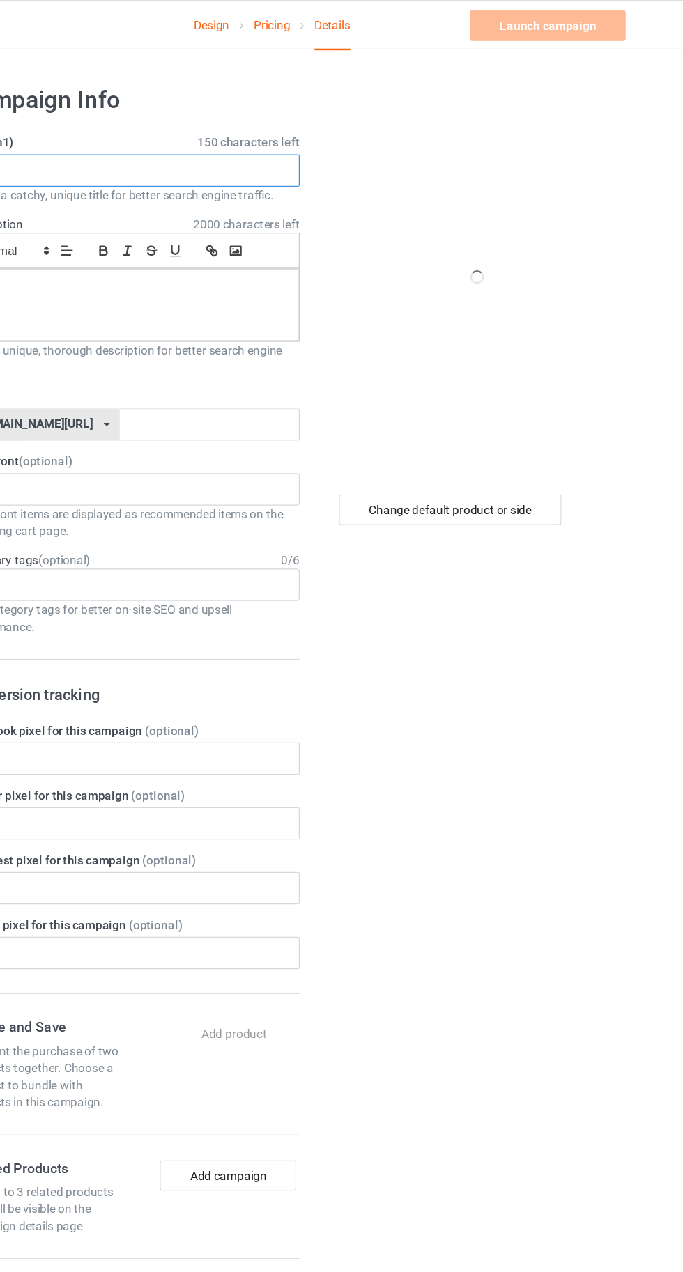
click at [231, 139] on input "text" at bounding box center [227, 139] width 275 height 26
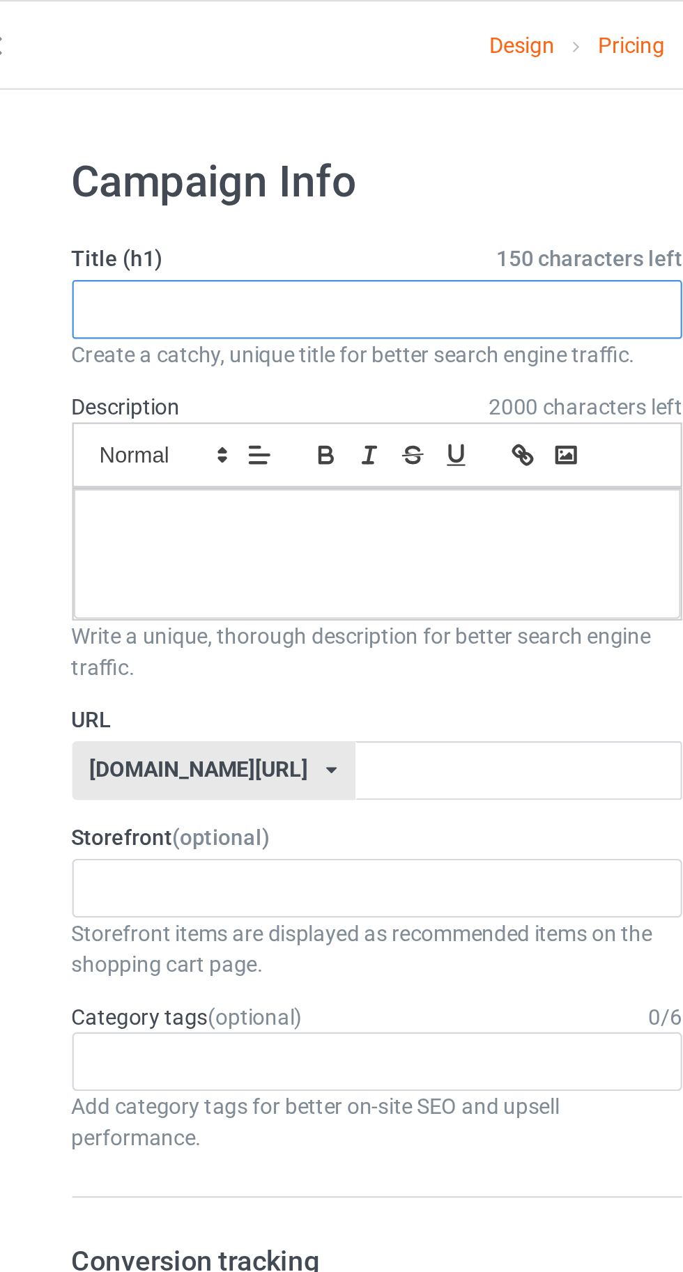
paste input "WELCOME TO THE PITT"
type input "WELCOME TO THE PITT"
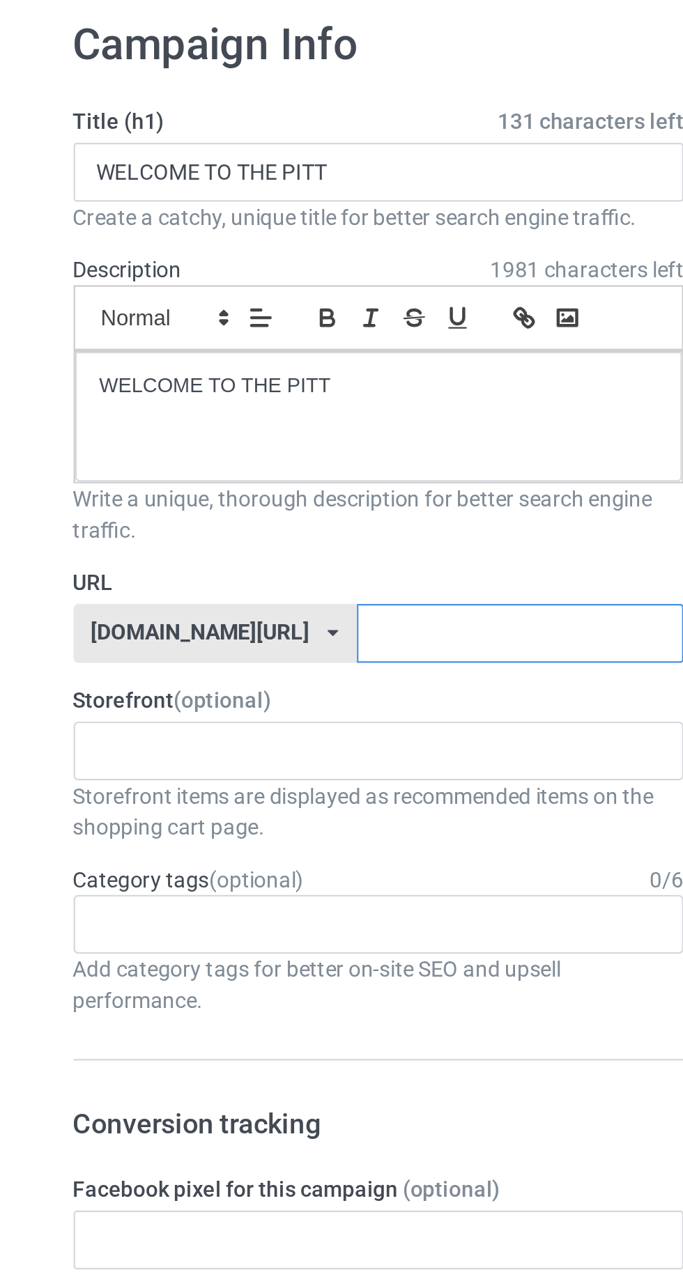
click at [287, 344] on input "text" at bounding box center [290, 347] width 147 height 26
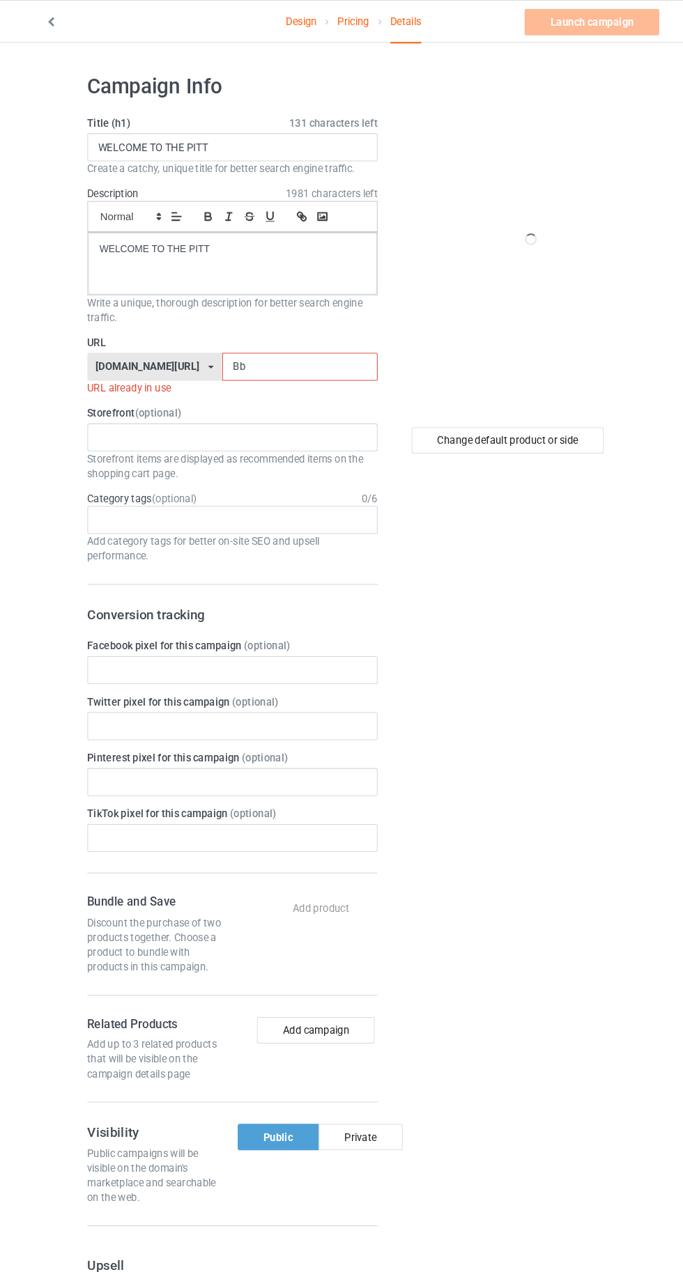
type input "Bbl"
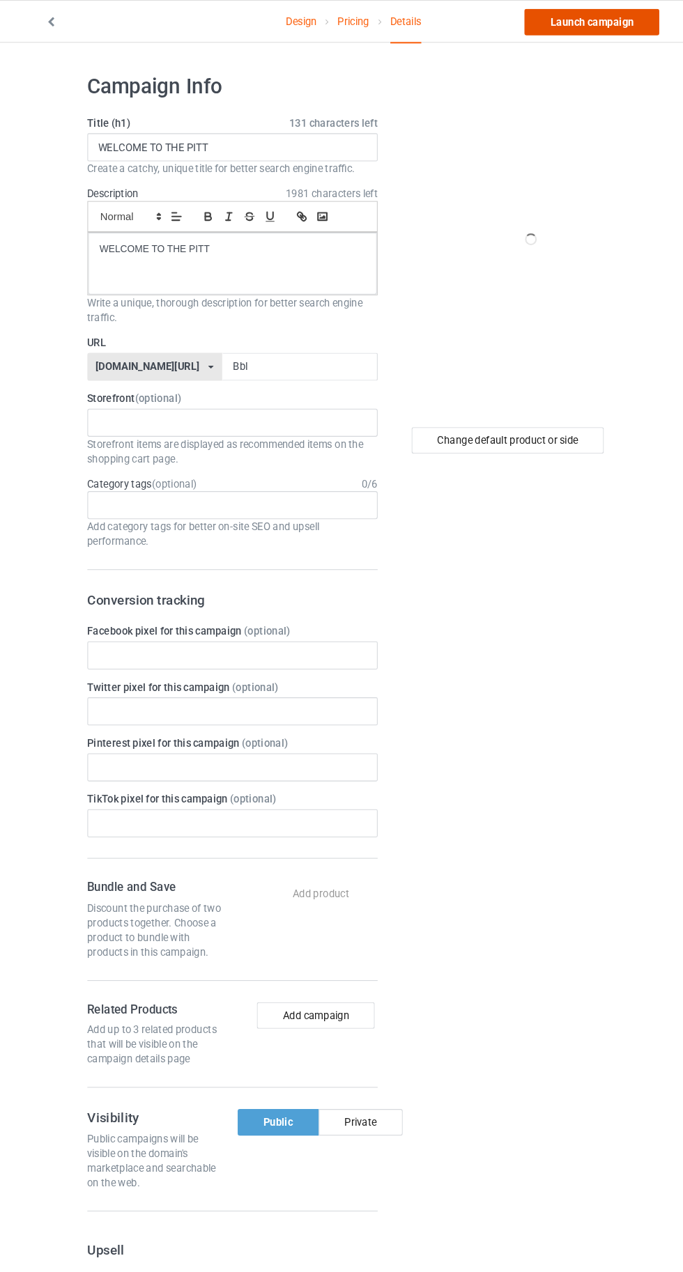
click at [541, 26] on link "Launch campaign" at bounding box center [567, 20] width 128 height 25
